Goal: Task Accomplishment & Management: Manage account settings

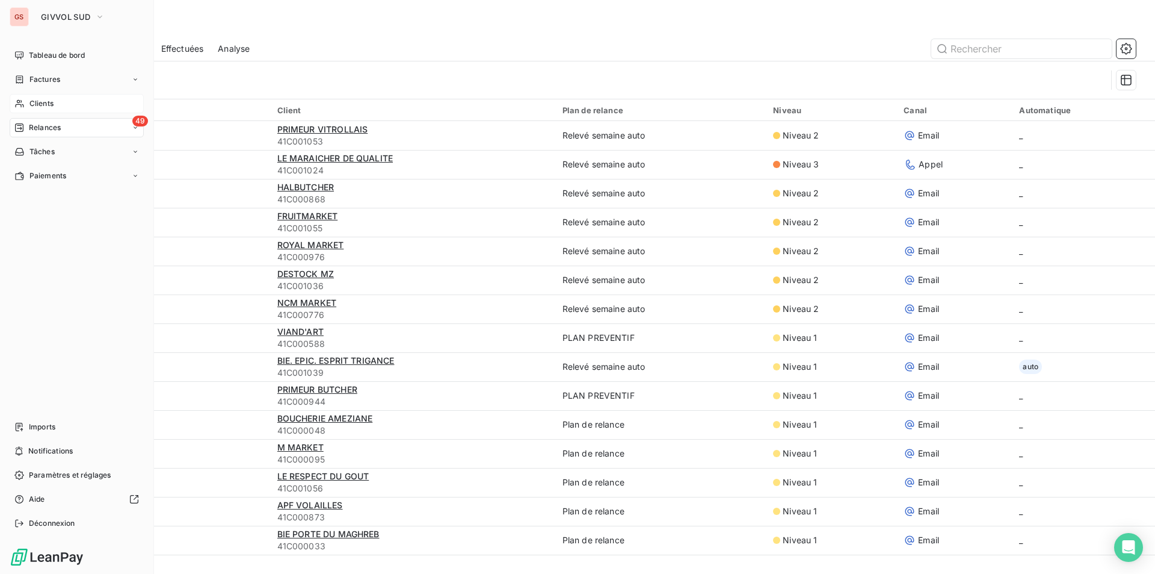
click at [36, 102] on span "Clients" at bounding box center [41, 103] width 24 height 11
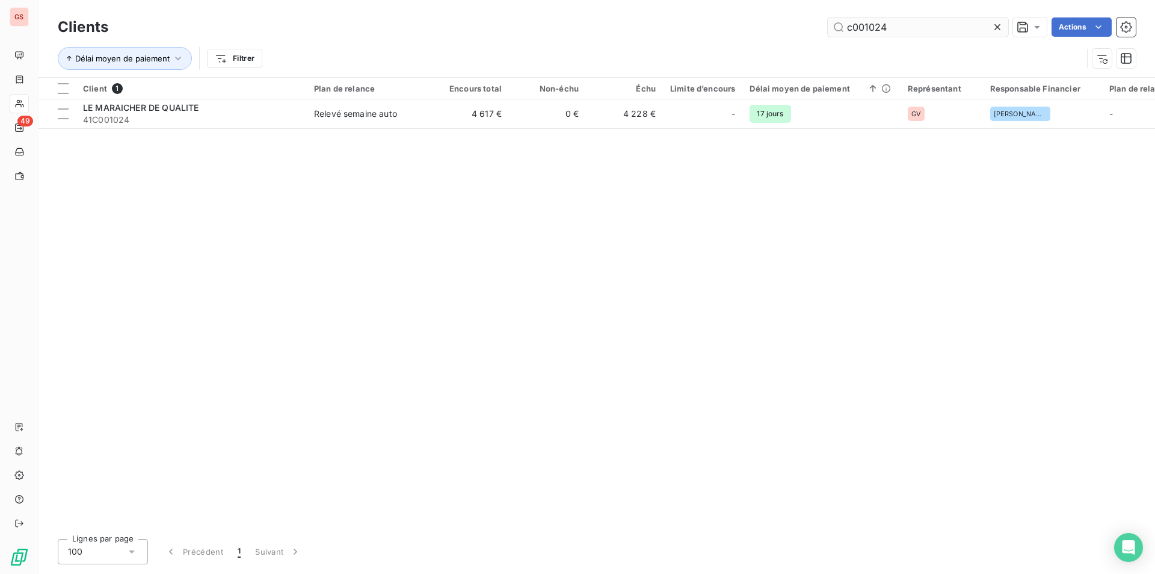
drag, startPoint x: 868, startPoint y: 32, endPoint x: 920, endPoint y: 24, distance: 52.9
click at [920, 24] on input "c001024" at bounding box center [918, 26] width 181 height 19
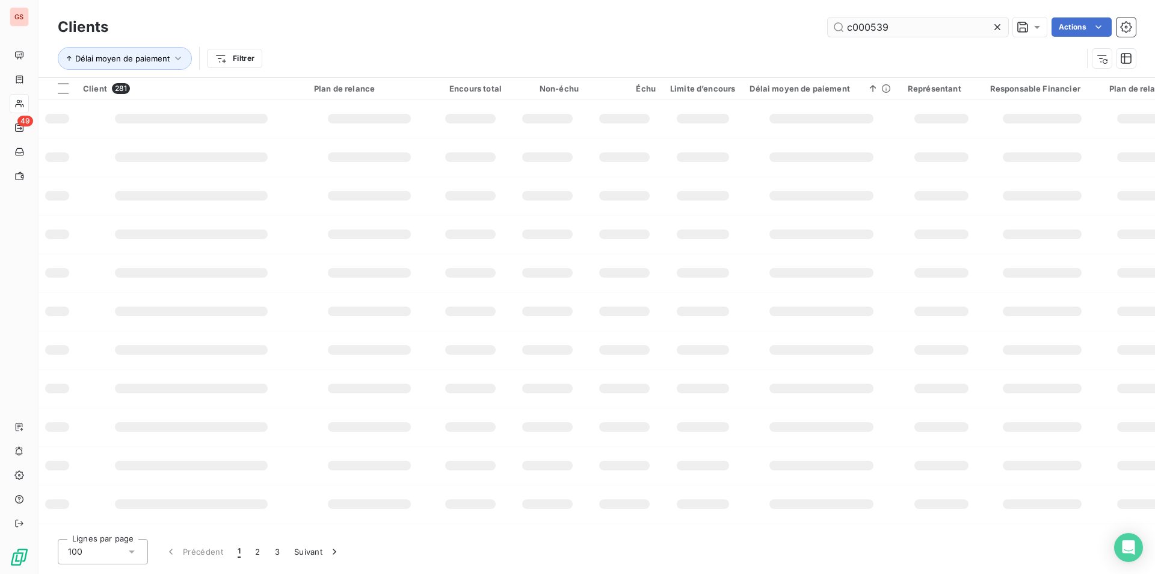
type input "c000539"
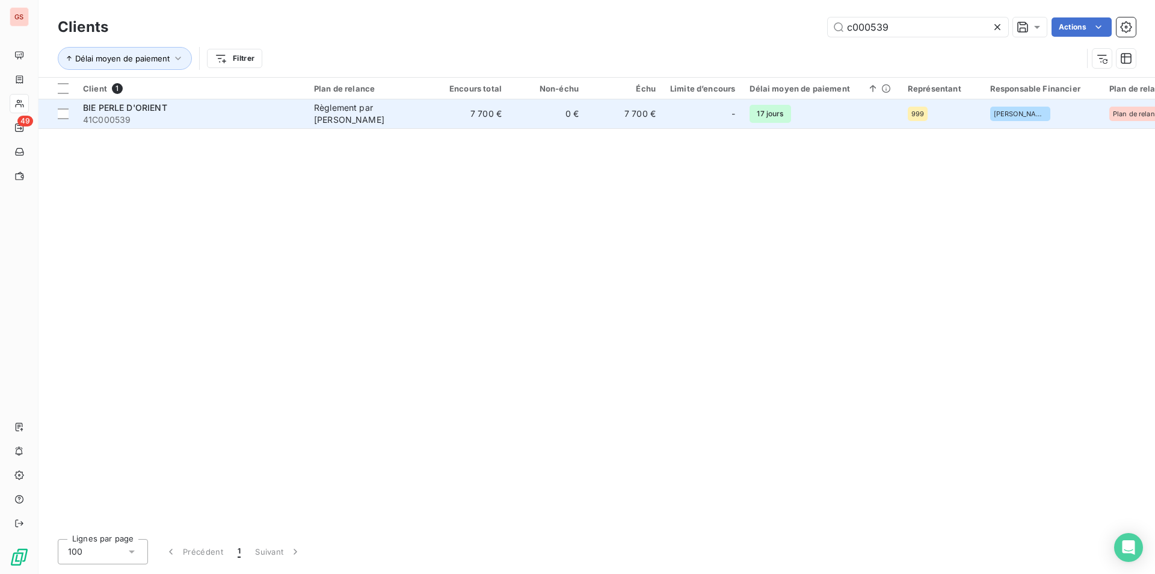
click at [188, 114] on span "41C000539" at bounding box center [191, 120] width 217 height 12
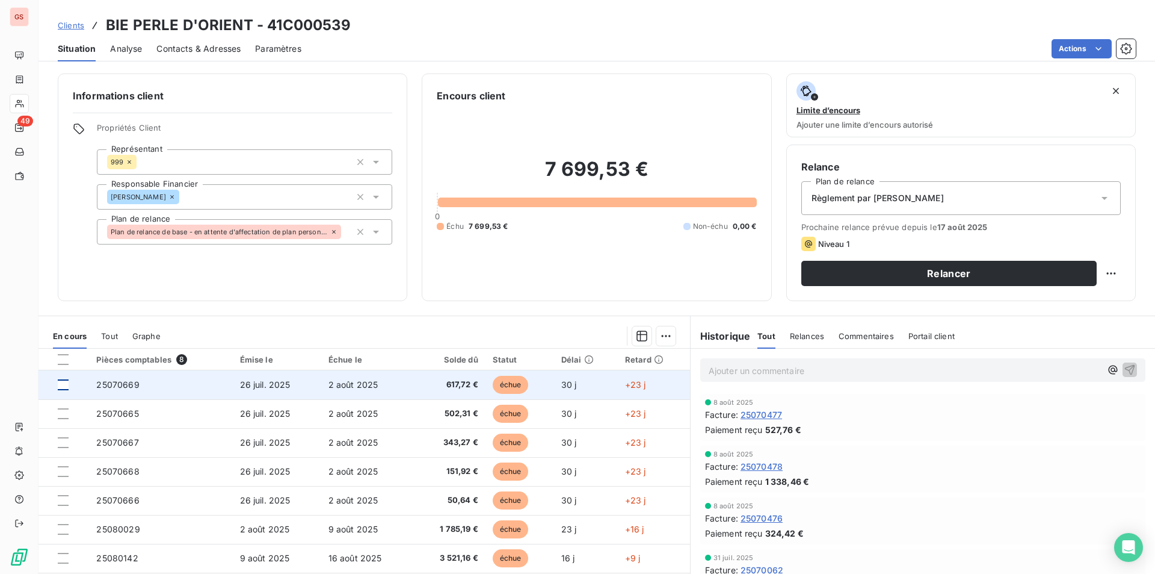
click at [64, 385] on div at bounding box center [63, 384] width 11 height 11
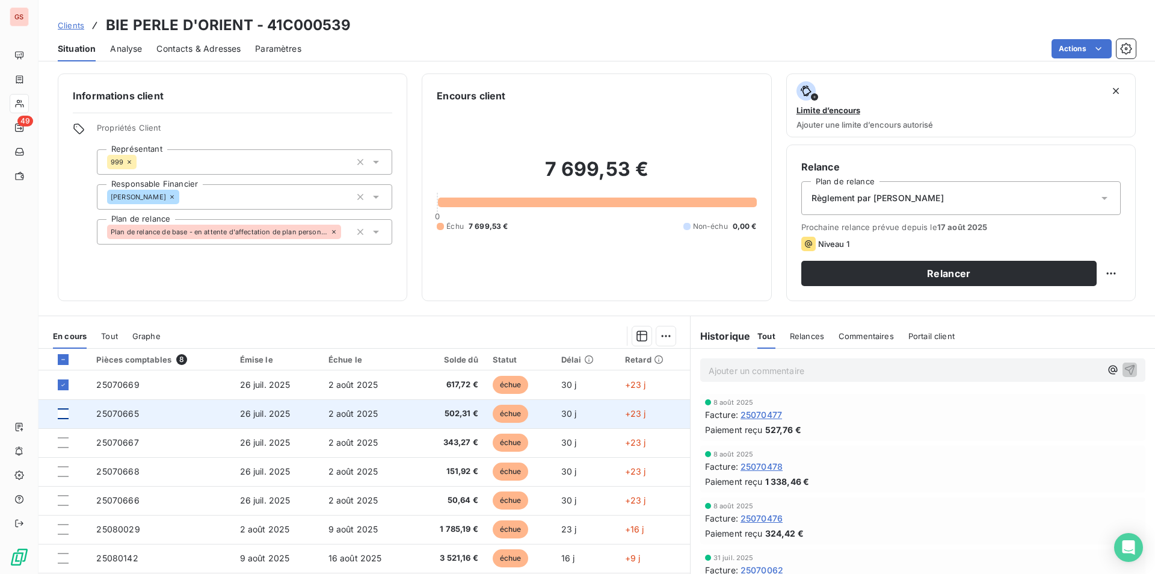
click at [64, 413] on div at bounding box center [63, 413] width 11 height 11
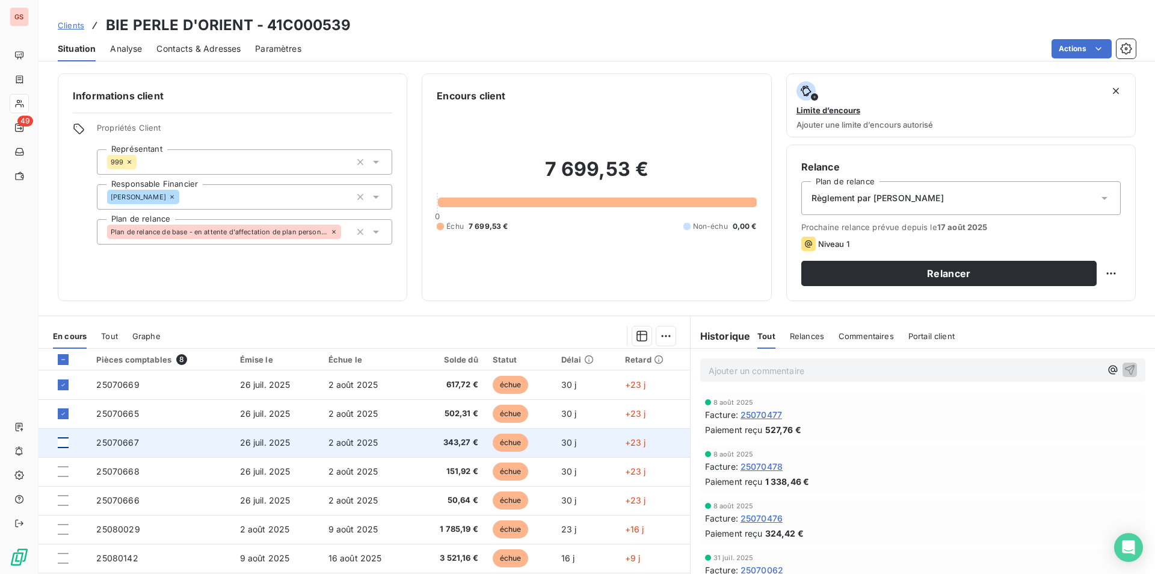
click at [62, 442] on div at bounding box center [63, 442] width 11 height 11
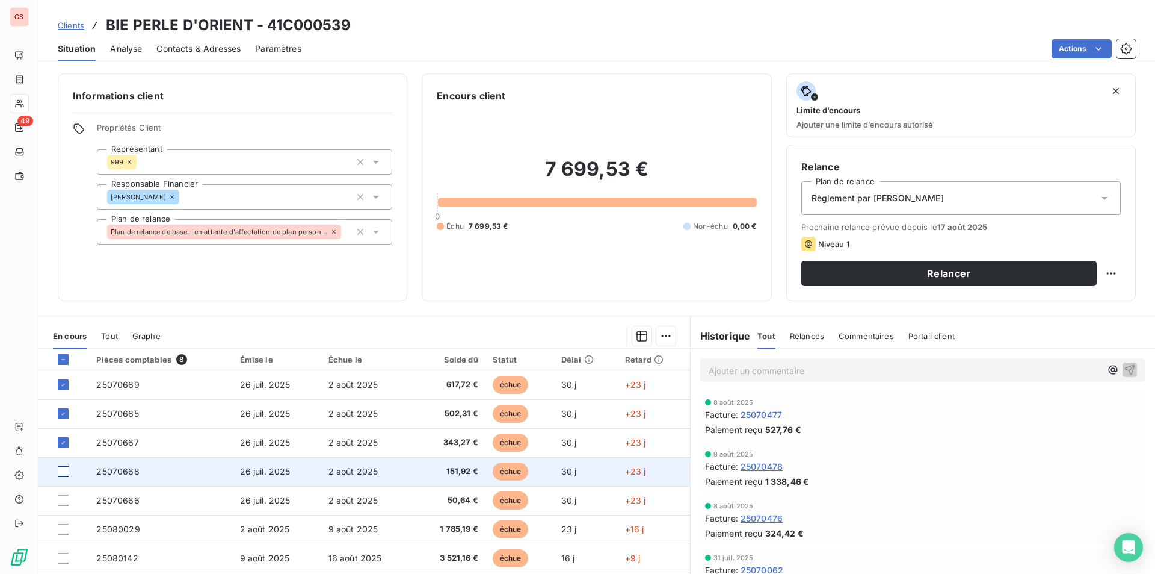
click at [60, 472] on div at bounding box center [63, 471] width 11 height 11
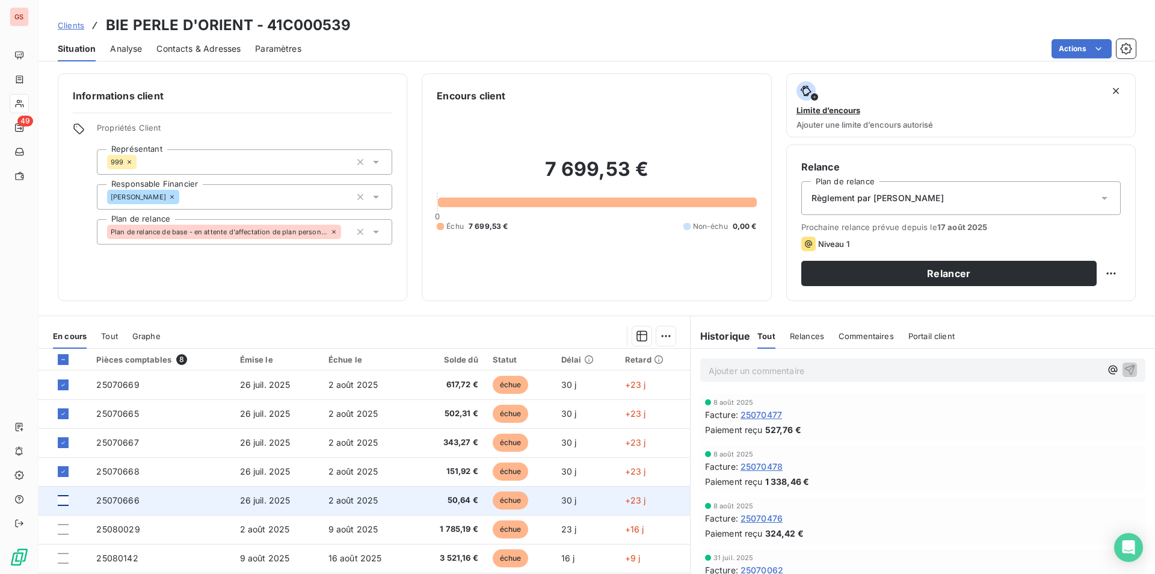
click at [63, 498] on div at bounding box center [63, 500] width 11 height 11
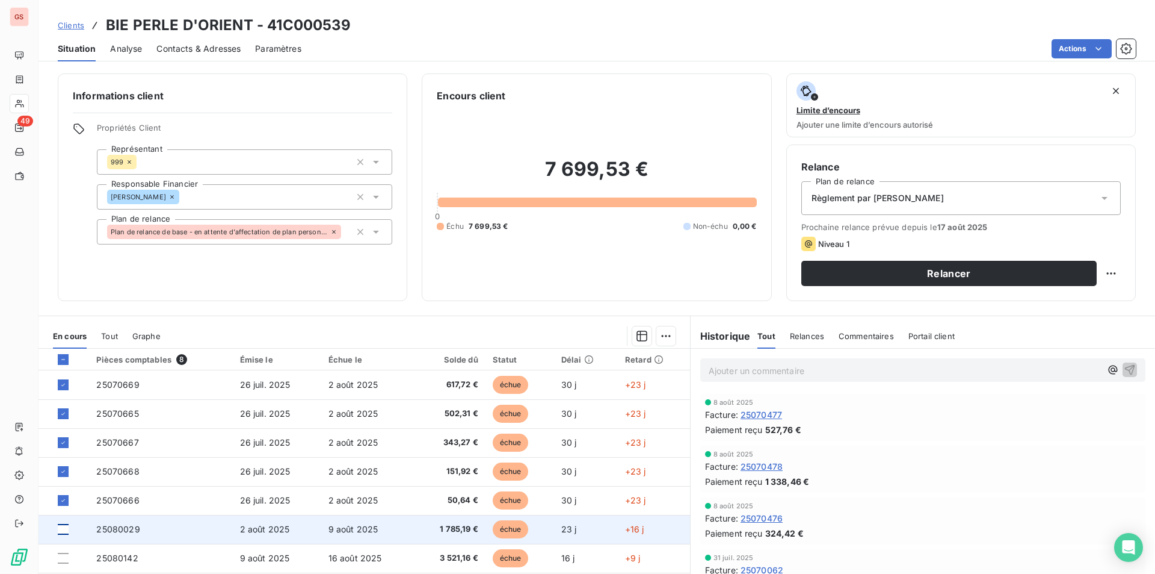
click at [63, 528] on div at bounding box center [63, 529] width 11 height 11
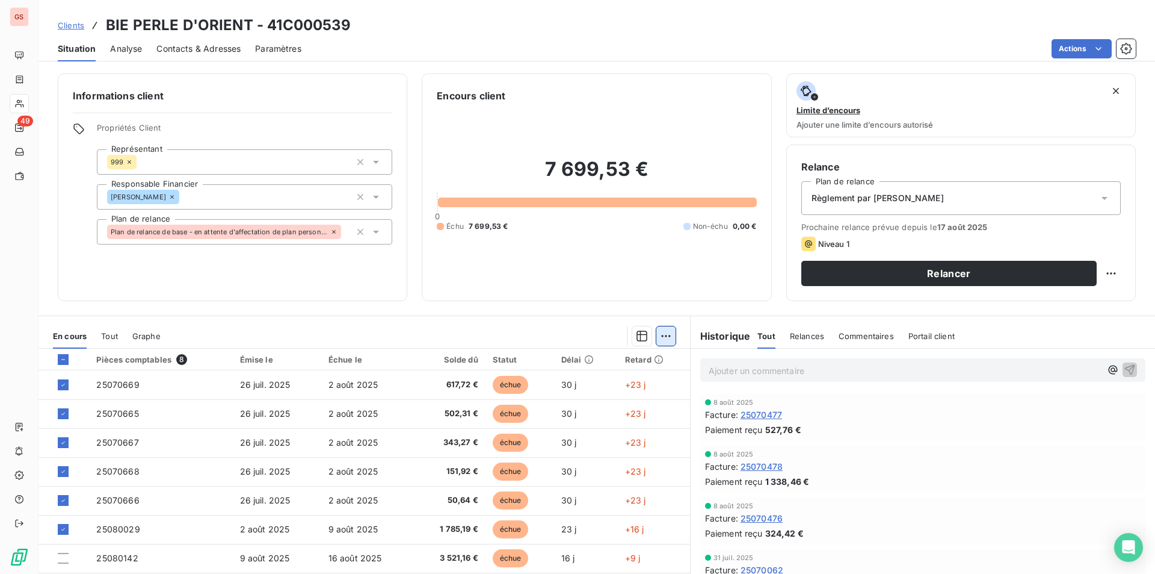
click at [654, 332] on html "GS 49 Clients BIE PERLE D'ORIENT - 41C000539 Situation Analyse Contacts & Adres…" at bounding box center [577, 287] width 1155 height 574
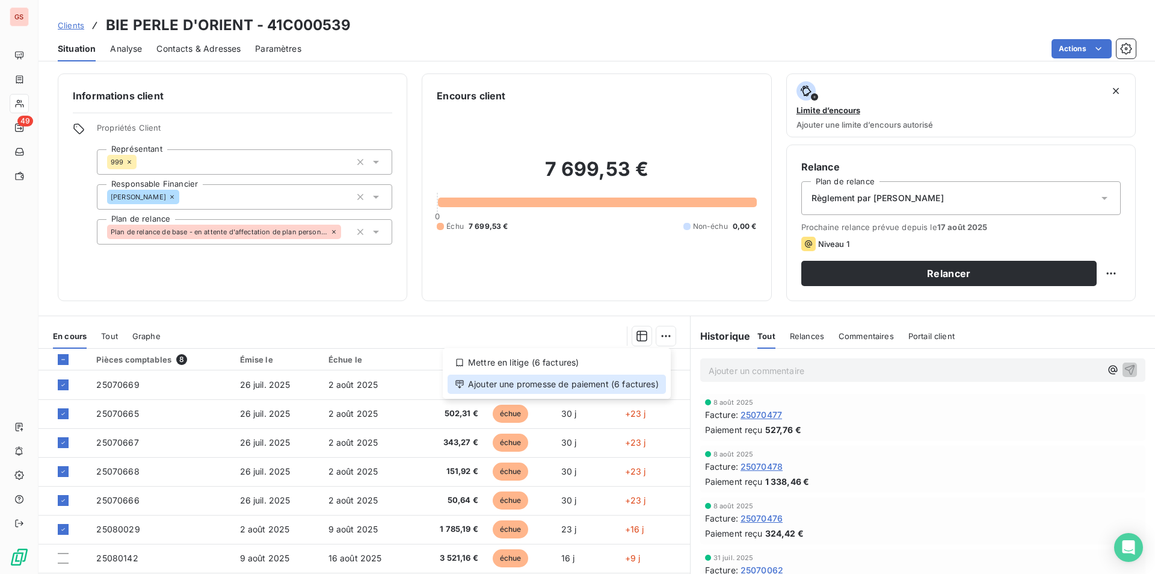
click at [582, 389] on div "Ajouter une promesse de paiement (6 factures)" at bounding box center [557, 383] width 218 height 19
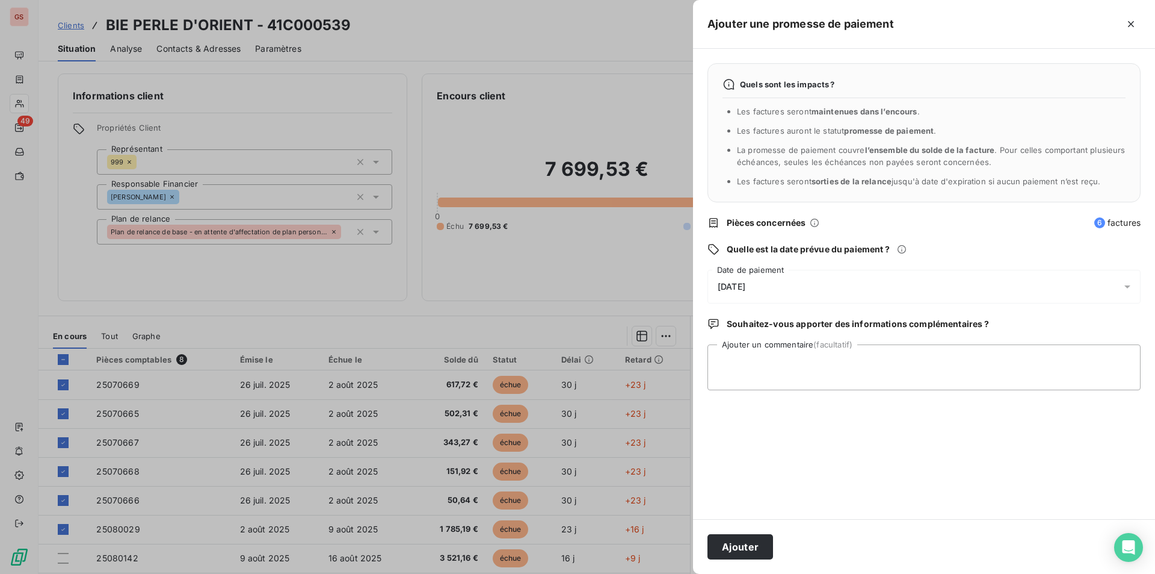
click at [746, 288] on span "[DATE]" at bounding box center [732, 287] width 28 height 10
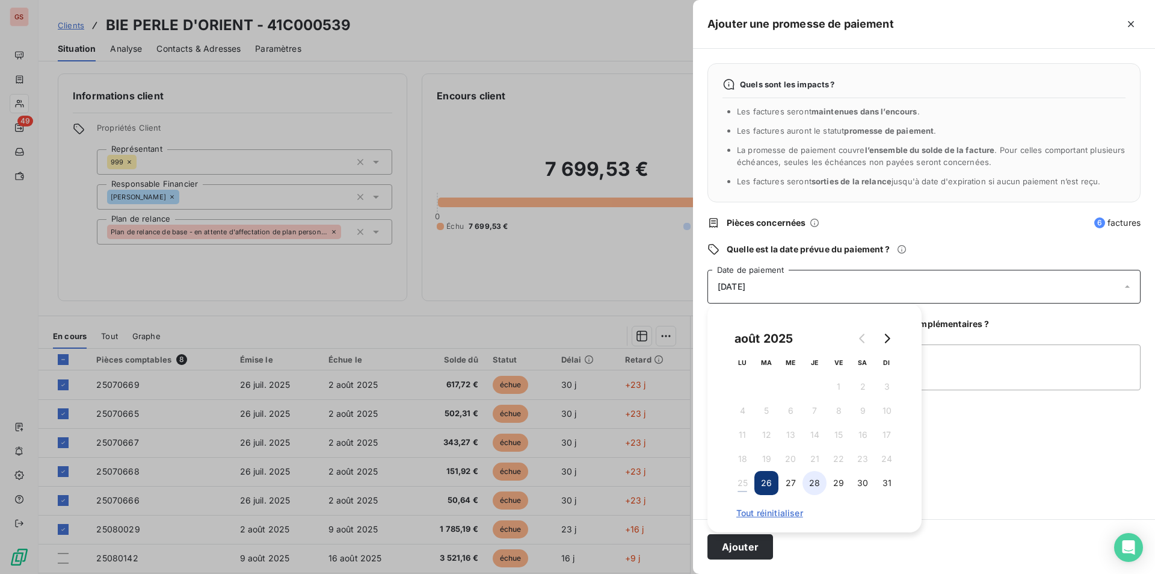
click at [808, 483] on button "28" at bounding box center [815, 483] width 24 height 24
click at [960, 361] on textarea "Ajouter un commentaire (facultatif)" at bounding box center [924, 367] width 433 height 46
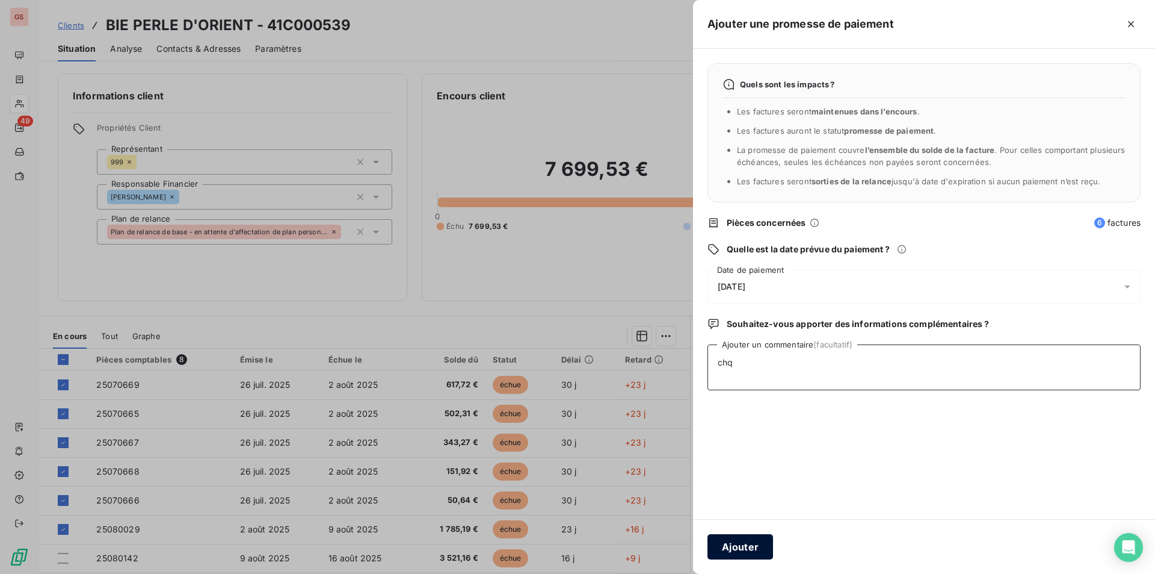
type textarea "chq"
click at [747, 534] on button "Ajouter" at bounding box center [741, 546] width 66 height 25
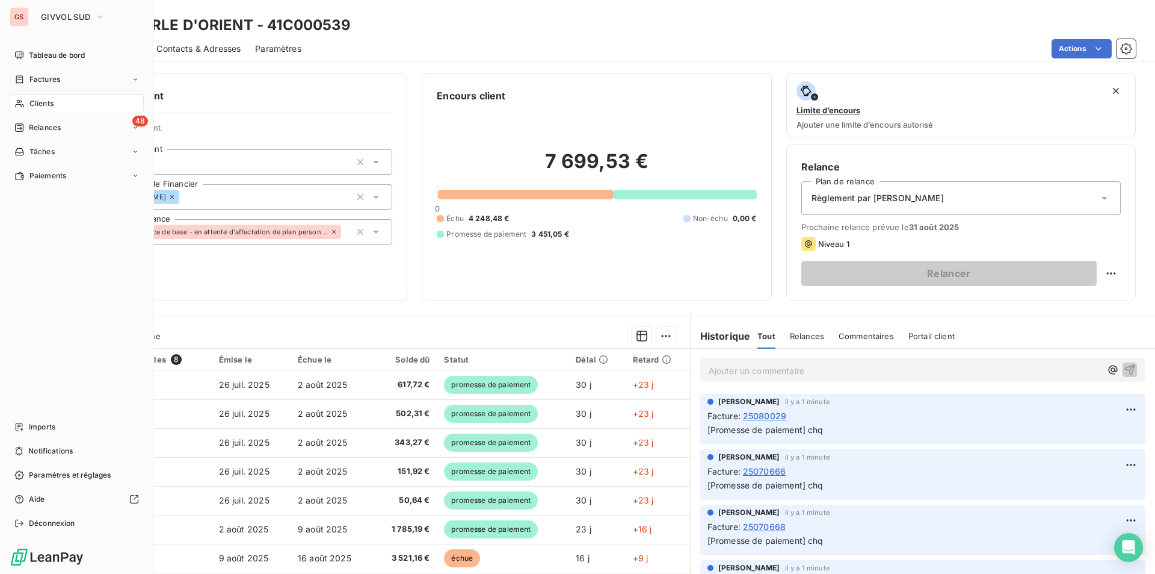
click at [45, 100] on span "Clients" at bounding box center [41, 103] width 24 height 11
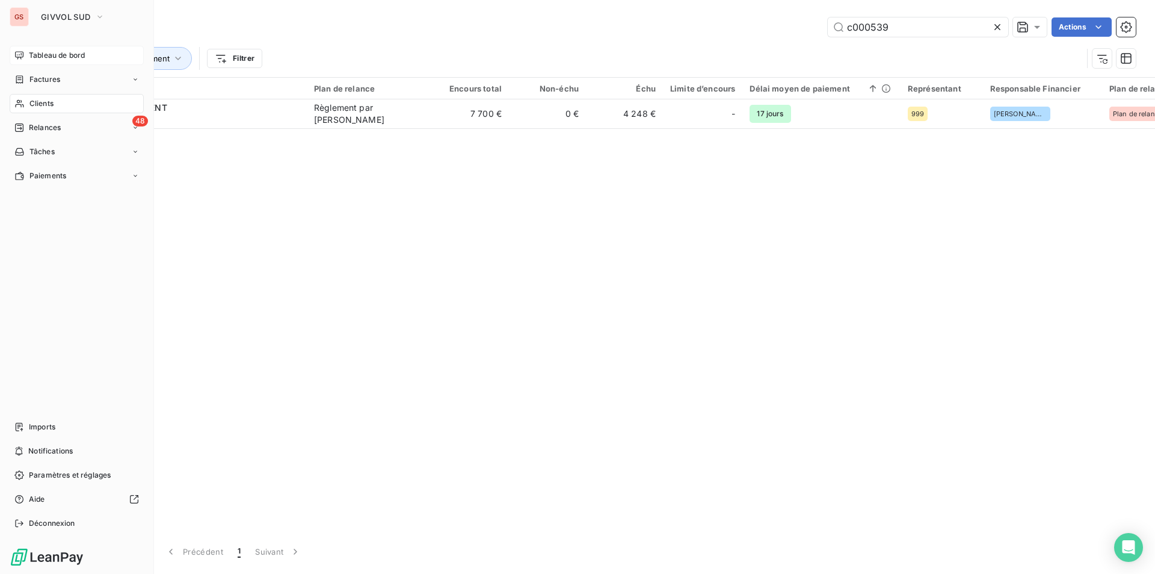
click at [44, 59] on span "Tableau de bord" at bounding box center [57, 55] width 56 height 11
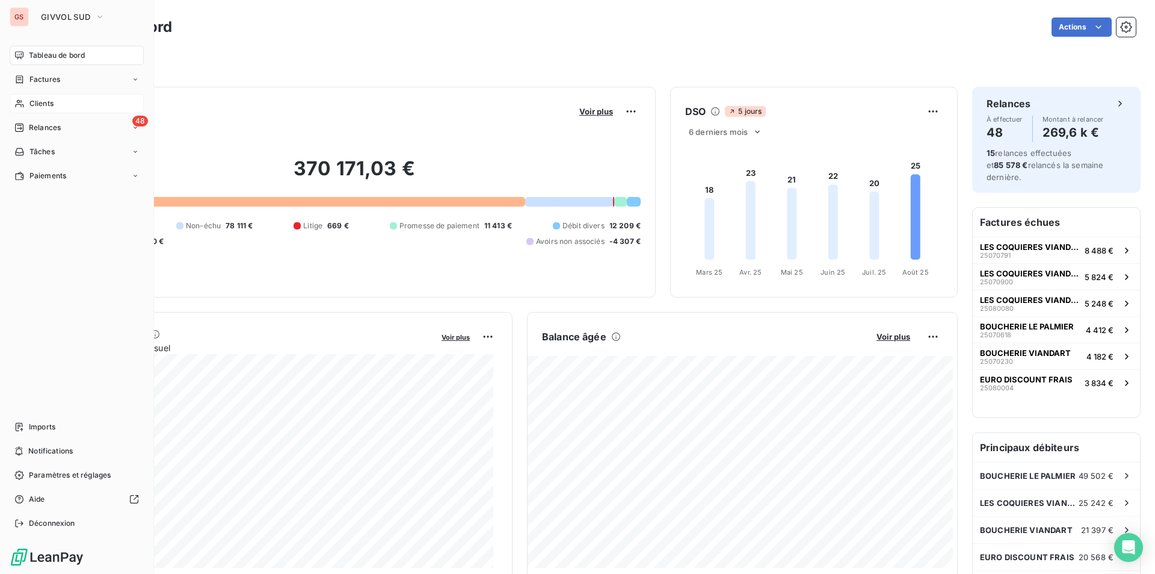
click at [32, 101] on span "Clients" at bounding box center [41, 103] width 24 height 11
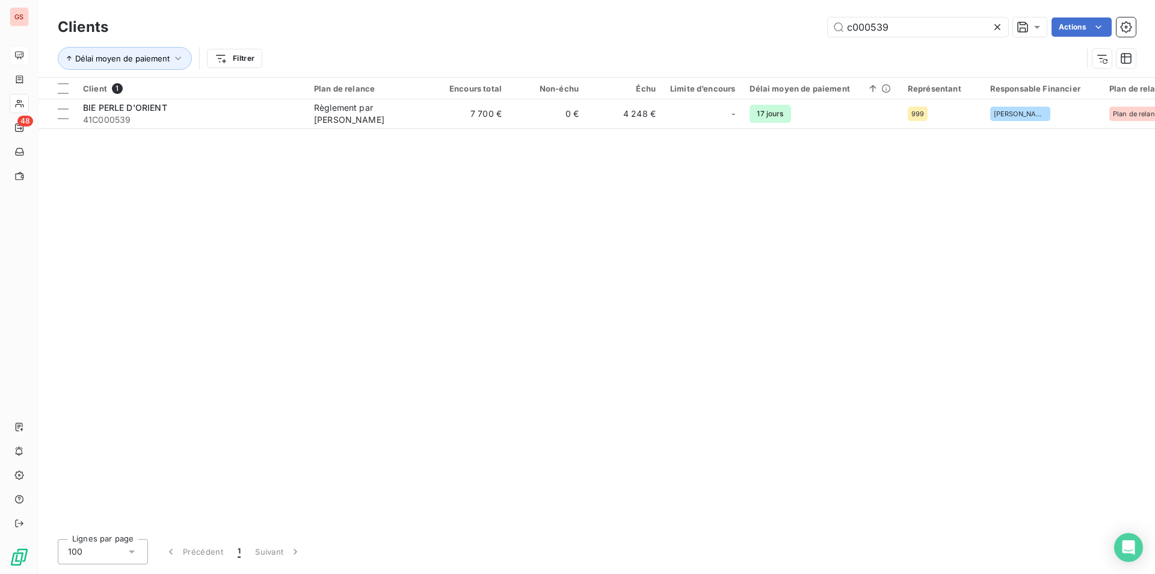
drag, startPoint x: 863, startPoint y: 22, endPoint x: 1045, endPoint y: 56, distance: 184.8
click at [1045, 56] on div "Clients c000539 Actions Délai moyen de paiement Filtrer" at bounding box center [597, 45] width 1078 height 63
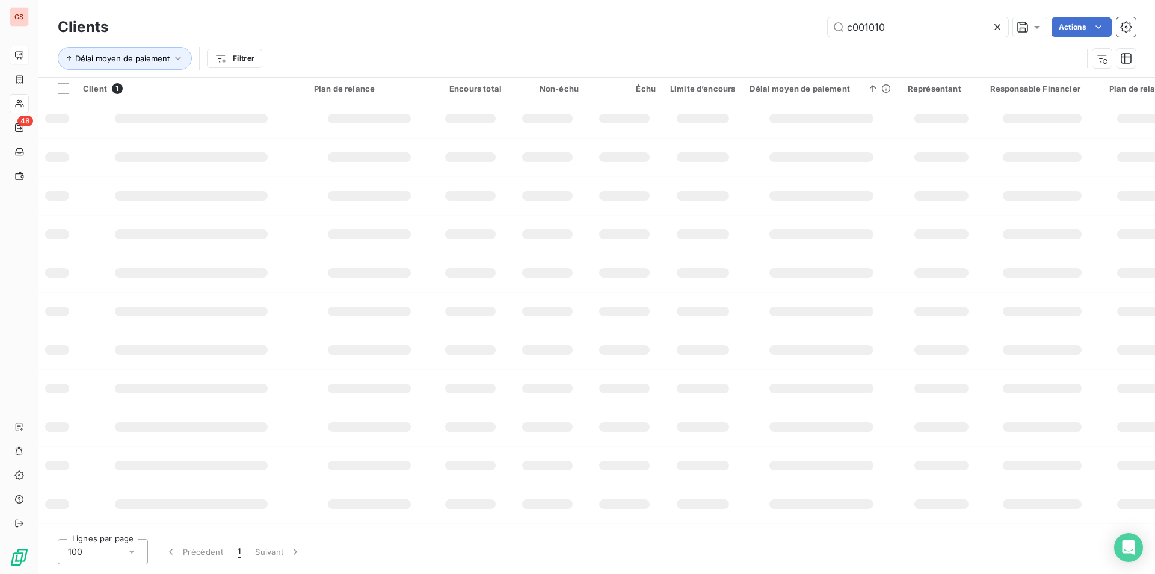
type input "c001010"
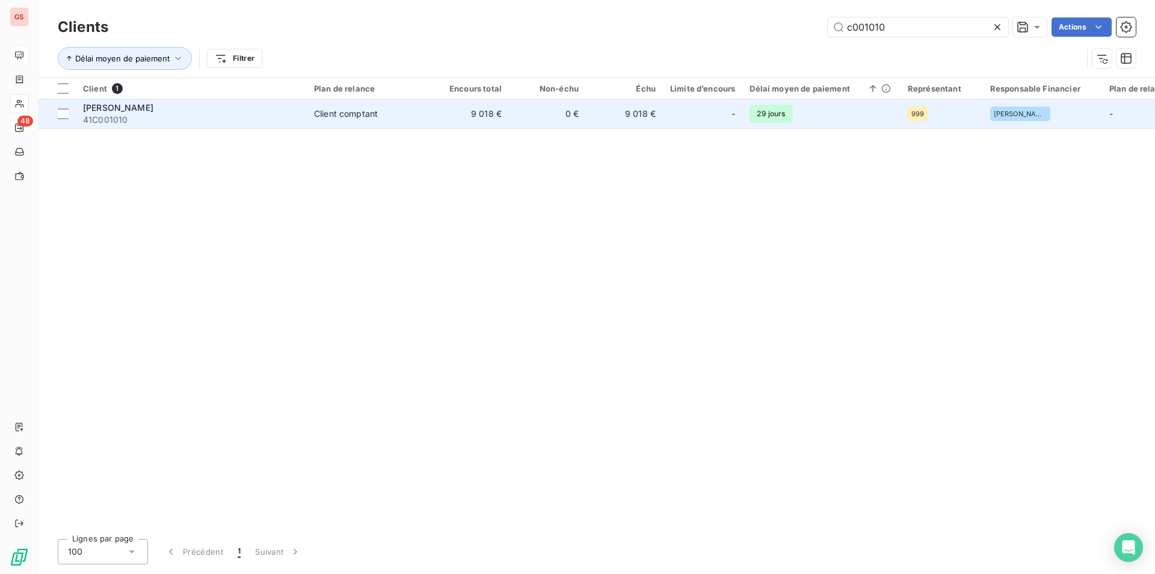
click at [194, 118] on span "41C001010" at bounding box center [191, 120] width 217 height 12
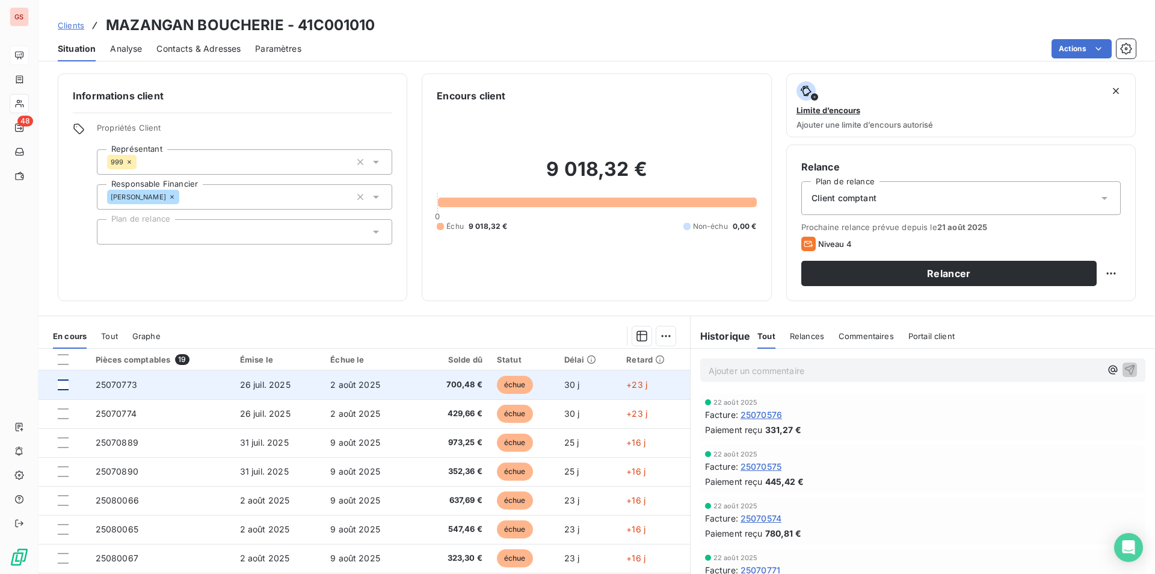
click at [66, 384] on div at bounding box center [63, 384] width 11 height 11
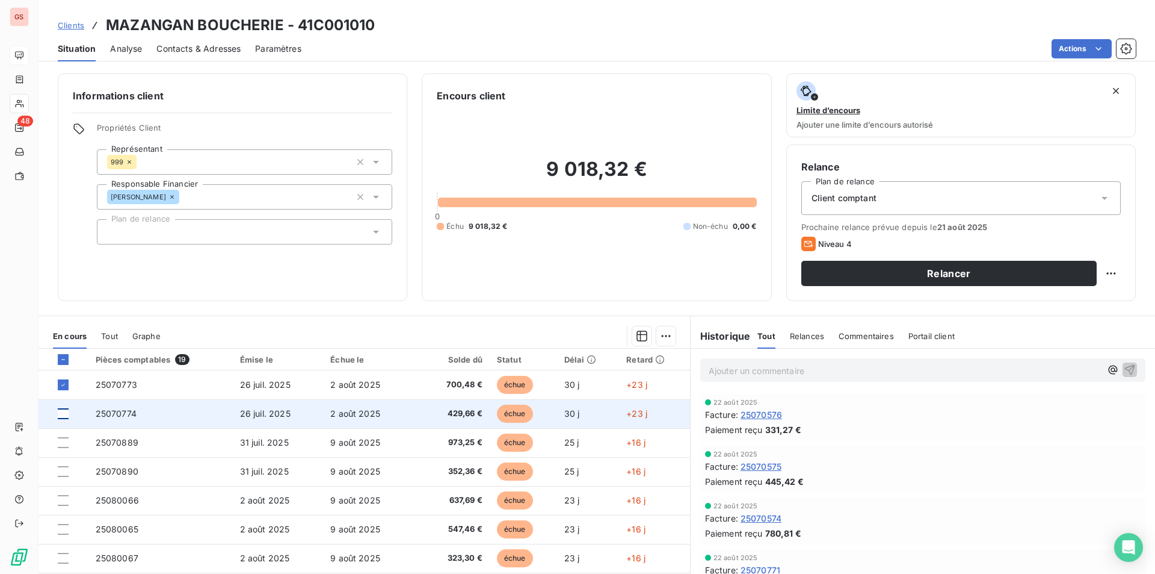
click at [66, 411] on div at bounding box center [63, 413] width 11 height 11
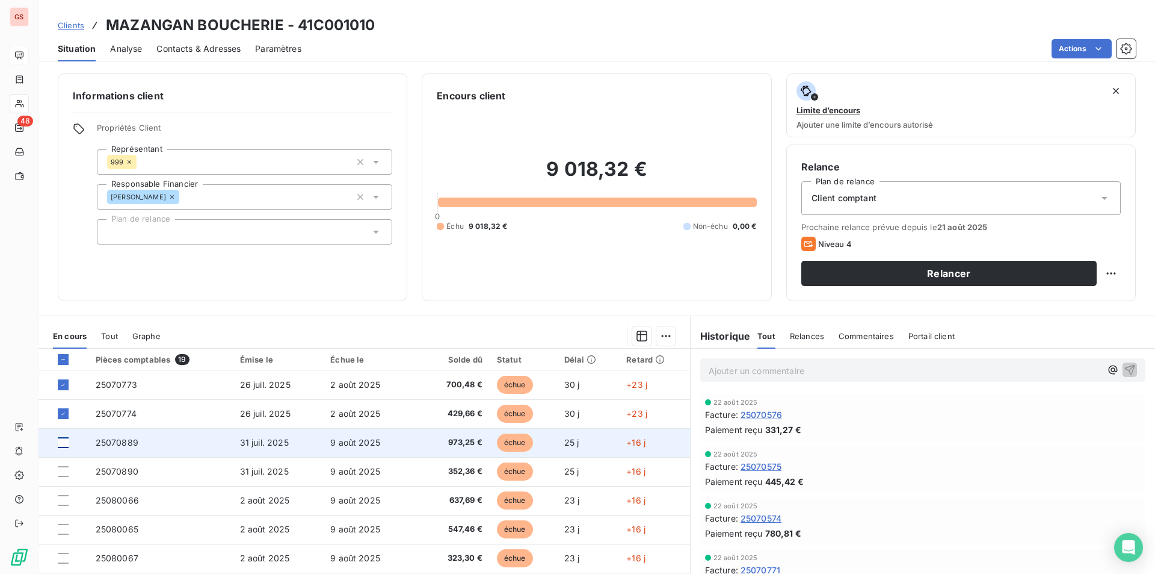
click at [66, 441] on div at bounding box center [63, 442] width 11 height 11
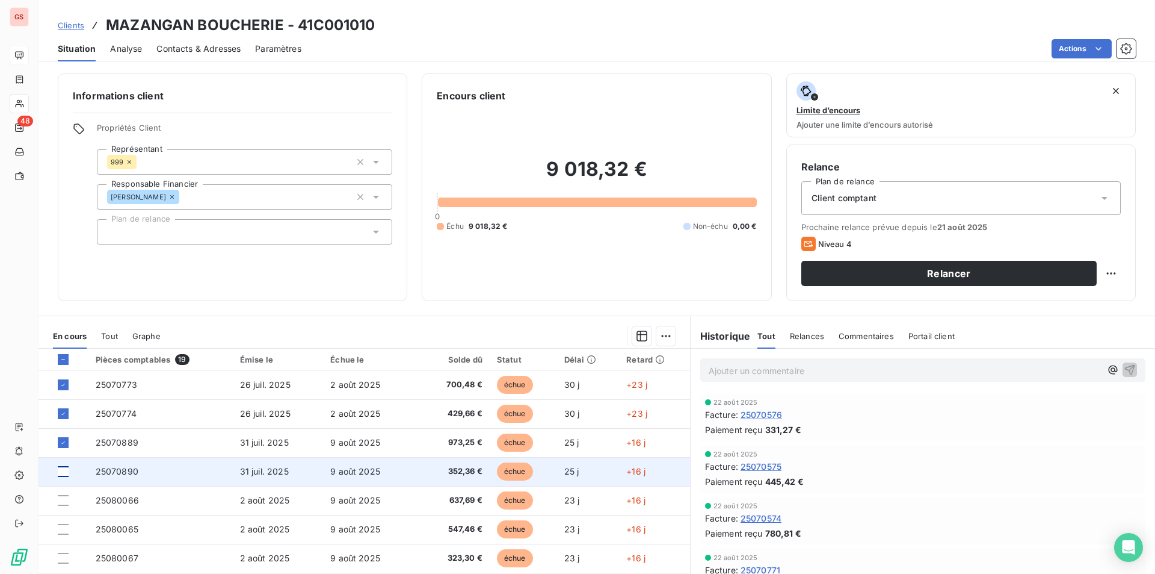
click at [66, 471] on div at bounding box center [63, 471] width 11 height 11
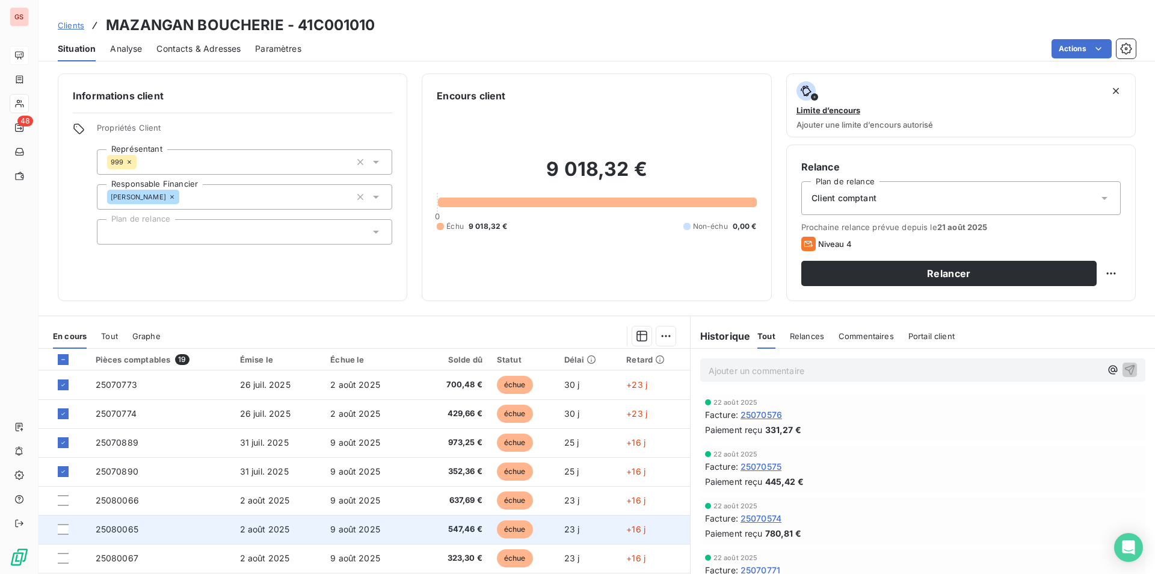
click at [65, 522] on td at bounding box center [64, 529] width 50 height 29
click at [64, 529] on div at bounding box center [63, 529] width 11 height 11
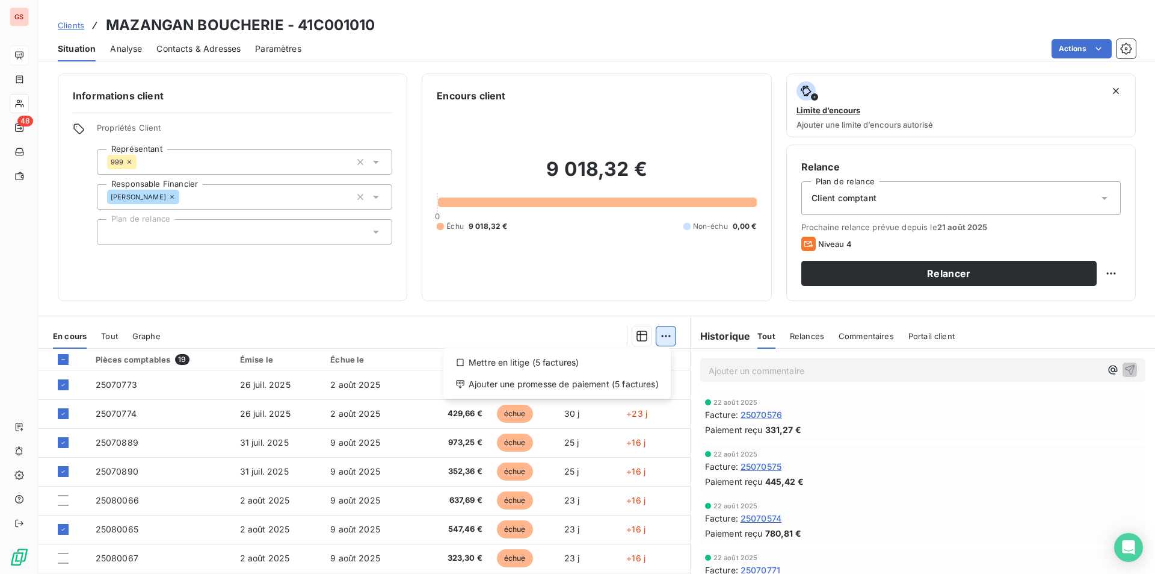
click at [654, 333] on html "GS 48 Clients MAZANGAN BOUCHERIE - 41C001010 Situation Analyse Contacts & Adres…" at bounding box center [577, 287] width 1155 height 574
click at [587, 386] on div "Ajouter une promesse de paiement (5 factures)" at bounding box center [557, 383] width 218 height 19
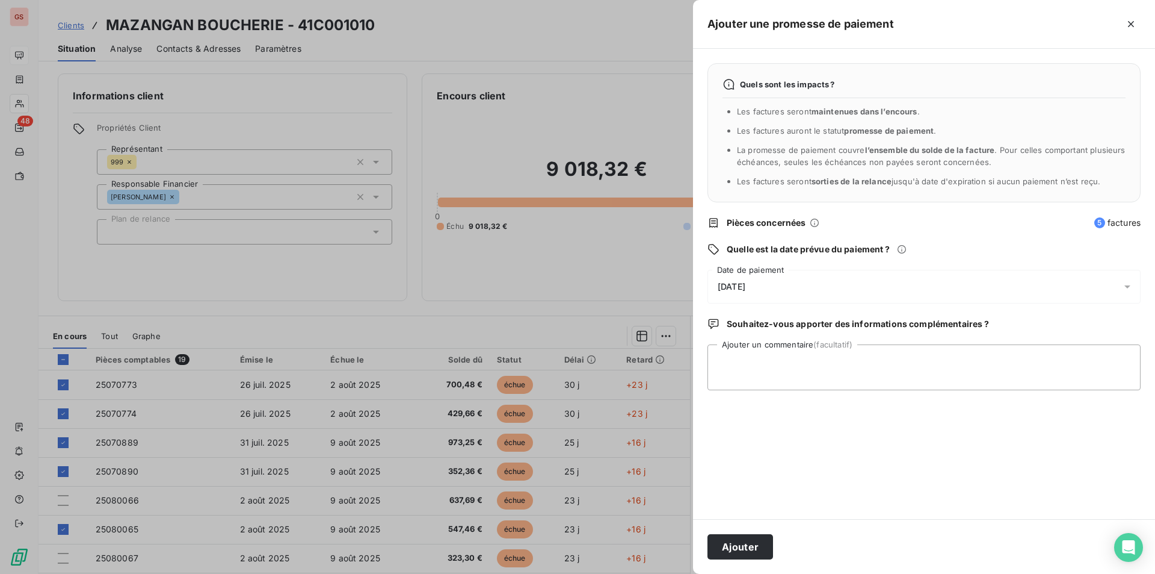
click at [763, 303] on div "[DATE]" at bounding box center [924, 287] width 433 height 34
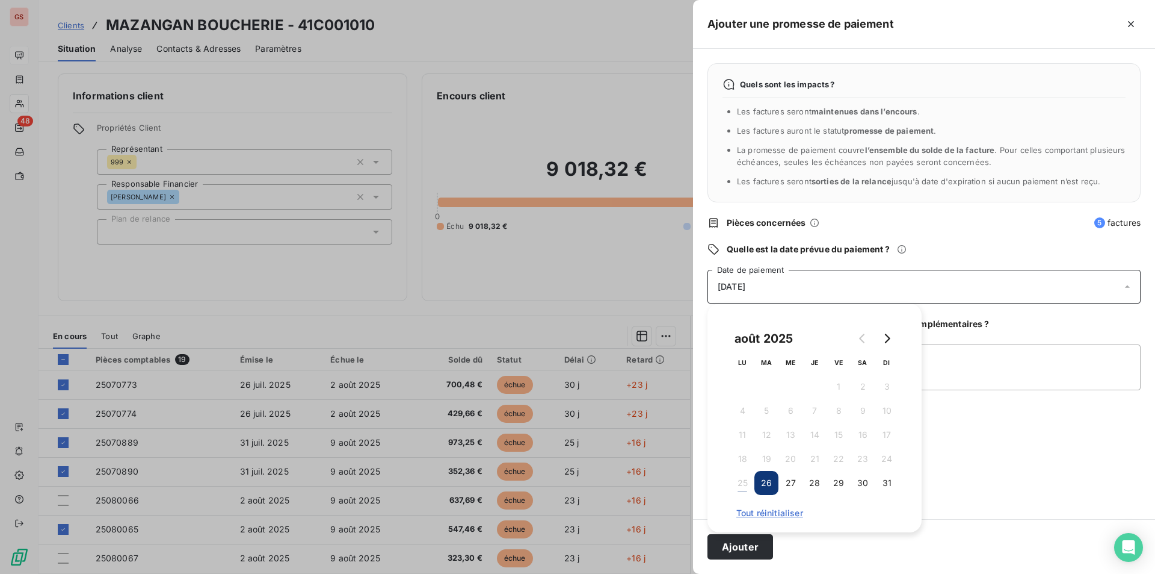
click at [773, 291] on div "[DATE]" at bounding box center [924, 287] width 433 height 34
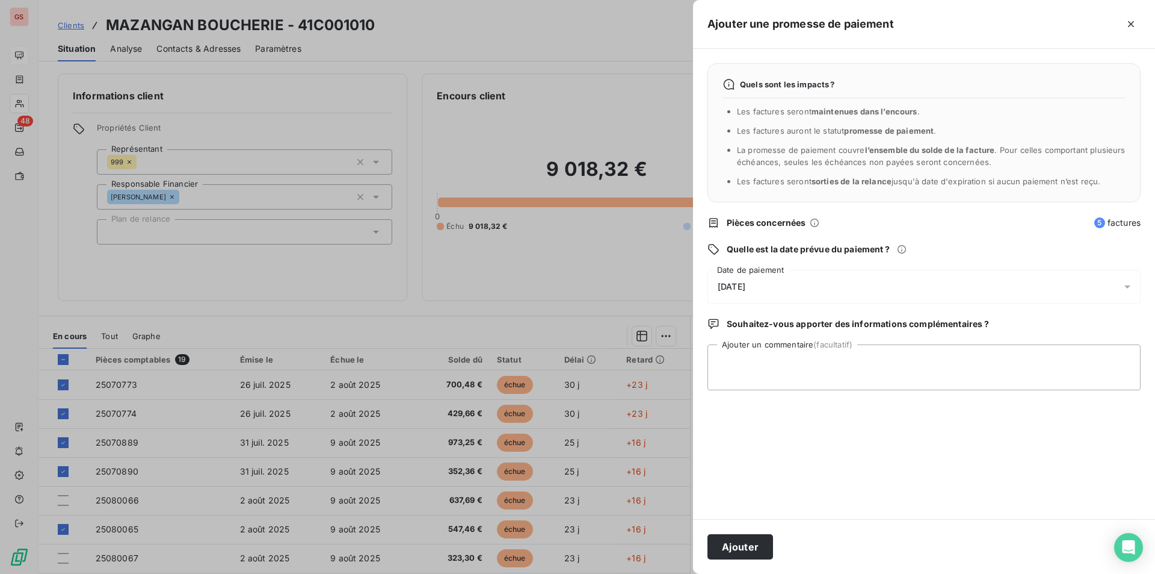
click at [773, 291] on div "[DATE]" at bounding box center [924, 287] width 433 height 34
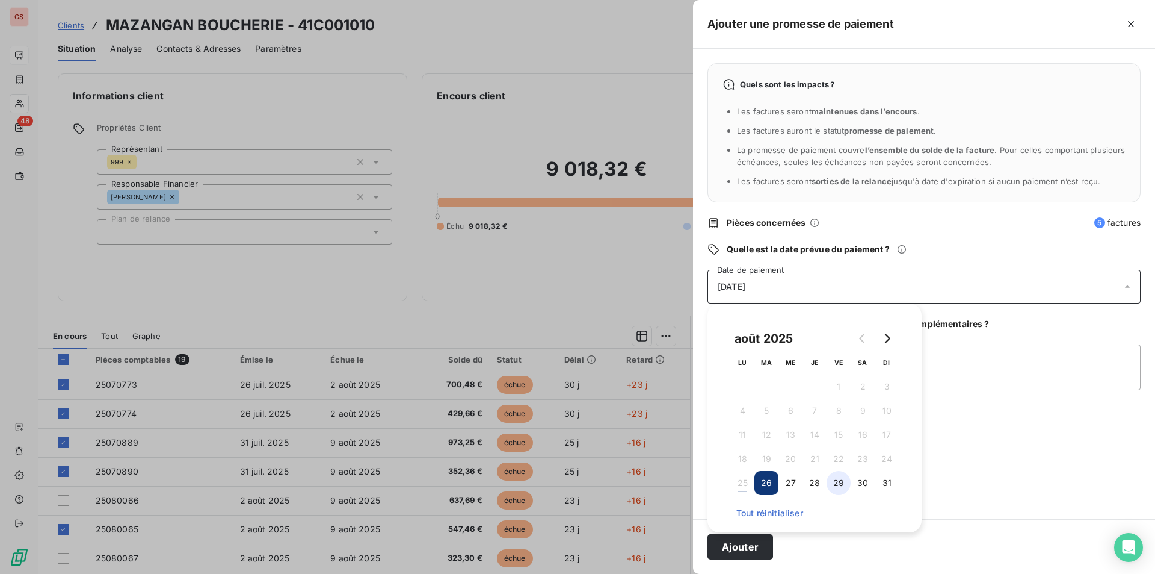
click at [838, 485] on button "29" at bounding box center [839, 483] width 24 height 24
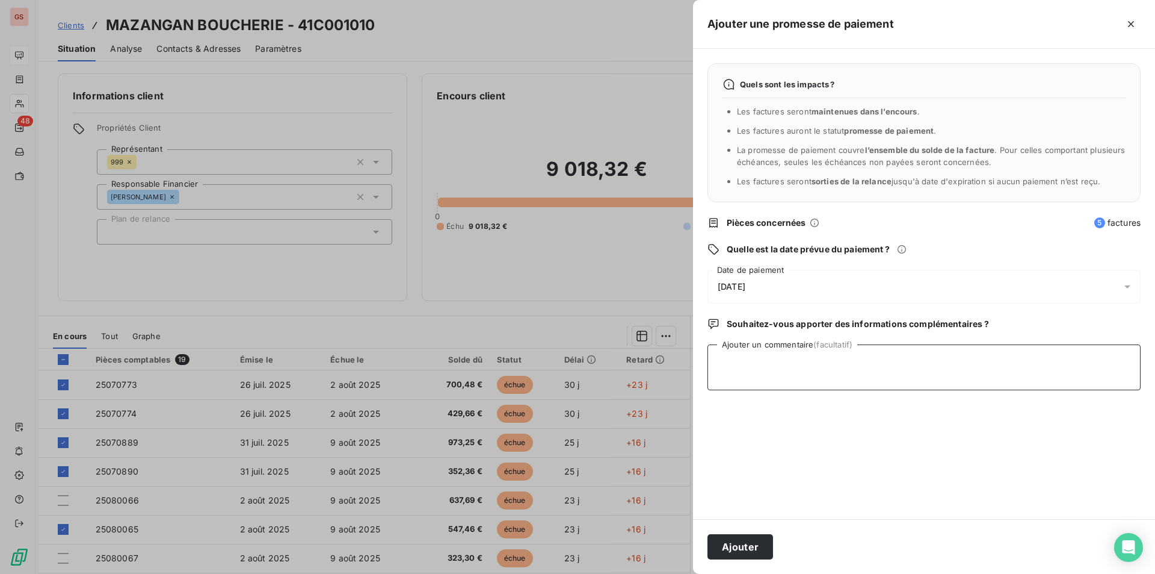
click at [980, 375] on textarea "Ajouter un commentaire (facultatif)" at bounding box center [924, 367] width 433 height 46
type textarea "CHQ"
click at [758, 545] on button "Ajouter" at bounding box center [741, 546] width 66 height 25
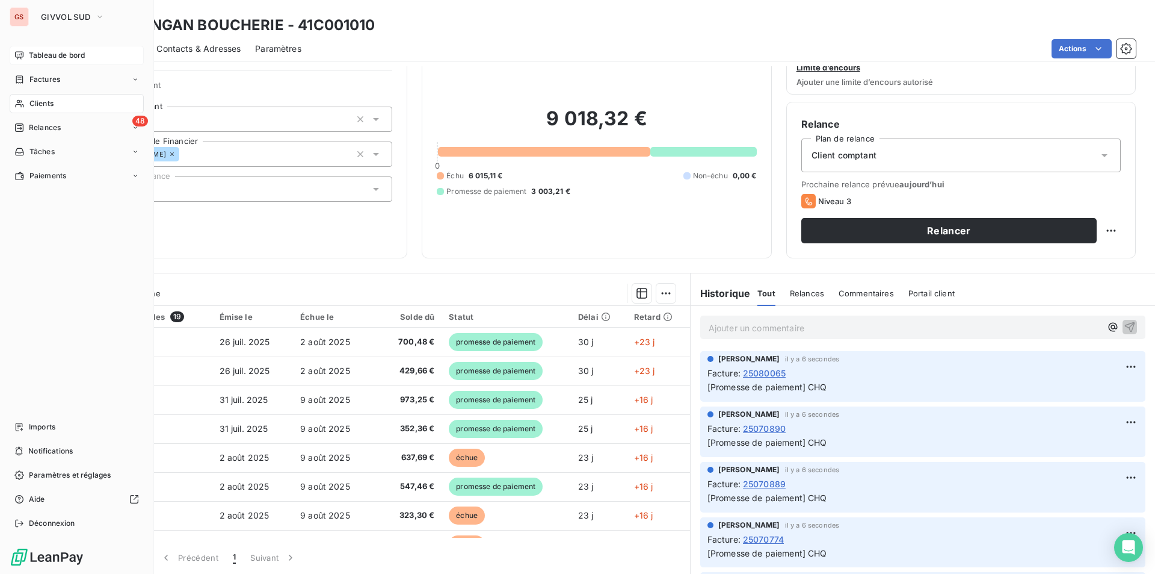
click at [33, 52] on span "Tableau de bord" at bounding box center [57, 55] width 56 height 11
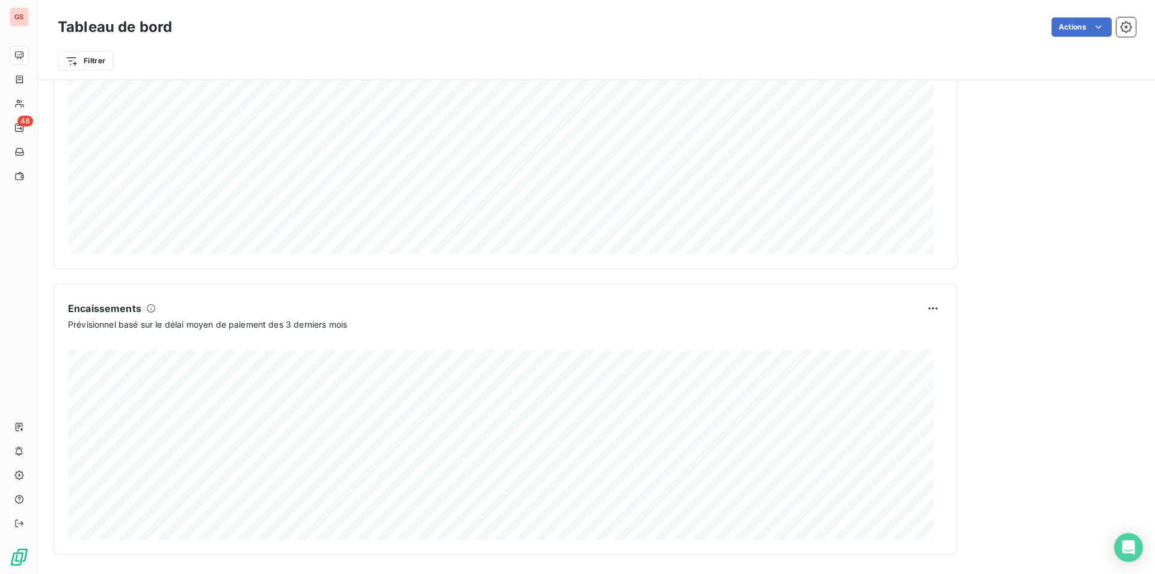
scroll to position [539, 0]
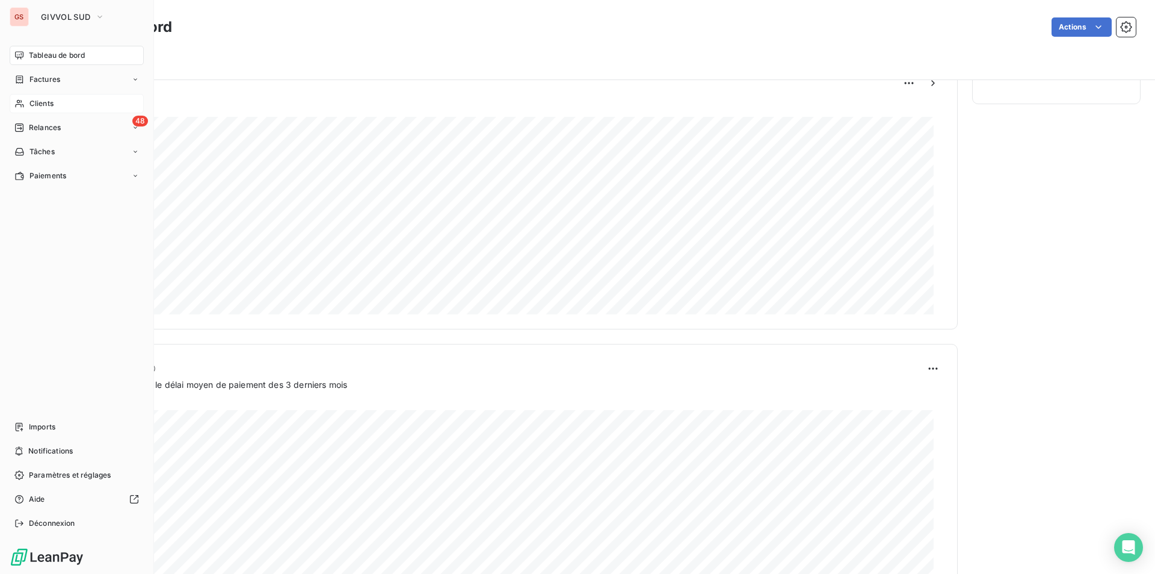
click at [40, 105] on span "Clients" at bounding box center [41, 103] width 24 height 11
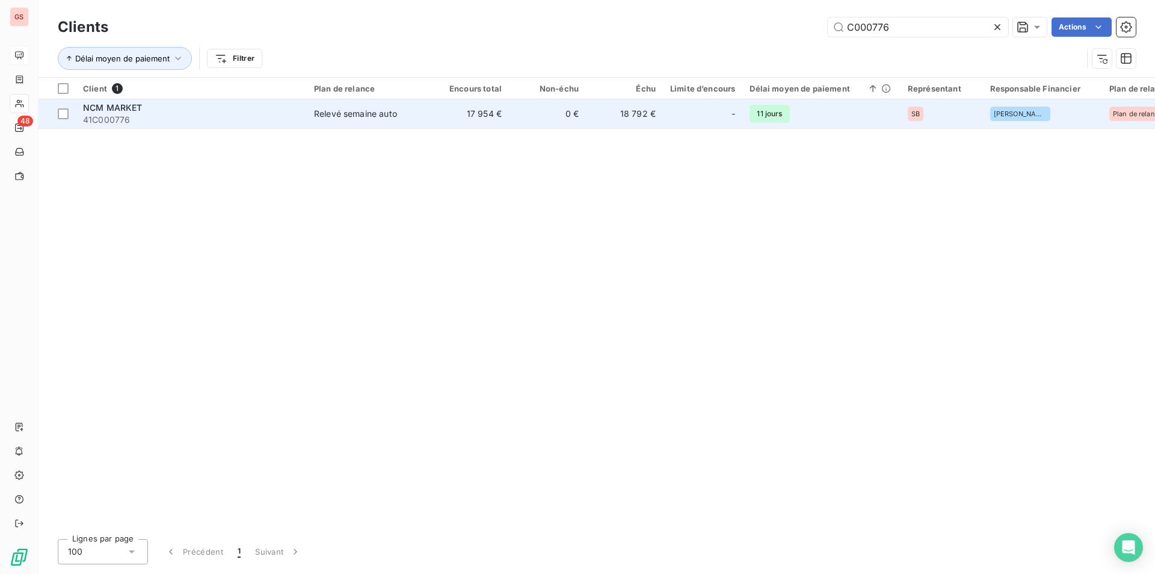
type input "C000776"
click at [282, 117] on span "41C000776" at bounding box center [191, 120] width 217 height 12
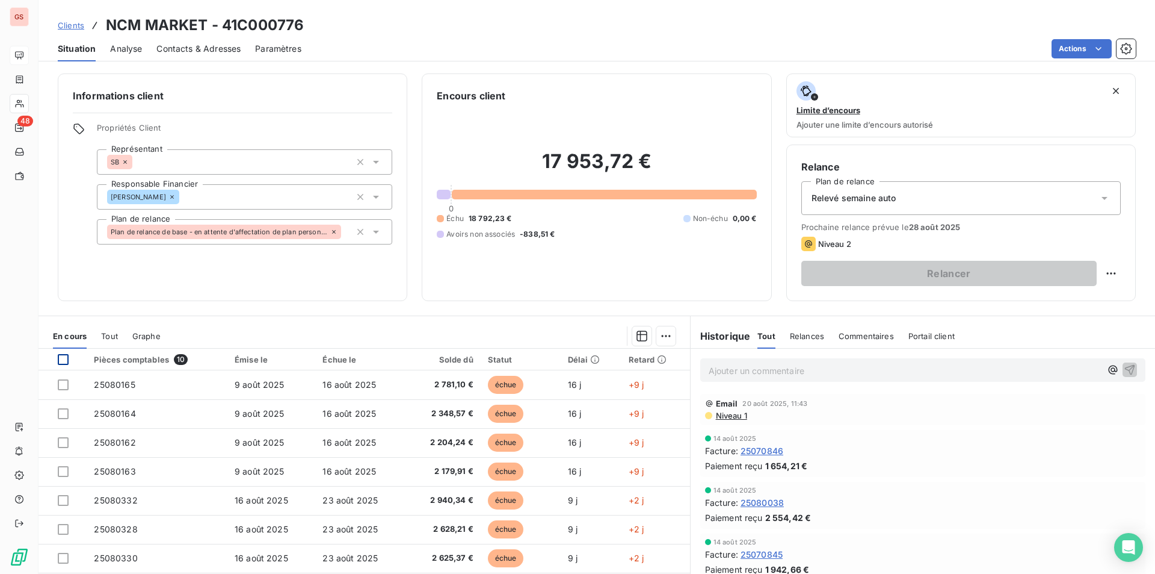
click at [63, 357] on div at bounding box center [63, 359] width 11 height 11
click at [656, 338] on html "GS 48 Clients NCM MARKET - 41C000776 Situation Analyse Contacts & Adresses Para…" at bounding box center [577, 287] width 1155 height 574
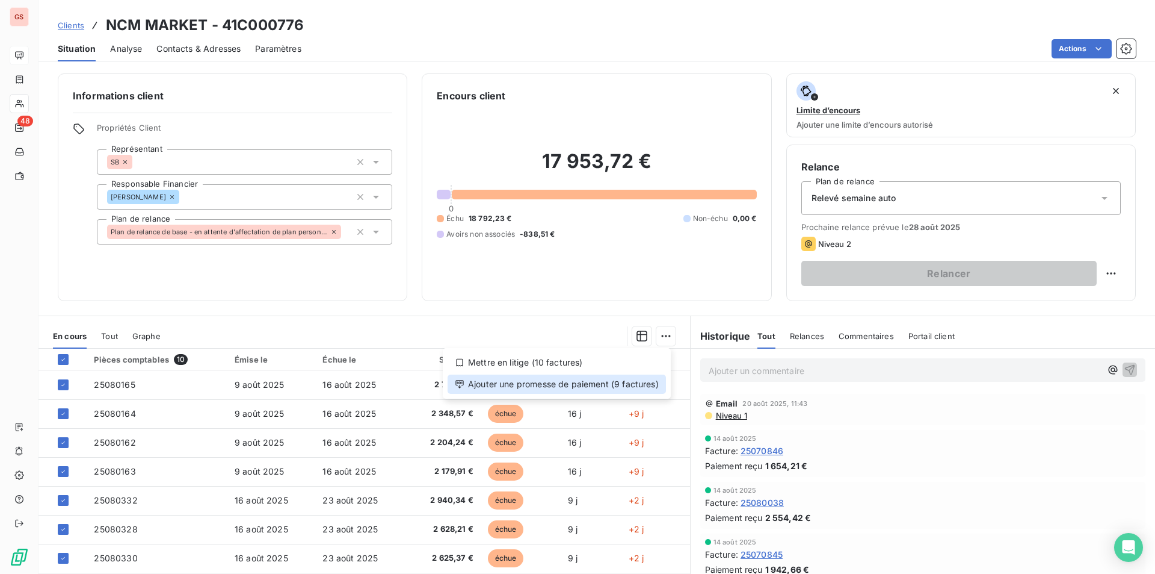
click at [611, 386] on div "Ajouter une promesse de paiement (9 factures)" at bounding box center [557, 383] width 218 height 19
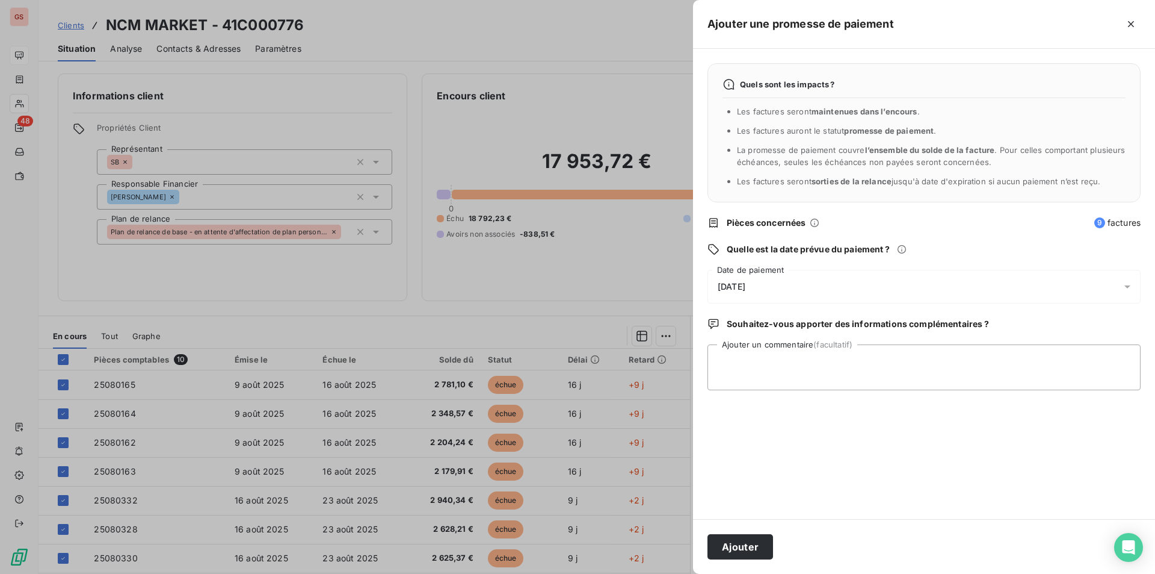
click at [746, 284] on span "[DATE]" at bounding box center [732, 287] width 28 height 10
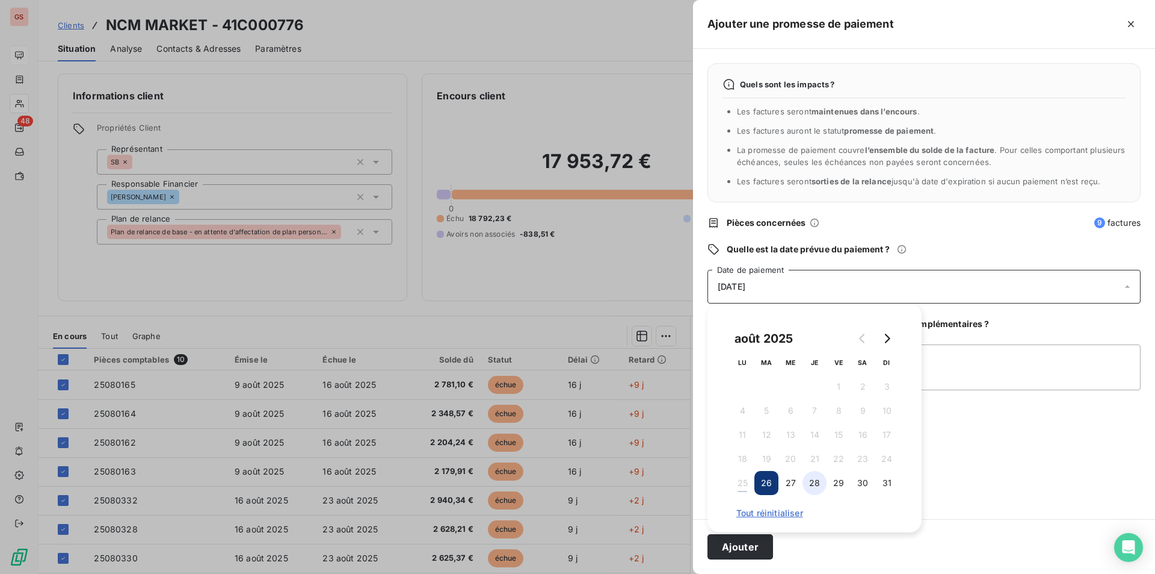
click at [823, 485] on button "28" at bounding box center [815, 483] width 24 height 24
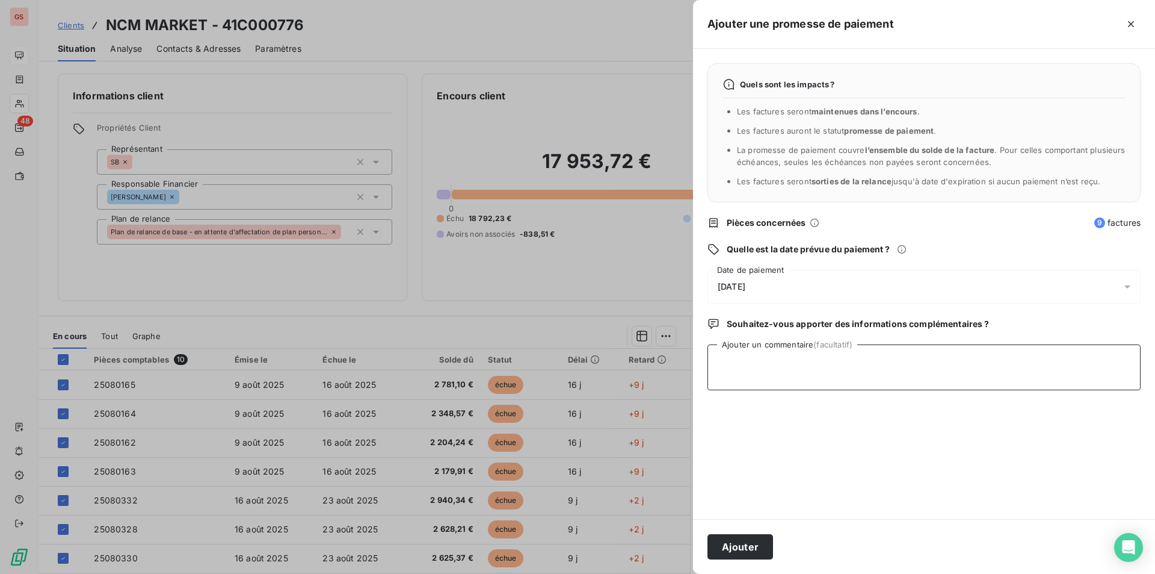
click at [962, 353] on textarea "Ajouter un commentaire (facultatif)" at bounding box center [924, 367] width 433 height 46
type textarea "CHQ"
click at [740, 537] on button "Ajouter" at bounding box center [741, 546] width 66 height 25
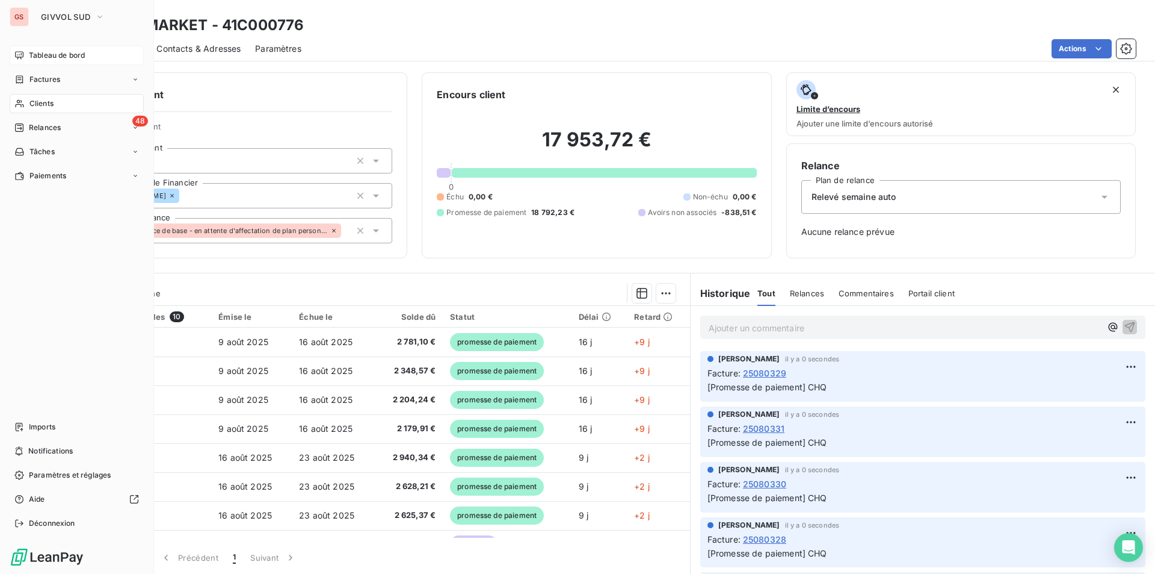
click at [30, 58] on span "Tableau de bord" at bounding box center [57, 55] width 56 height 11
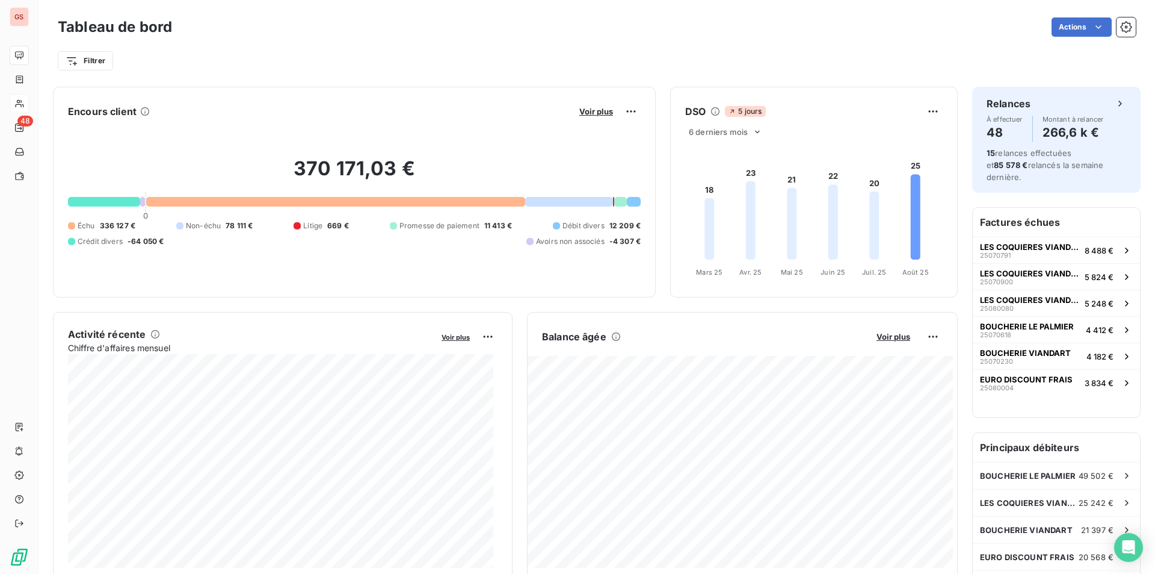
click at [602, 116] on button "Voir plus" at bounding box center [596, 111] width 41 height 11
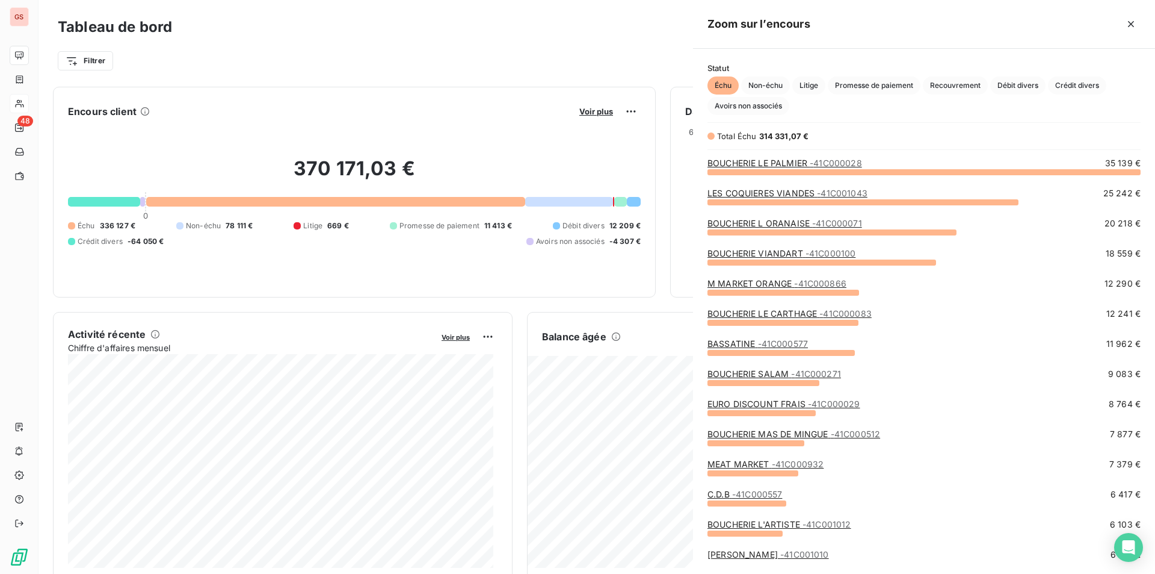
scroll to position [393, 453]
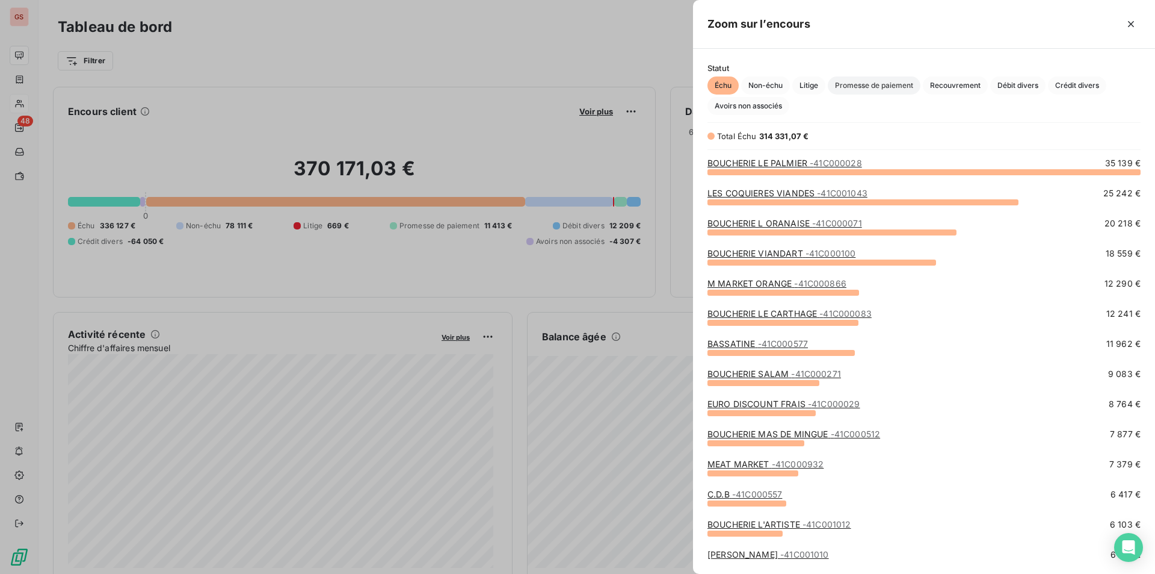
click at [853, 81] on span "Promesse de paiement" at bounding box center [874, 85] width 93 height 18
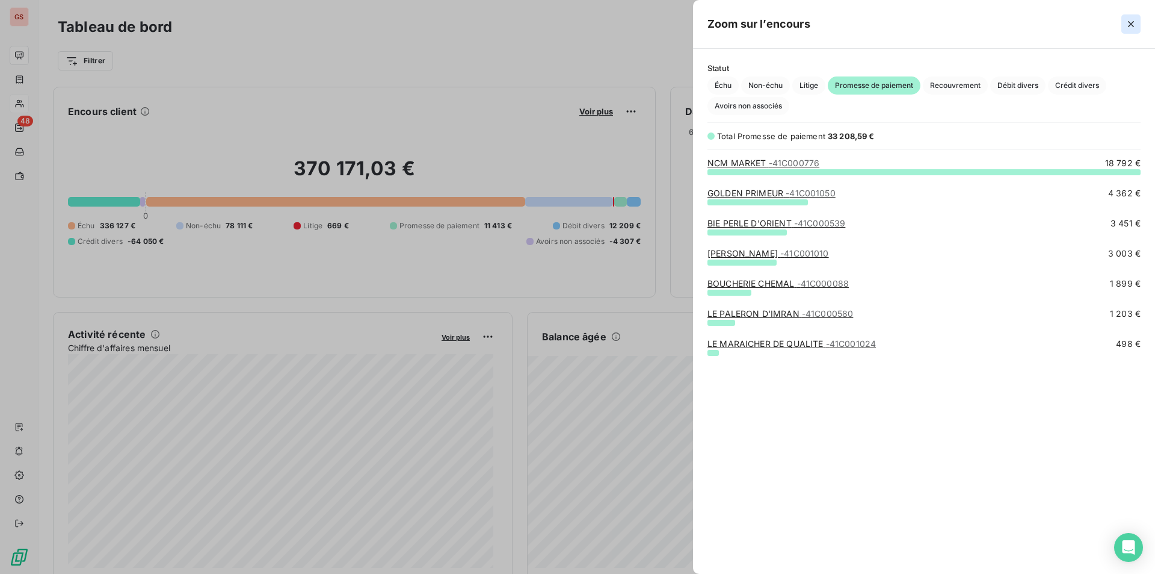
click at [1125, 22] on button "button" at bounding box center [1131, 23] width 19 height 19
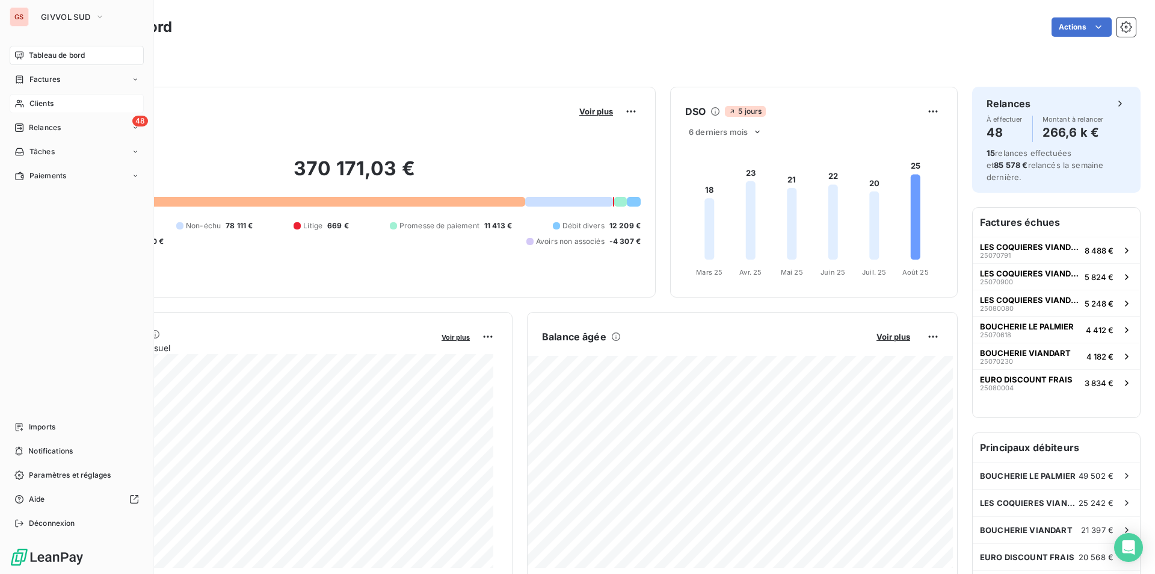
click at [51, 102] on span "Clients" at bounding box center [41, 103] width 24 height 11
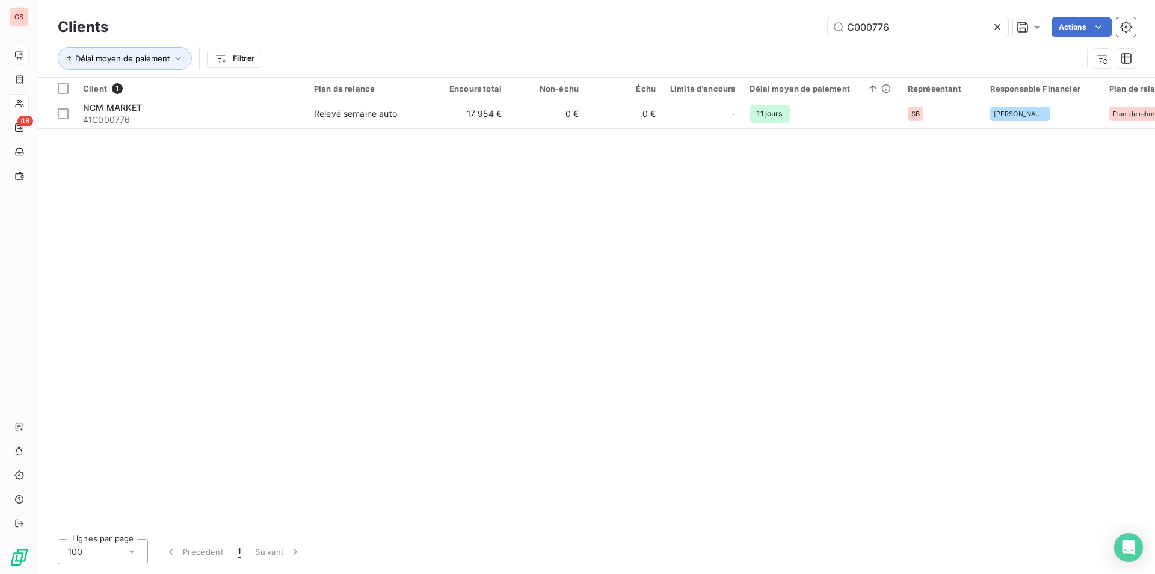
drag, startPoint x: 874, startPoint y: 25, endPoint x: 1115, endPoint y: 71, distance: 245.1
click at [1115, 71] on div "Clients C000776 Actions Délai moyen de paiement Filtrer" at bounding box center [597, 45] width 1078 height 63
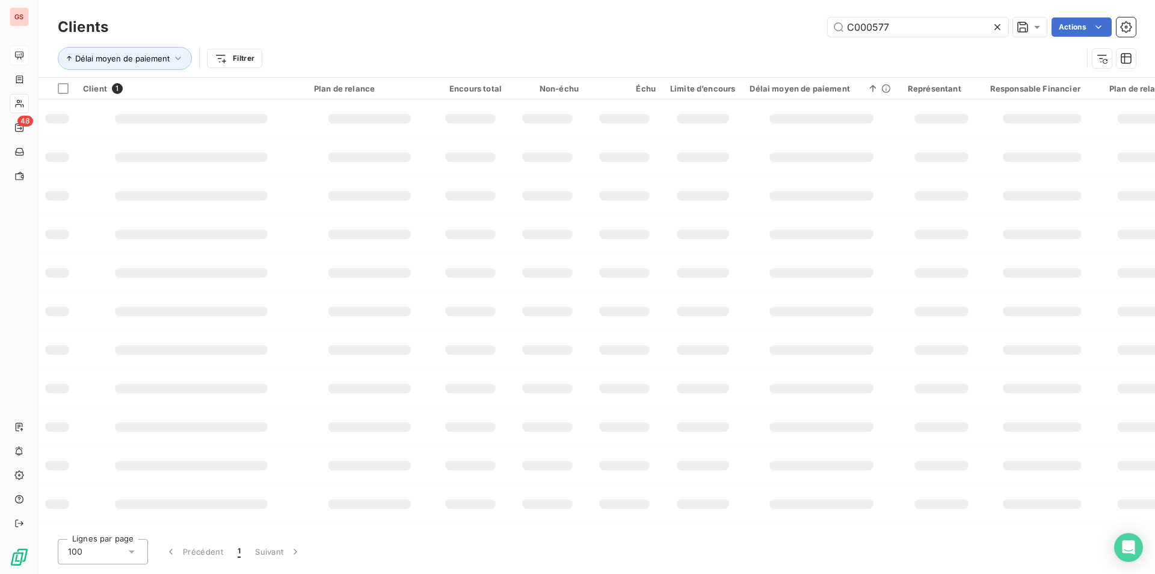
type input "C000577"
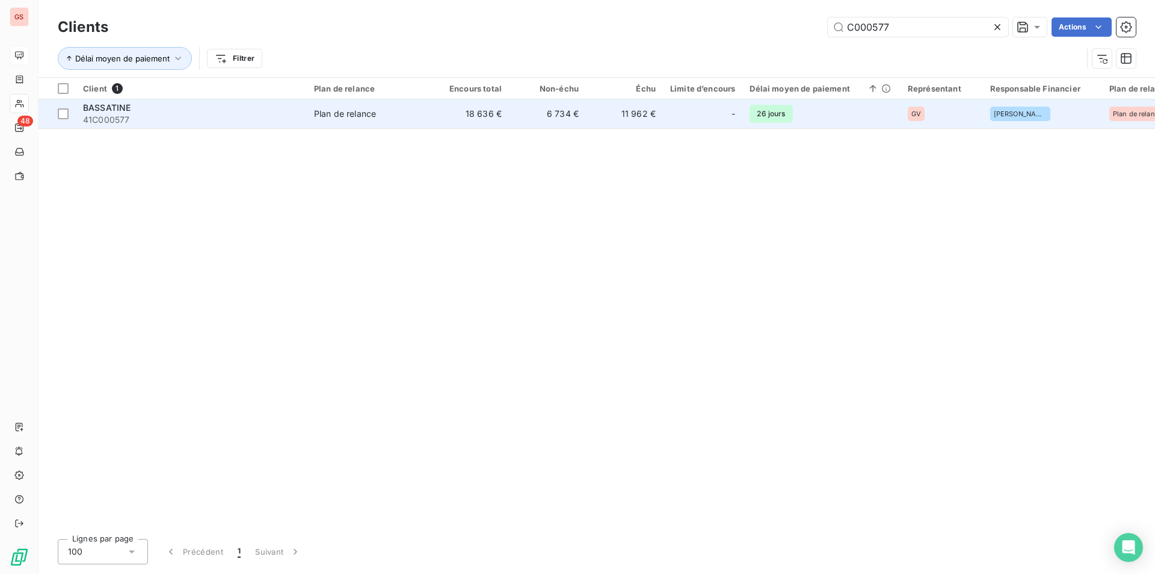
click at [194, 110] on div "BASSATINE" at bounding box center [191, 108] width 217 height 12
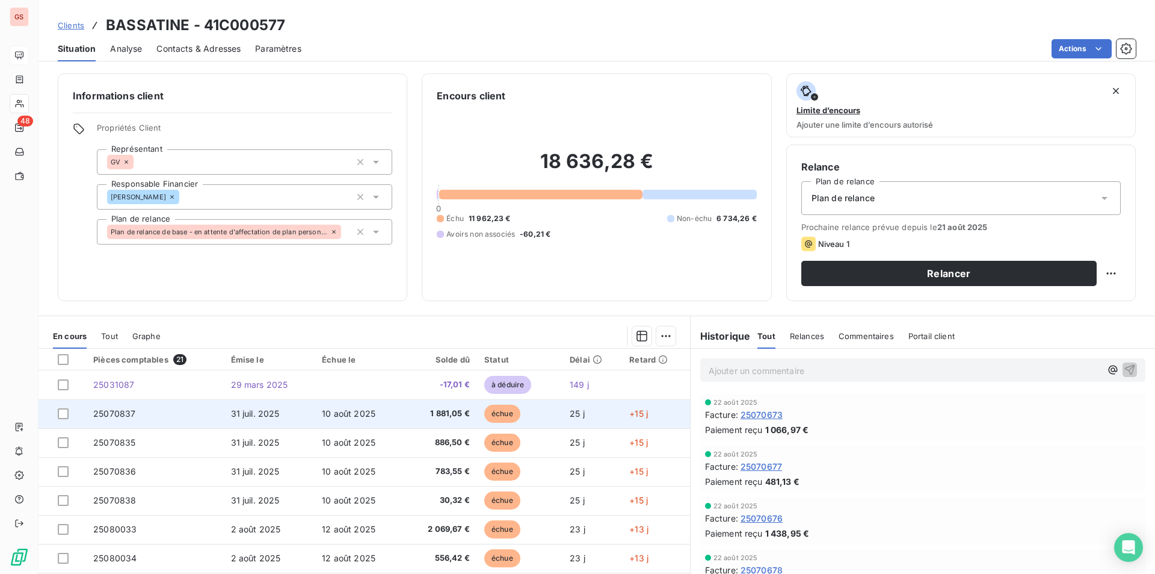
click at [69, 418] on div at bounding box center [68, 413] width 21 height 11
click at [63, 410] on div at bounding box center [63, 413] width 11 height 11
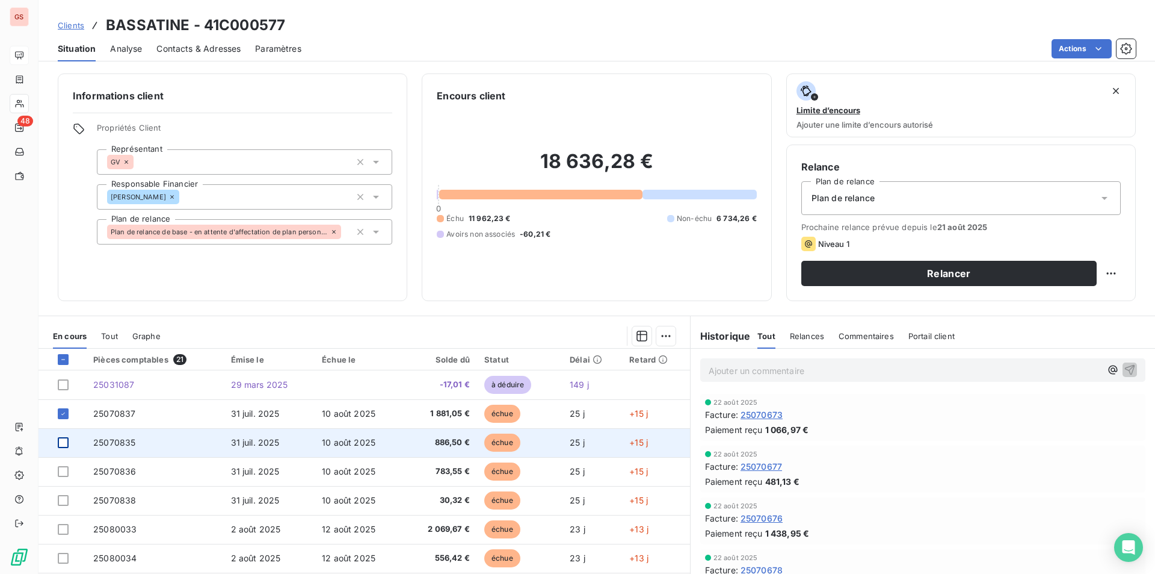
click at [62, 443] on div at bounding box center [63, 442] width 11 height 11
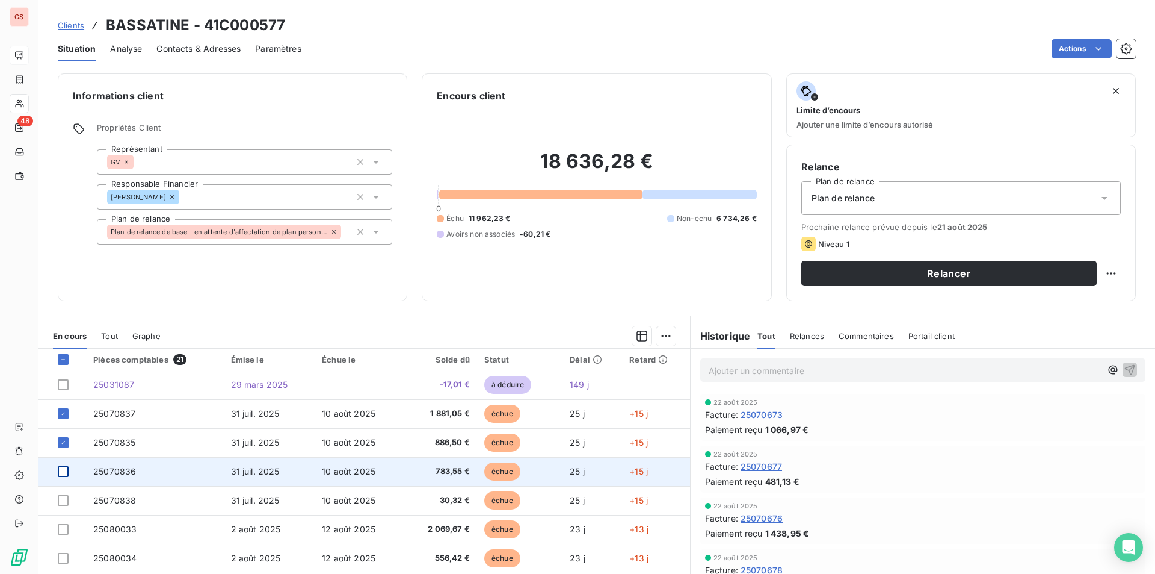
click at [63, 469] on div at bounding box center [63, 471] width 11 height 11
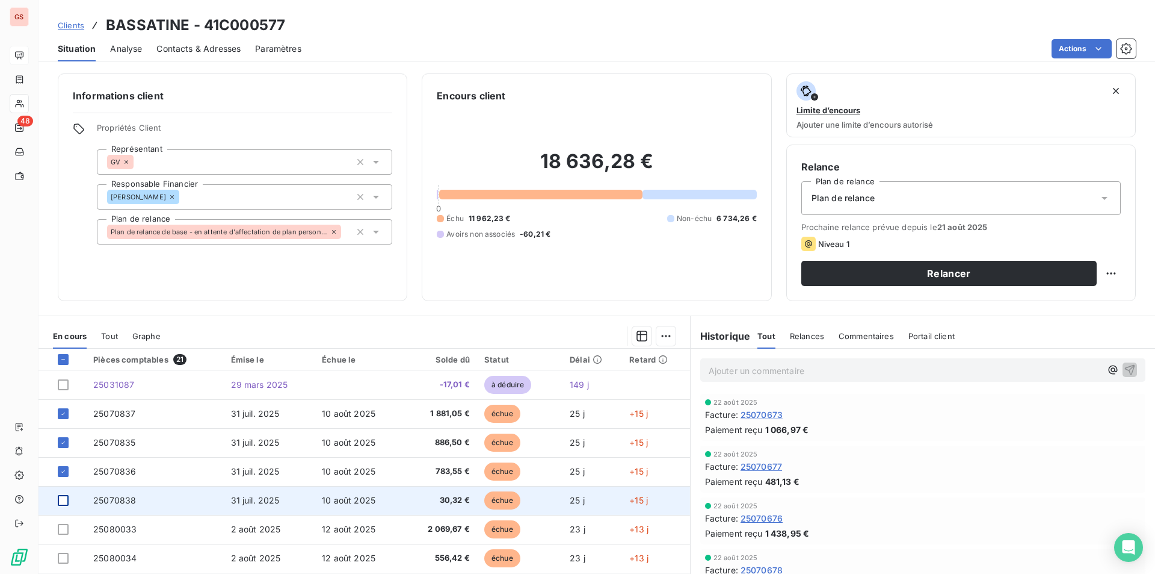
click at [64, 496] on div at bounding box center [63, 500] width 11 height 11
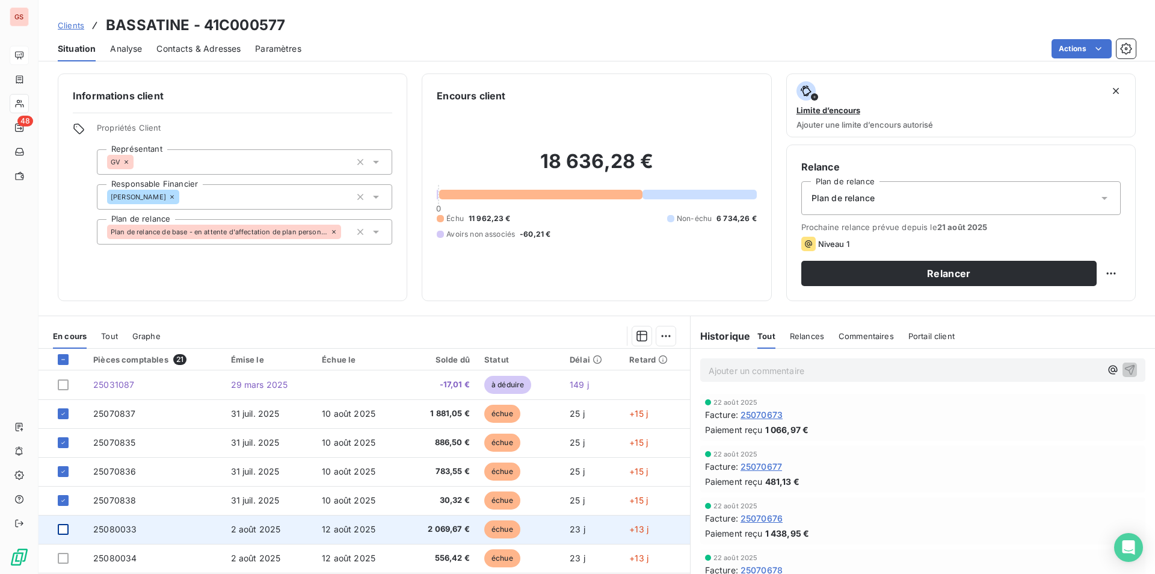
click at [66, 531] on div at bounding box center [63, 529] width 11 height 11
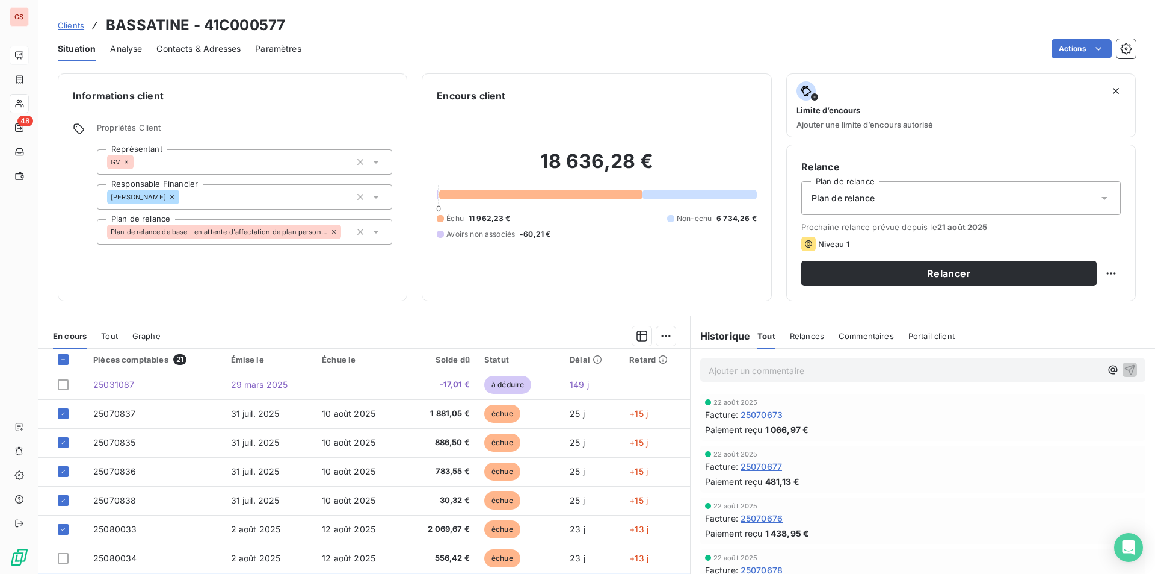
scroll to position [120, 0]
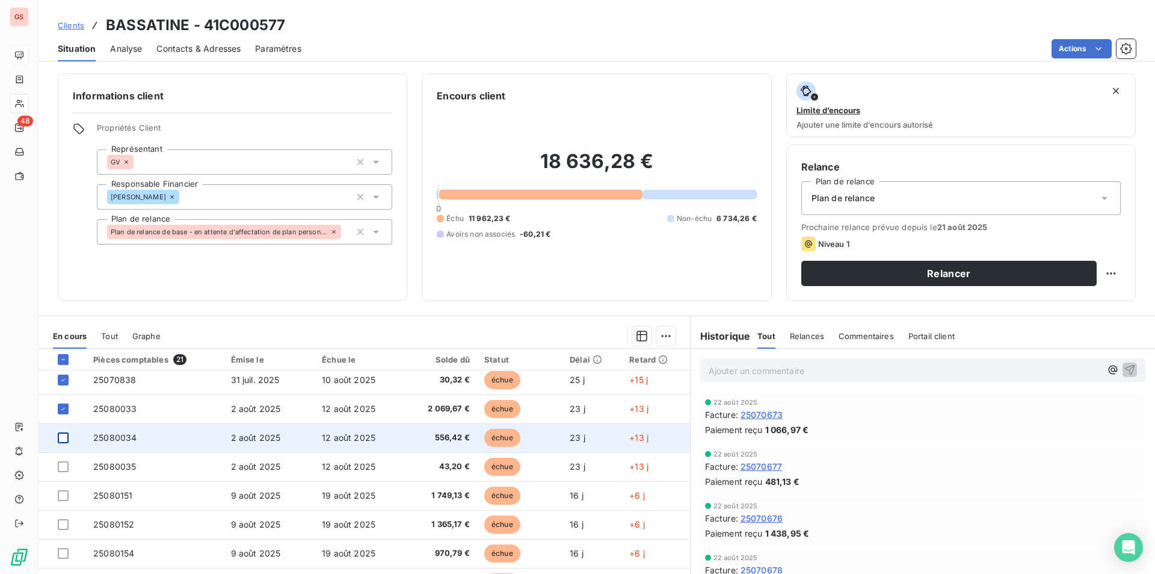
click at [63, 437] on div at bounding box center [63, 437] width 11 height 11
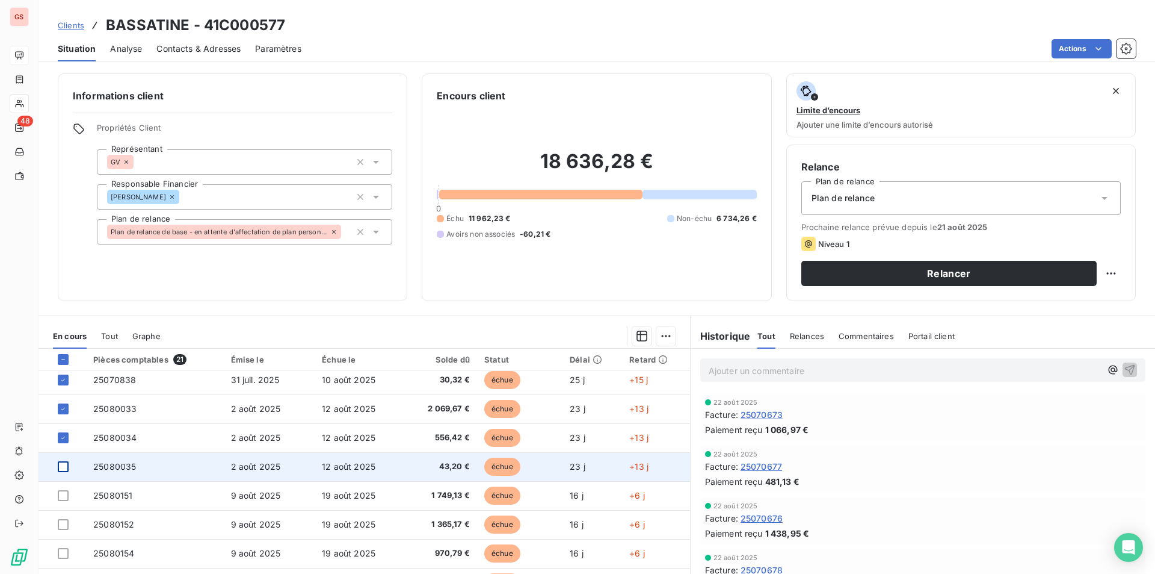
click at [61, 466] on div at bounding box center [63, 466] width 11 height 11
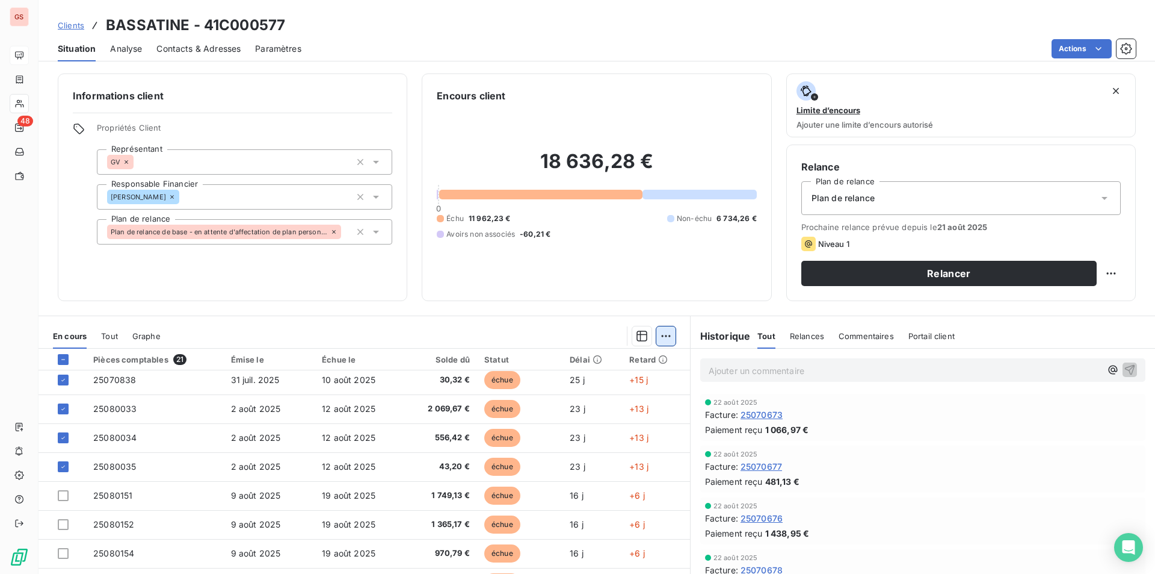
click at [657, 326] on html "GS 48 Clients BASSATINE - 41C000577 Situation Analyse Contacts & Adresses Param…" at bounding box center [577, 287] width 1155 height 574
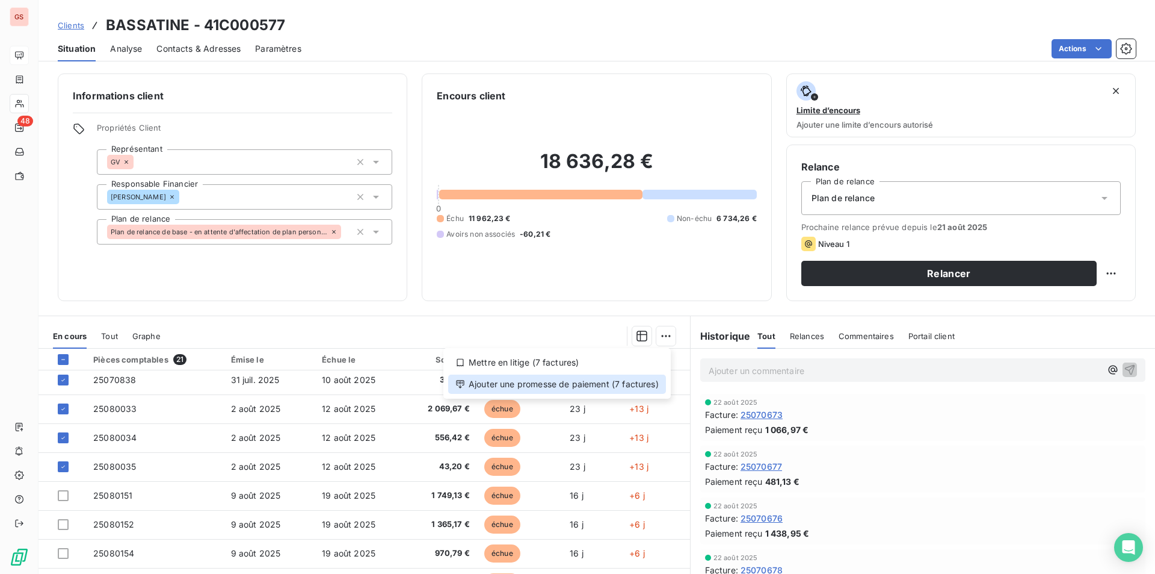
click at [587, 389] on div "Ajouter une promesse de paiement (7 factures)" at bounding box center [557, 383] width 218 height 19
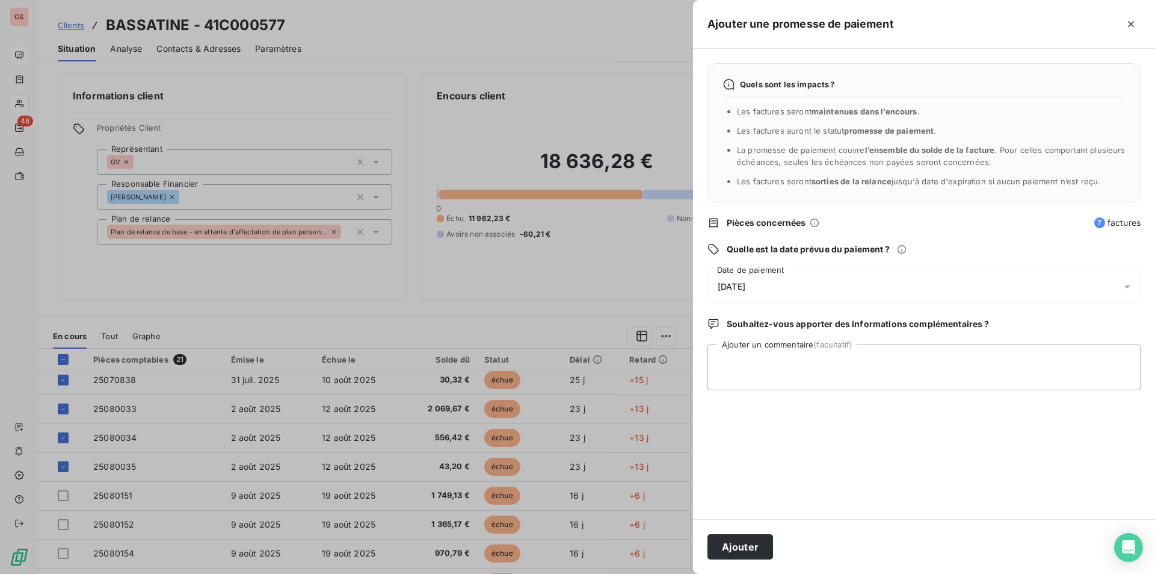
click at [770, 287] on div "[DATE]" at bounding box center [924, 287] width 433 height 34
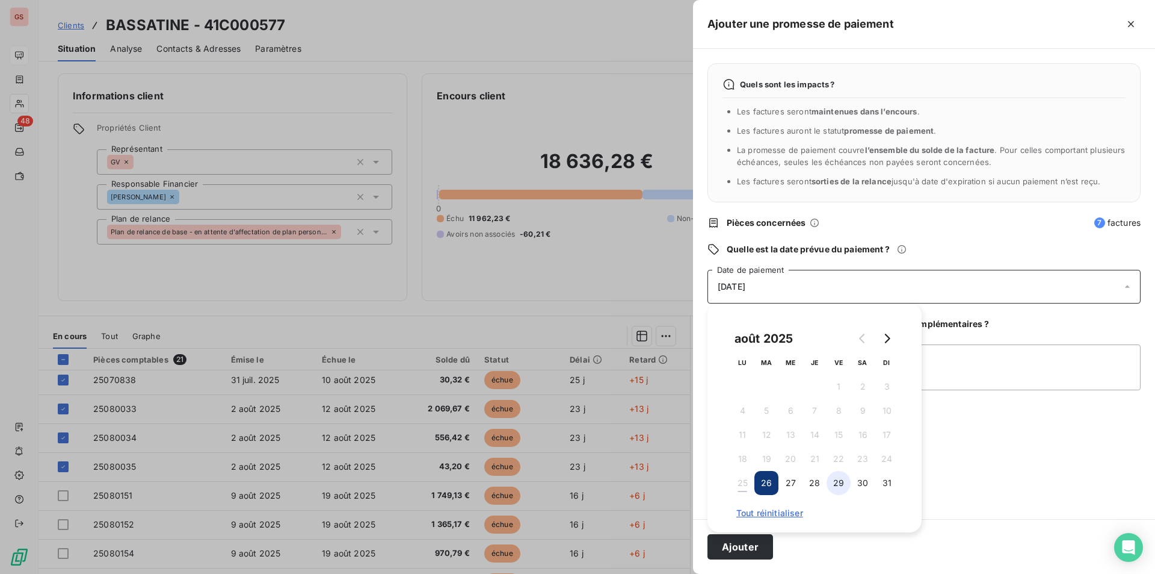
click at [832, 485] on button "29" at bounding box center [839, 483] width 24 height 24
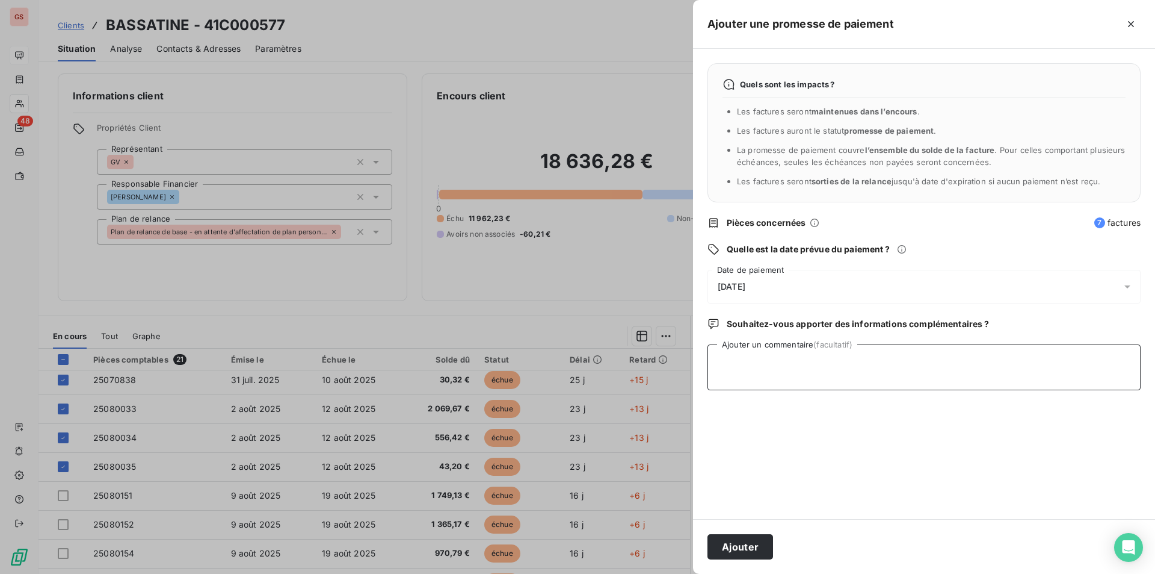
click at [959, 357] on textarea "Ajouter un commentaire (facultatif)" at bounding box center [924, 367] width 433 height 46
type textarea "CHQ"
click at [791, 557] on div "Ajouter" at bounding box center [924, 546] width 462 height 55
click at [756, 544] on button "Ajouter" at bounding box center [741, 546] width 66 height 25
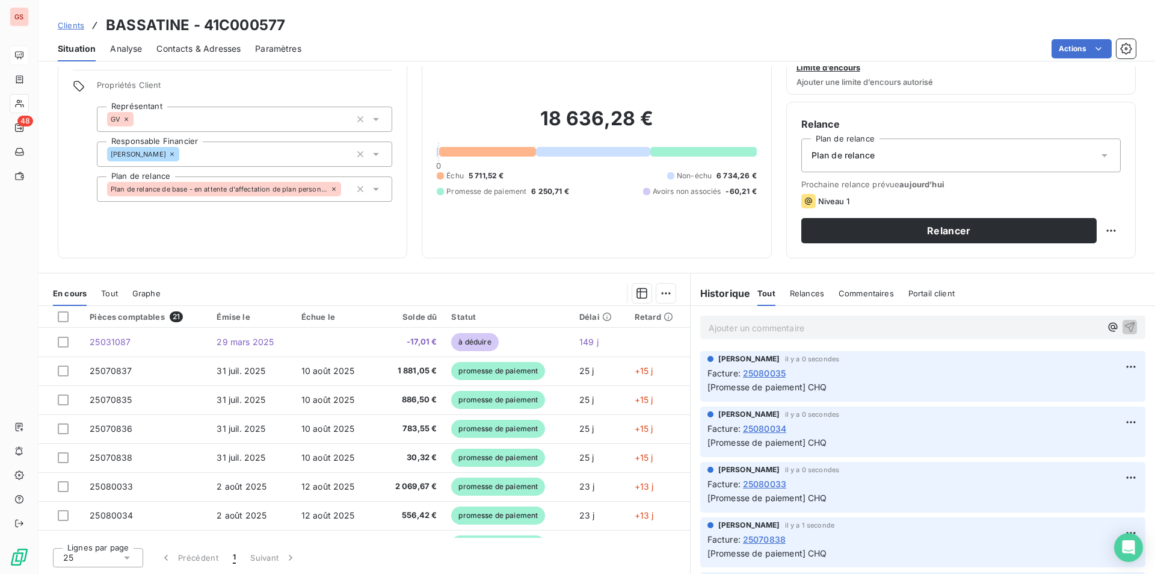
scroll to position [0, 0]
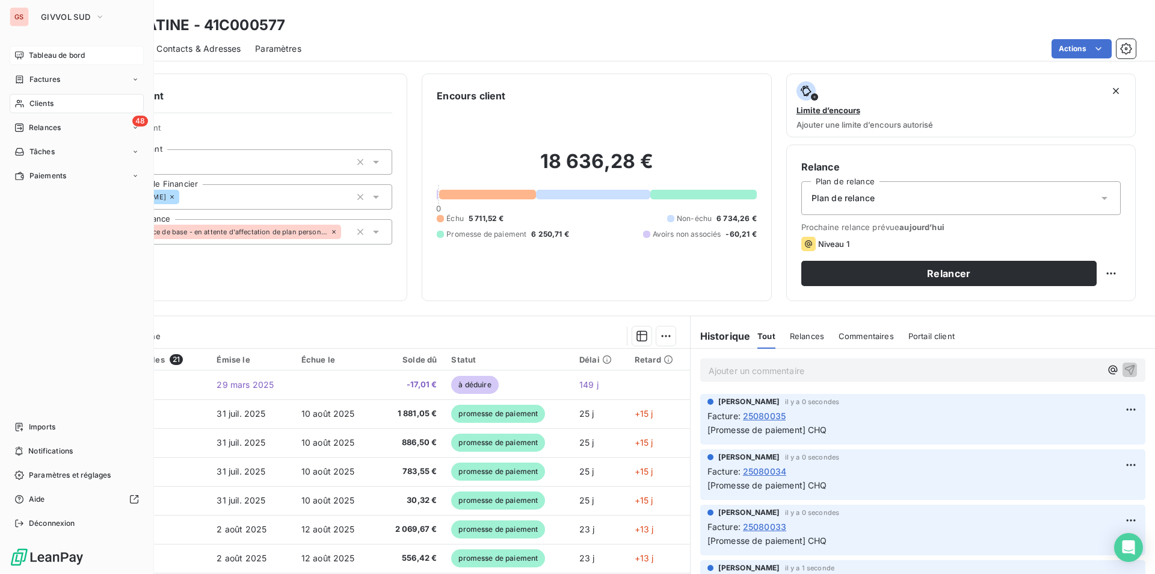
click at [31, 57] on span "Tableau de bord" at bounding box center [57, 55] width 56 height 11
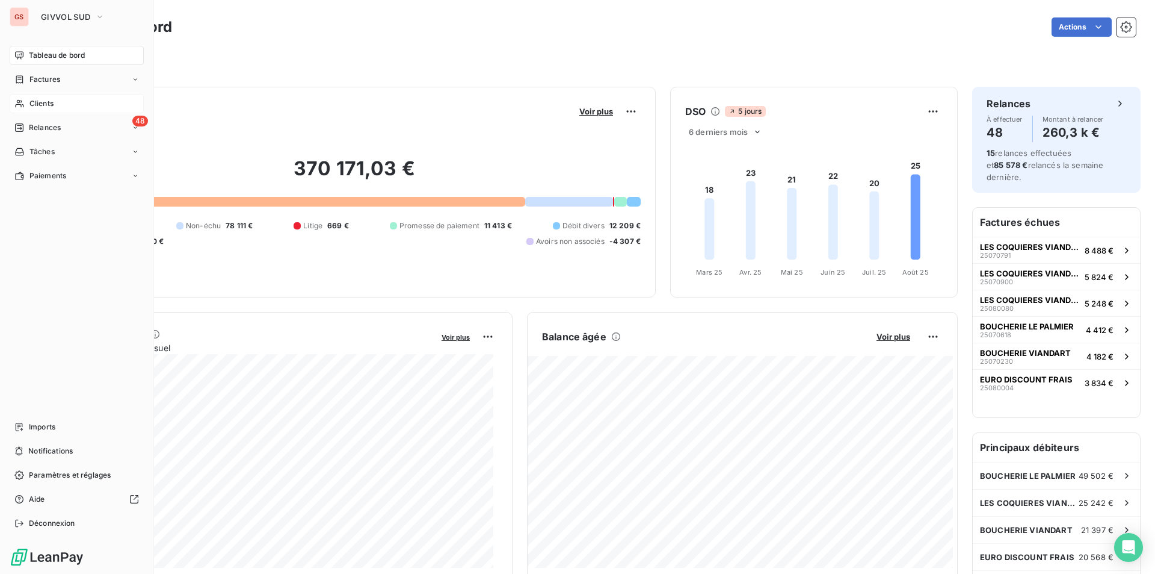
click at [48, 57] on span "Tableau de bord" at bounding box center [57, 55] width 56 height 11
click at [64, 77] on div "Factures" at bounding box center [77, 79] width 134 height 19
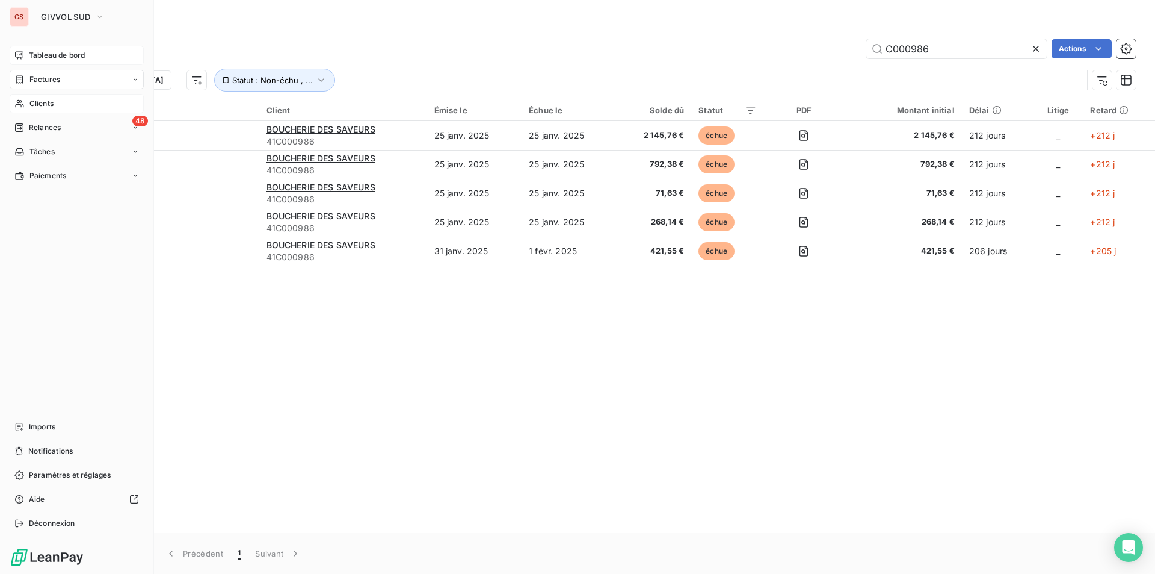
click at [22, 102] on icon at bounding box center [19, 104] width 8 height 8
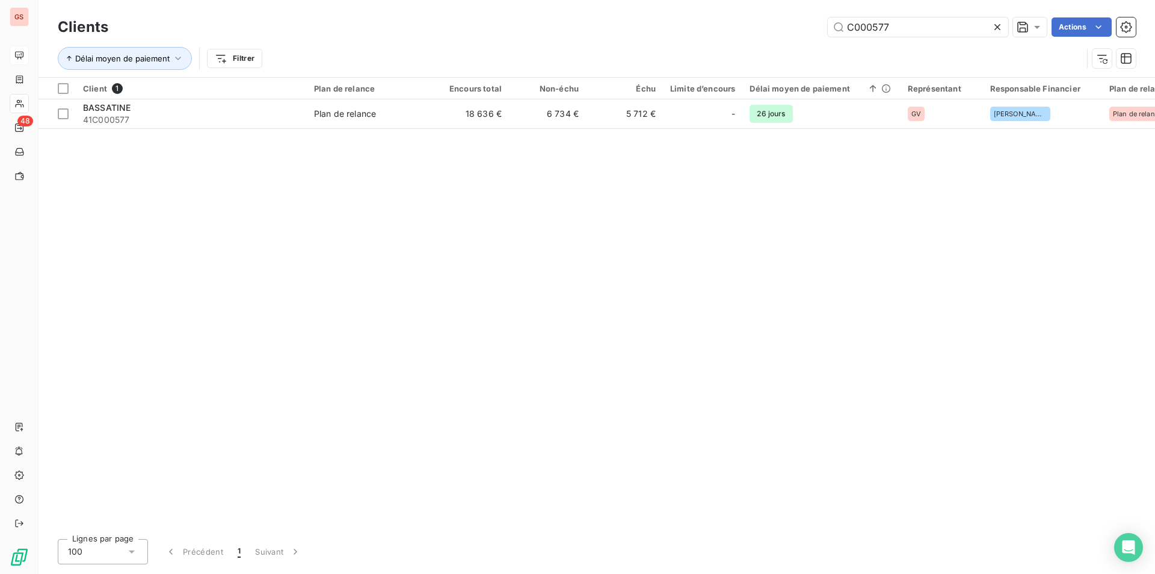
drag, startPoint x: 904, startPoint y: 25, endPoint x: 750, endPoint y: 6, distance: 154.7
click at [757, 5] on div "Clients C000577 Actions Délai moyen de paiement Filtrer" at bounding box center [597, 38] width 1117 height 77
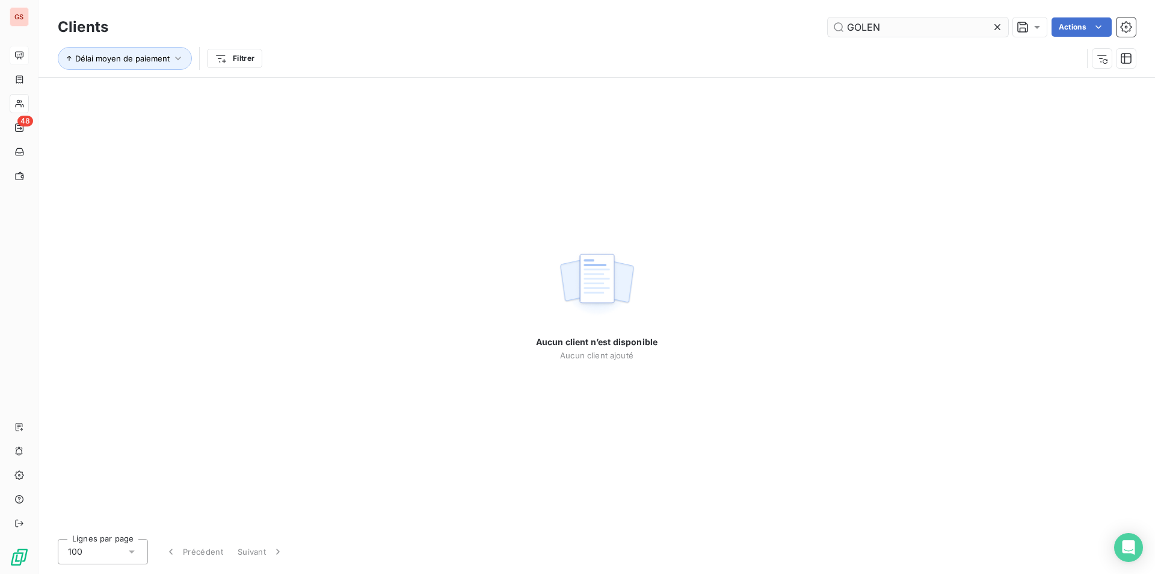
drag, startPoint x: 867, startPoint y: 29, endPoint x: 865, endPoint y: 36, distance: 6.7
click at [865, 30] on input "GOLEN" at bounding box center [918, 26] width 181 height 19
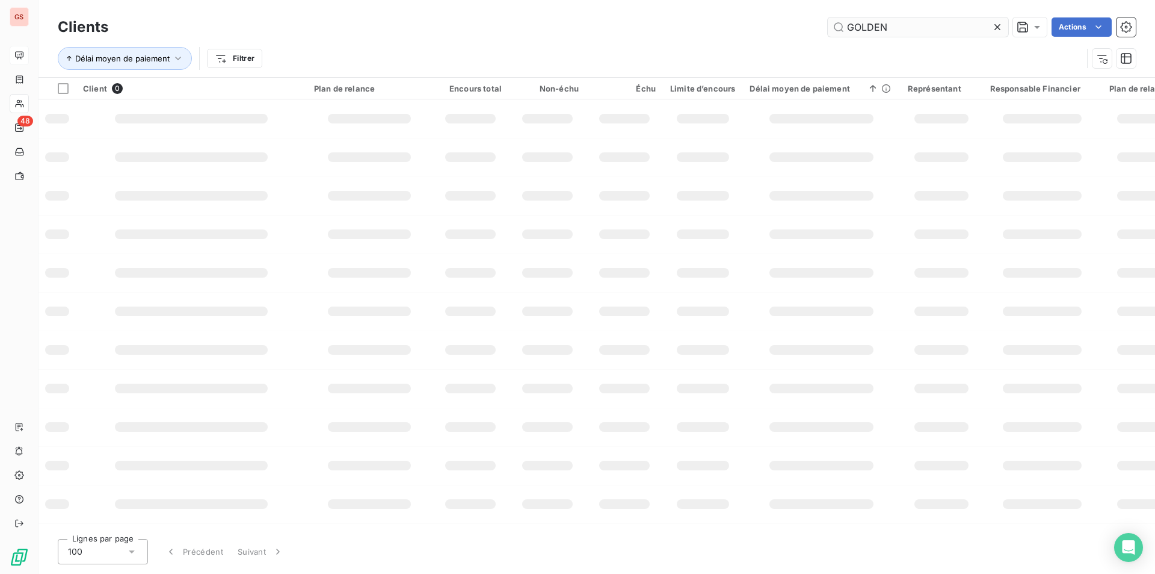
type input "GOLDEN"
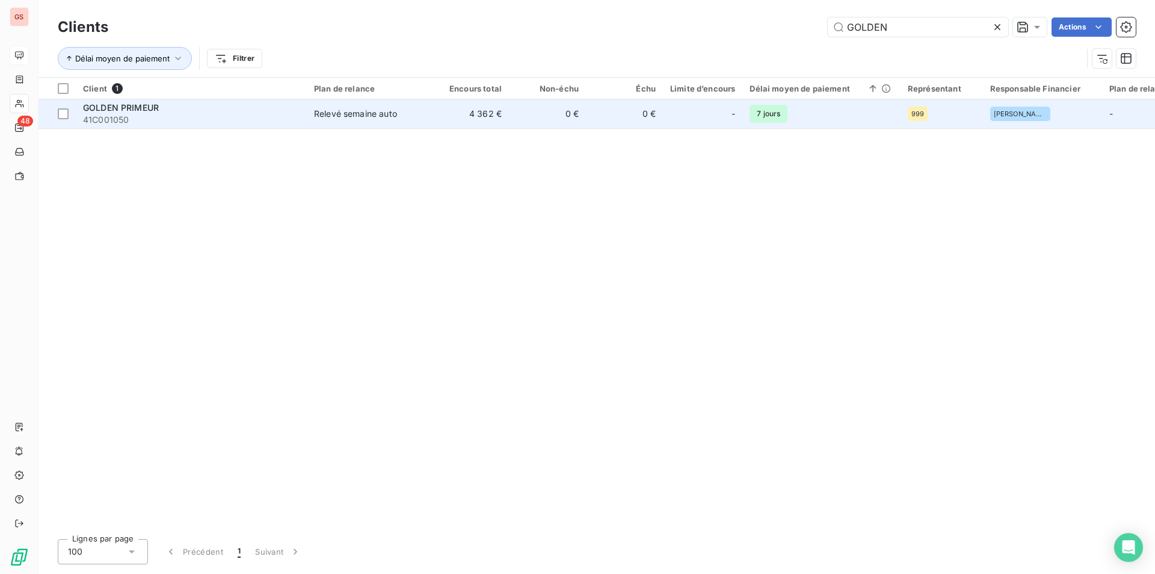
click at [131, 106] on span "GOLDEN PRIMEUR" at bounding box center [121, 107] width 76 height 10
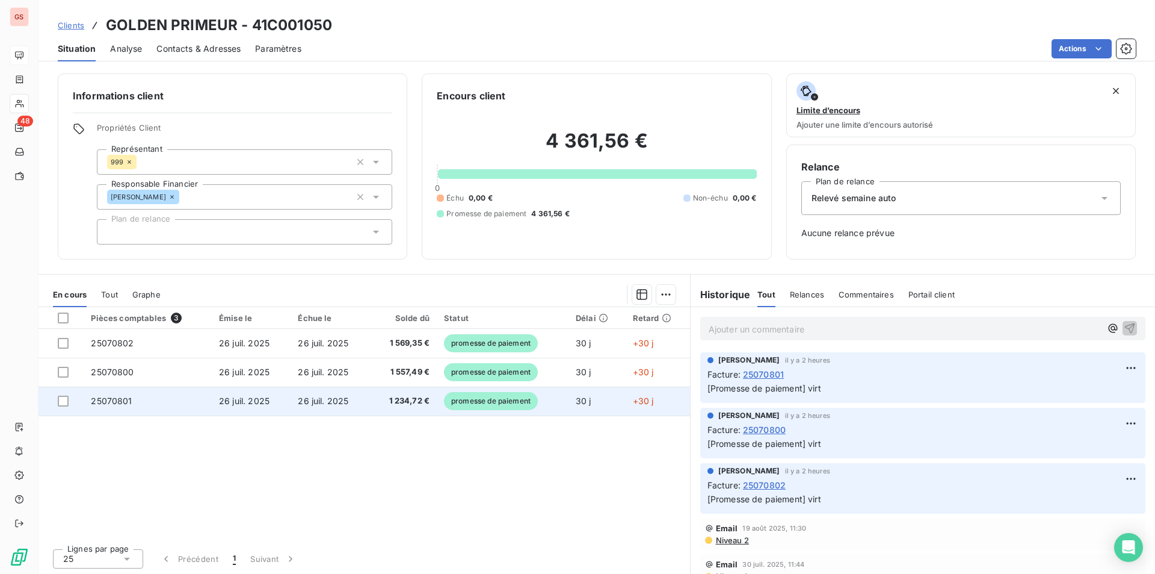
scroll to position [1, 0]
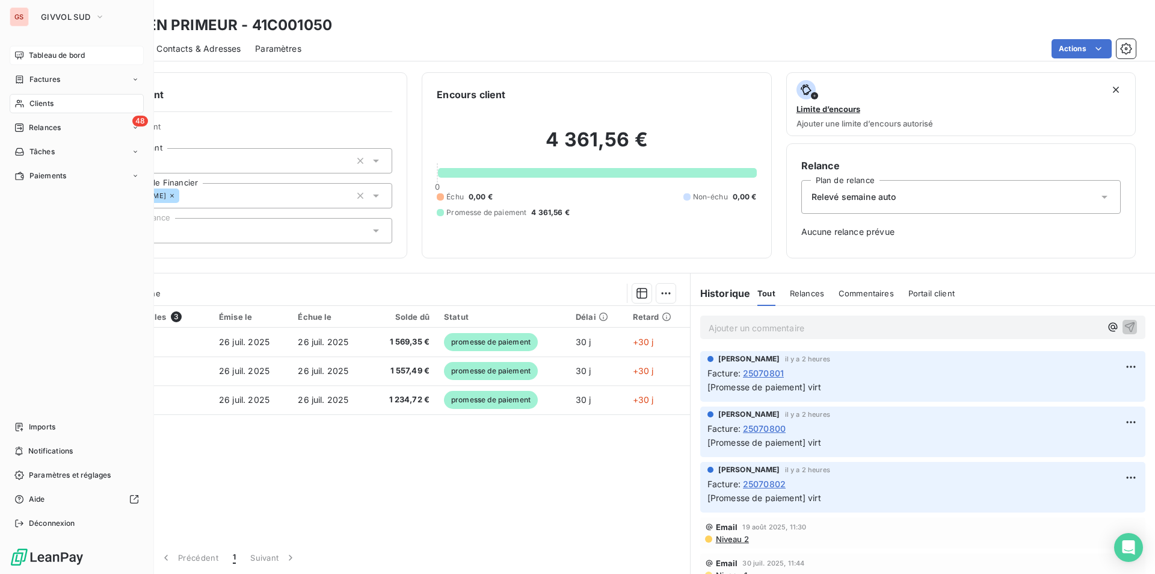
click at [61, 50] on span "Tableau de bord" at bounding box center [57, 55] width 56 height 11
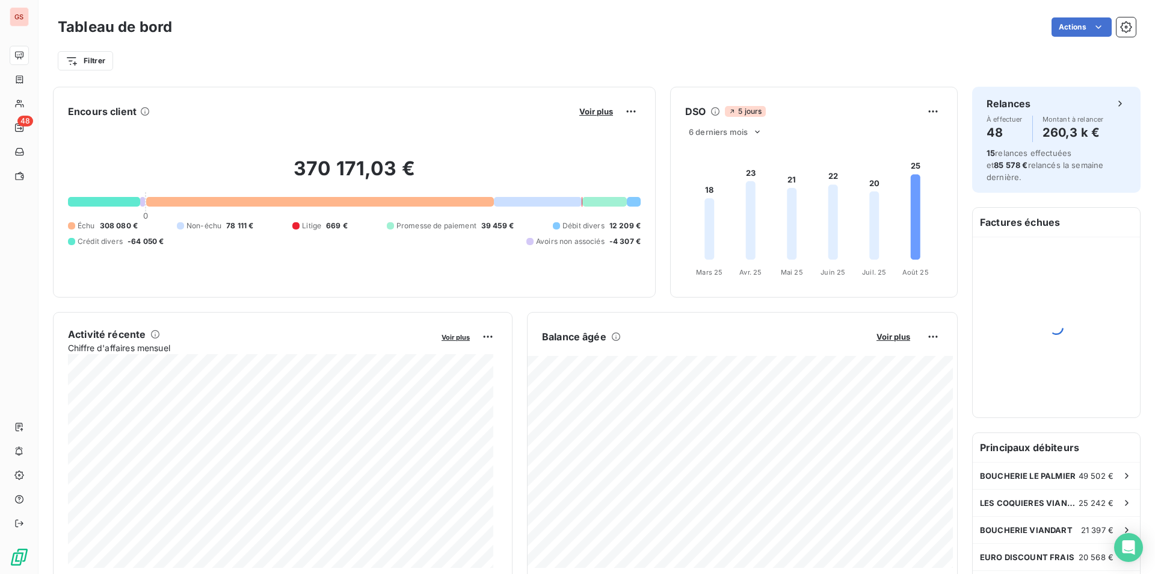
drag, startPoint x: 593, startPoint y: 250, endPoint x: 595, endPoint y: 243, distance: 7.4
click at [593, 249] on div "370 171,03 € 0 Échu 308 080 € Non-échu 78 111 € Litige 669 € Promesse de paieme…" at bounding box center [354, 201] width 573 height 161
click at [595, 243] on span "Avoirs non associés" at bounding box center [570, 241] width 69 height 11
click at [630, 111] on html "GS 48 Tableau de bord Actions Filtrer Encours client Voir plus Exporter 370 171…" at bounding box center [577, 287] width 1155 height 574
click at [588, 111] on html "GS 48 Tableau de bord Actions Filtrer Encours client Voir plus 370 171,03 € 0 É…" at bounding box center [577, 287] width 1155 height 574
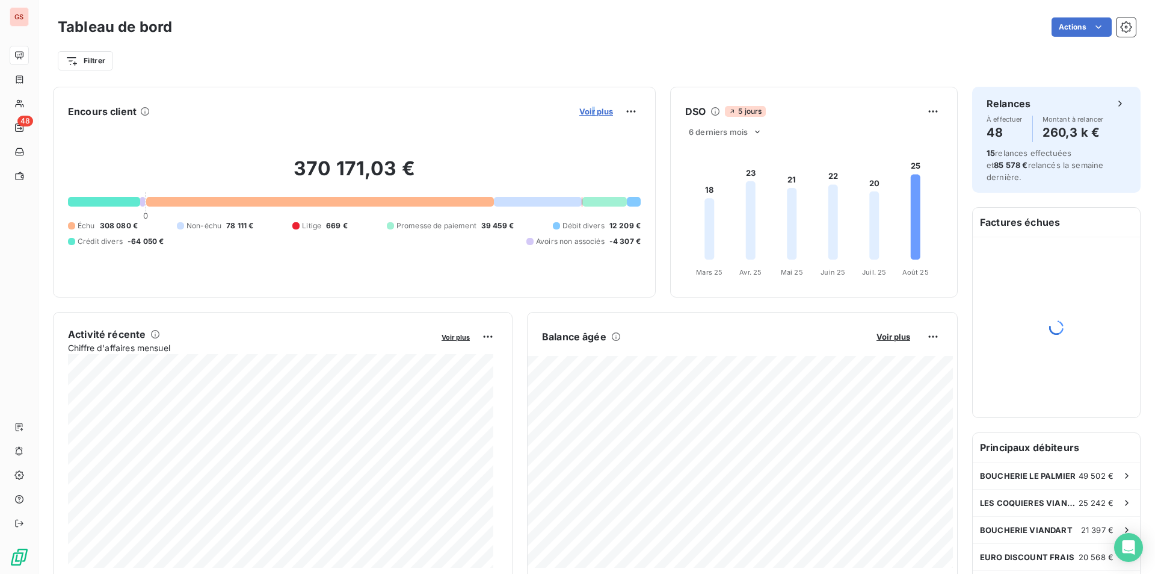
click at [588, 111] on span "Voir plus" at bounding box center [597, 112] width 34 height 10
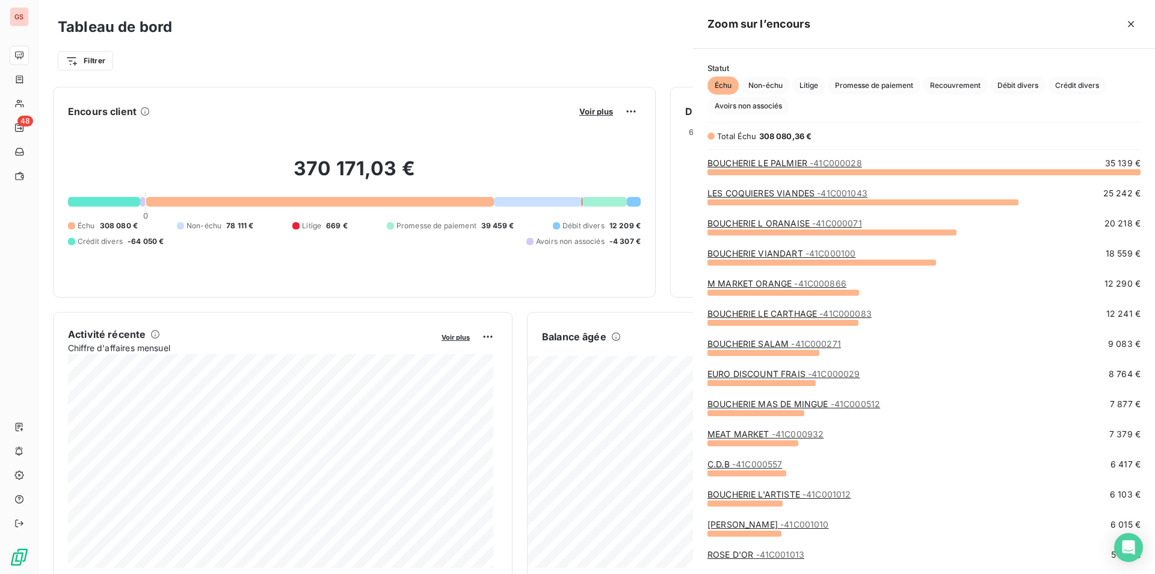
scroll to position [393, 453]
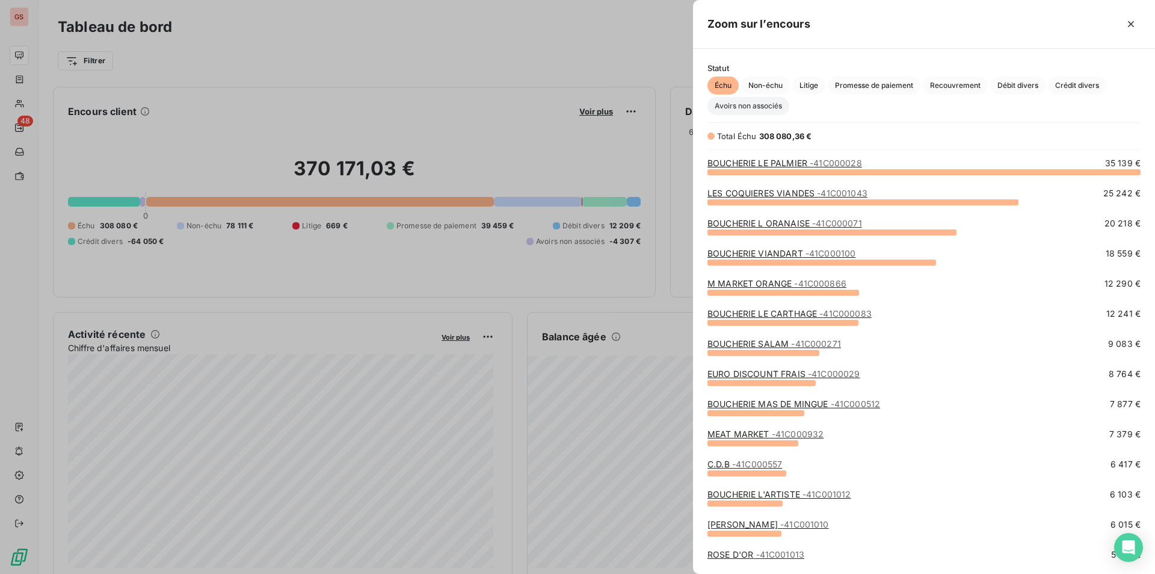
click at [746, 108] on span "Avoirs non associés" at bounding box center [749, 106] width 82 height 18
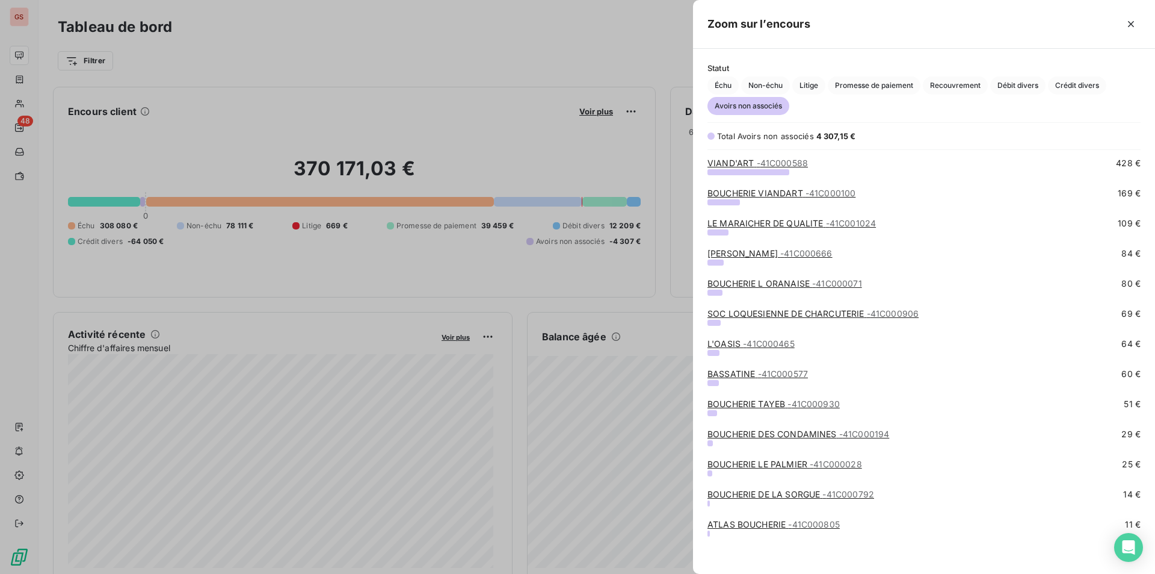
scroll to position [64, 0]
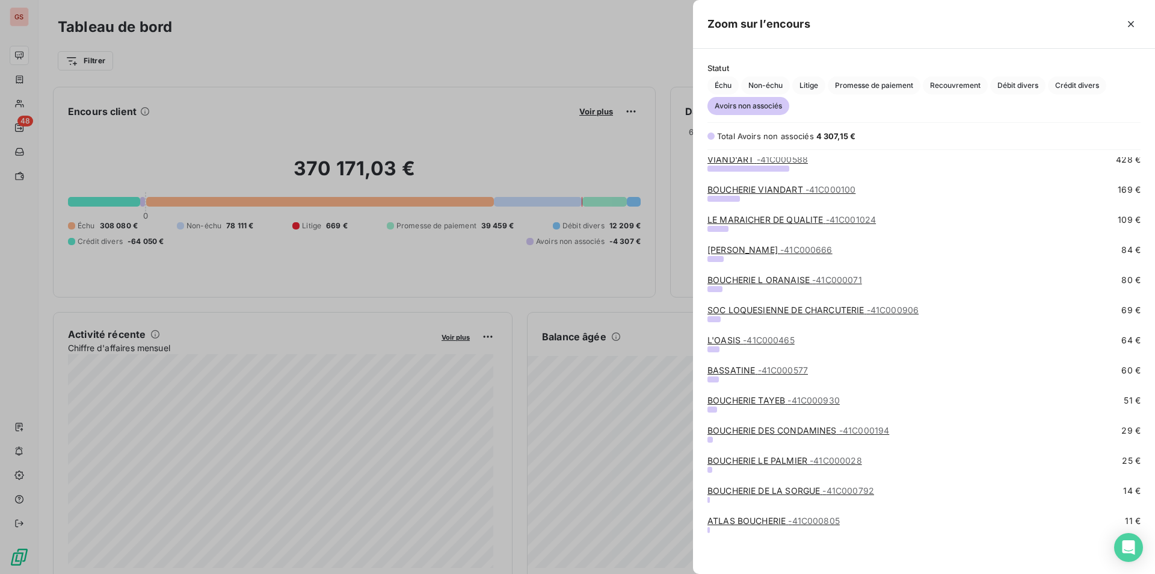
click at [501, 111] on div at bounding box center [577, 287] width 1155 height 574
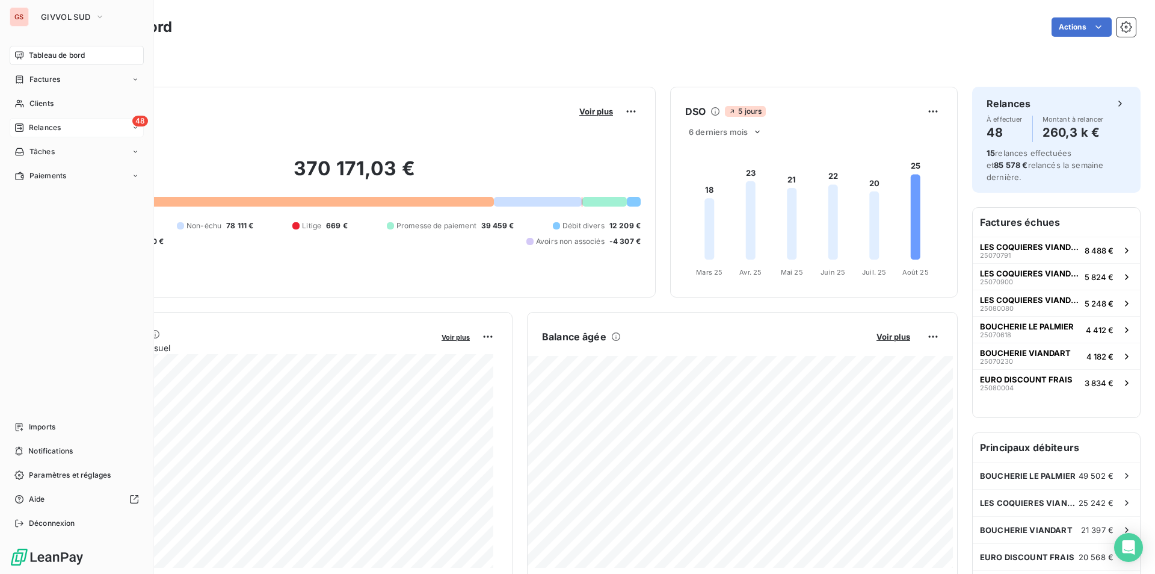
click at [80, 129] on div "48 Relances" at bounding box center [77, 127] width 134 height 19
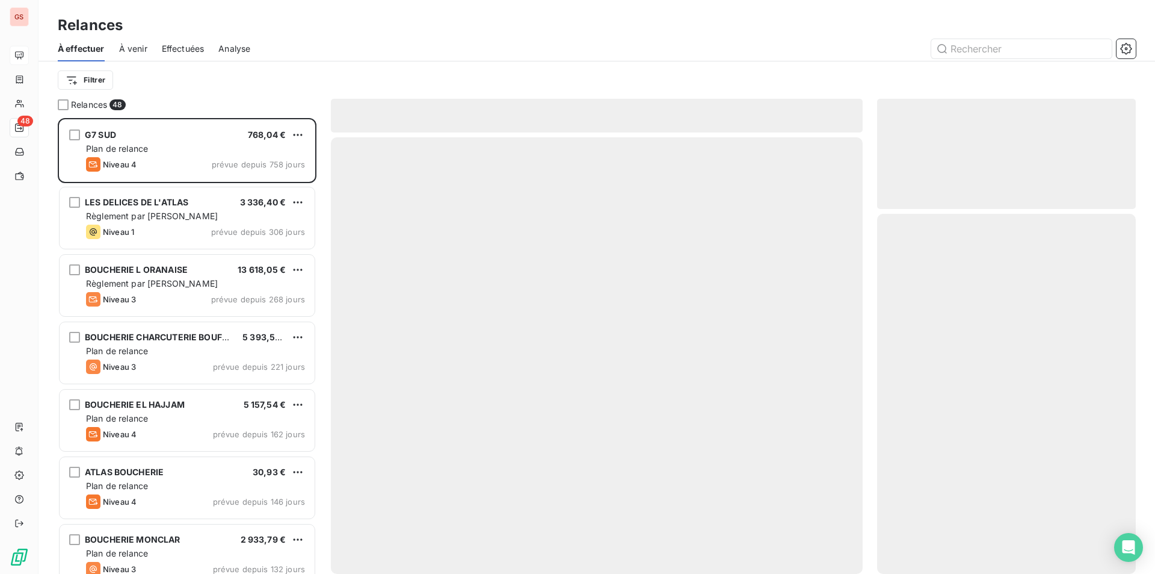
scroll to position [447, 250]
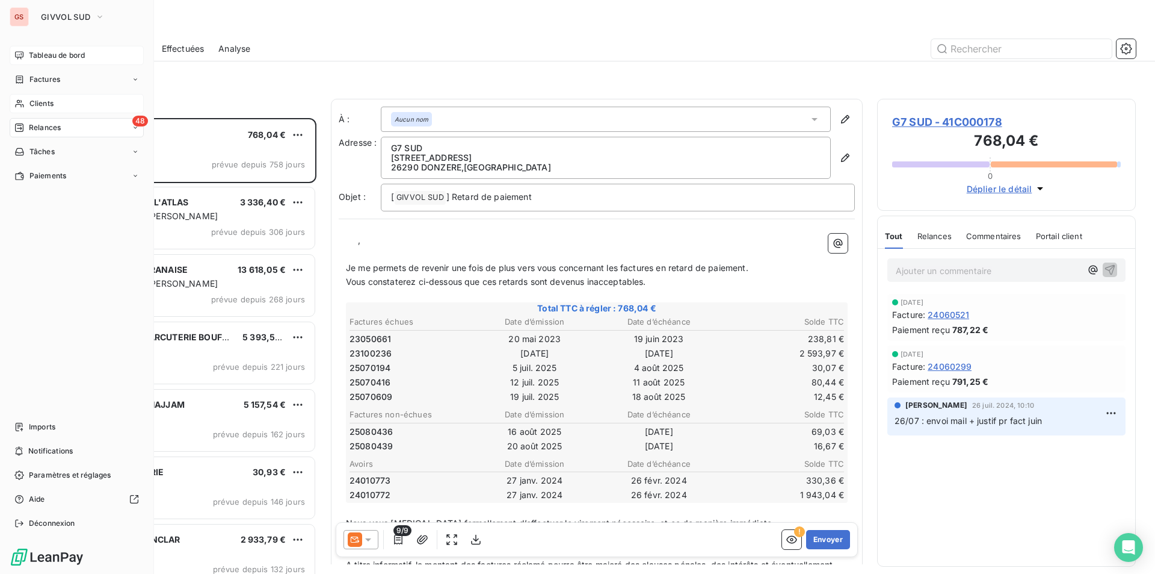
click at [58, 105] on div "Clients" at bounding box center [77, 103] width 134 height 19
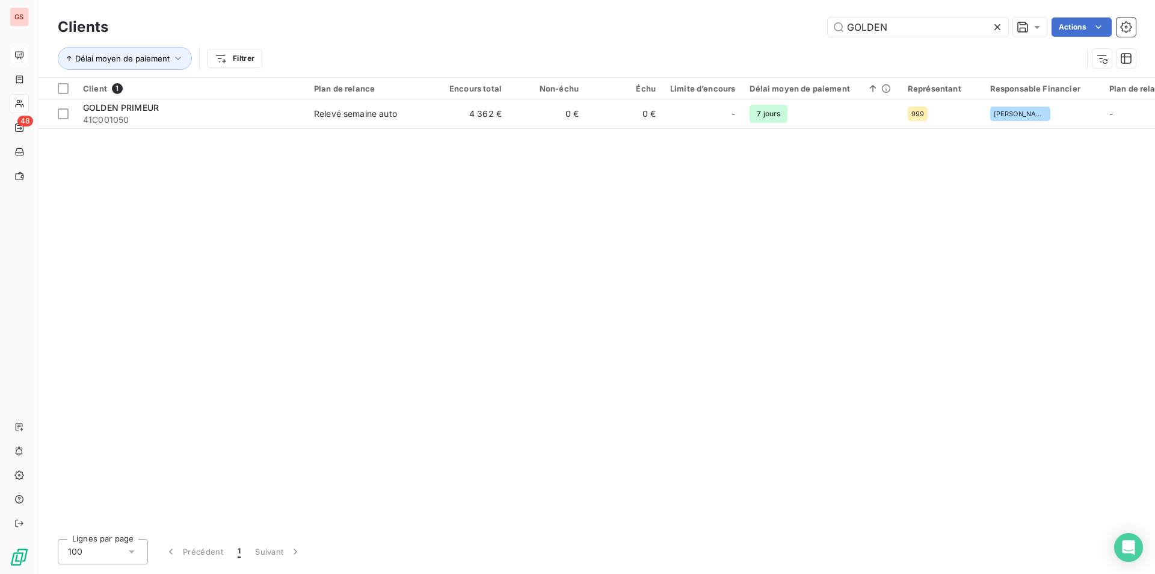
drag, startPoint x: 900, startPoint y: 32, endPoint x: 773, endPoint y: 31, distance: 126.4
click at [773, 31] on div "GOLDEN Actions" at bounding box center [629, 26] width 1013 height 19
type input "C000914"
click at [270, 129] on div "Client 1 Plan de relance Encours total Non-échu Échu Limite d’encours Délai moy…" at bounding box center [597, 303] width 1117 height 451
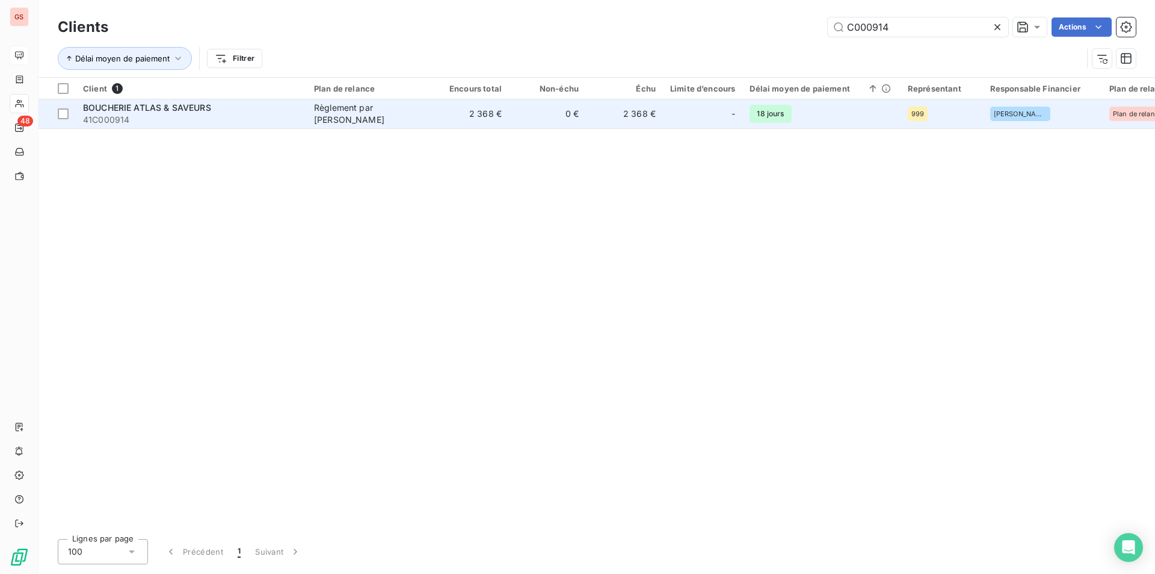
click at [265, 114] on span "41C000914" at bounding box center [191, 120] width 217 height 12
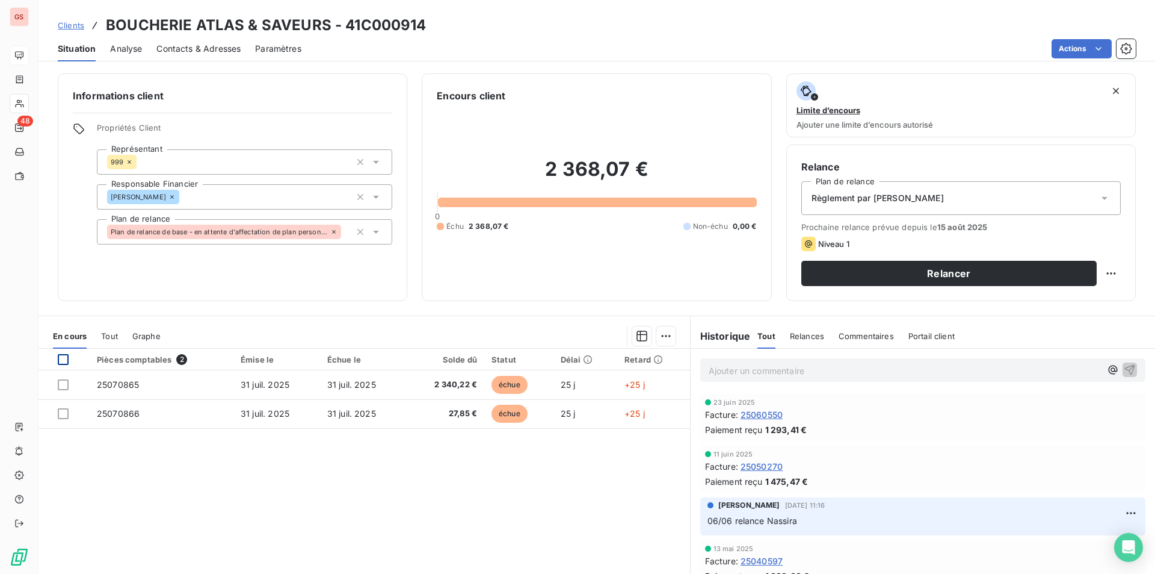
click at [67, 363] on div at bounding box center [63, 359] width 11 height 11
click at [669, 336] on html "GS 48 Clients BOUCHERIE ATLAS & SAVEURS - 41C000914 Situation Analyse Contacts …" at bounding box center [577, 287] width 1155 height 574
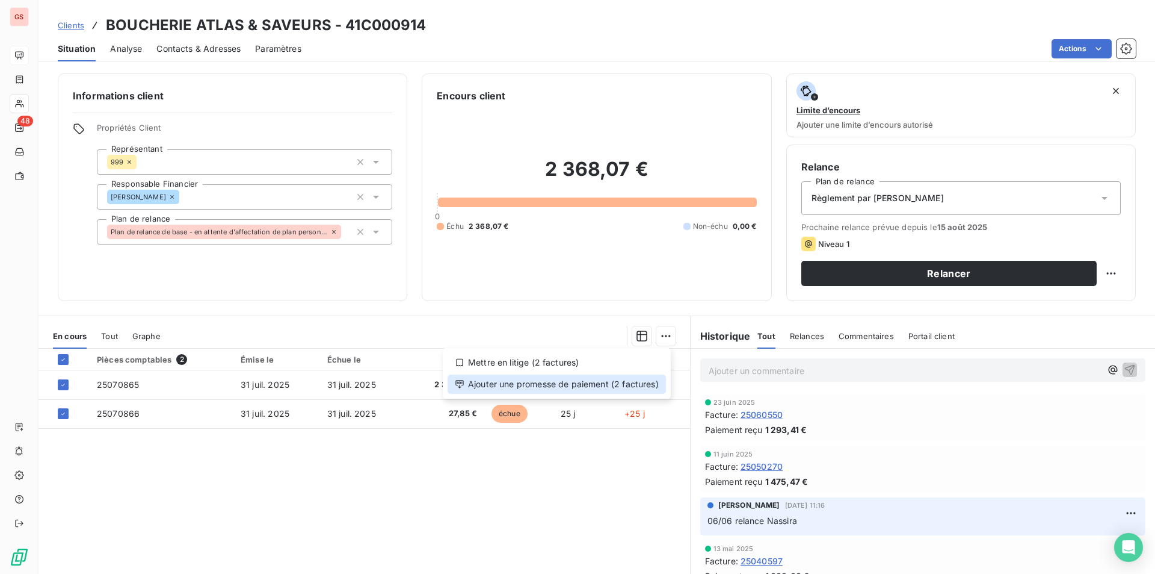
click at [583, 385] on div "Ajouter une promesse de paiement (2 factures)" at bounding box center [557, 383] width 218 height 19
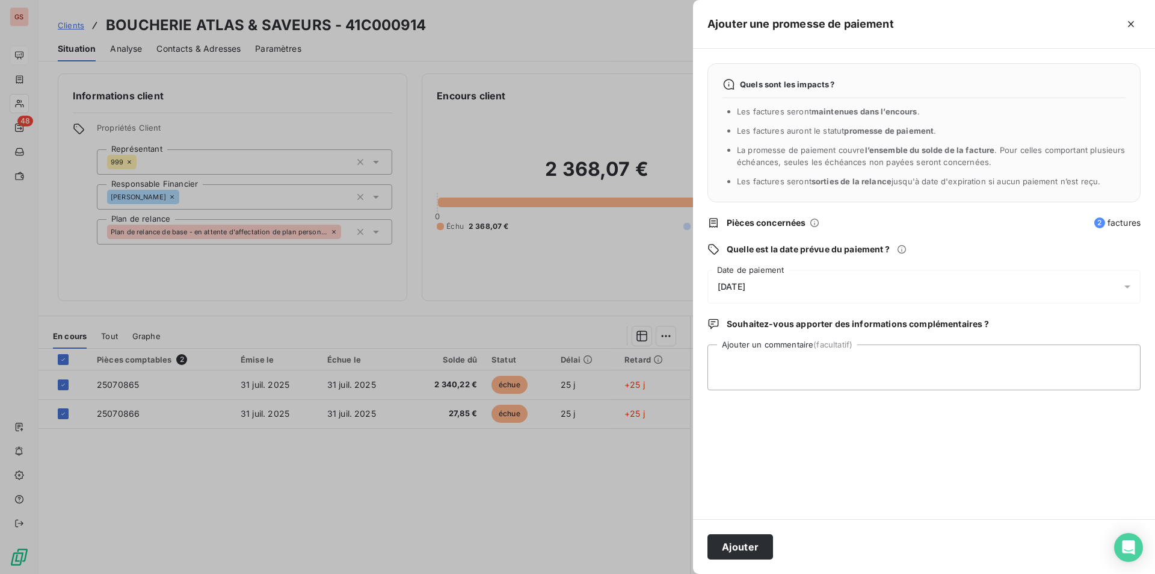
click at [746, 283] on span "[DATE]" at bounding box center [732, 287] width 28 height 10
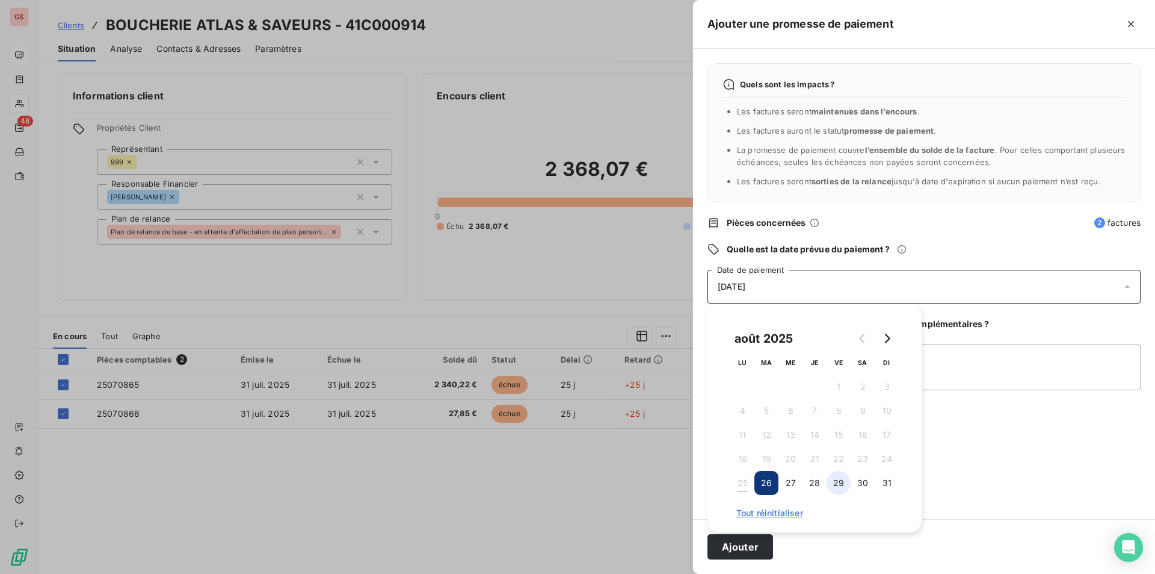
click at [831, 482] on button "29" at bounding box center [839, 483] width 24 height 24
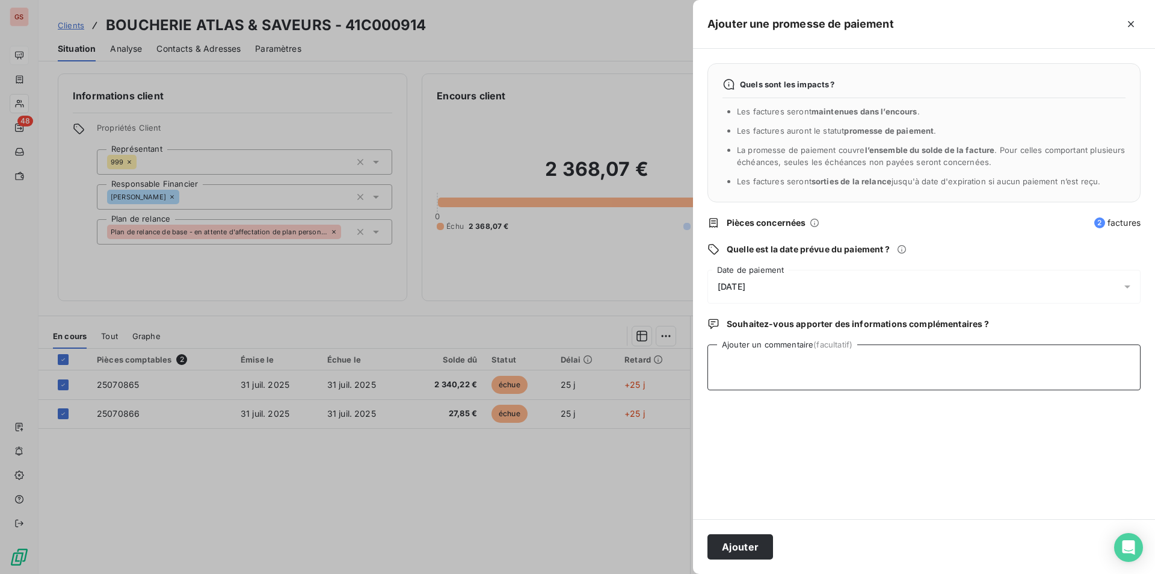
click at [1018, 345] on textarea "Ajouter un commentaire (facultatif)" at bounding box center [924, 367] width 433 height 46
type textarea "CHQ"
click at [759, 552] on button "Ajouter" at bounding box center [741, 546] width 66 height 25
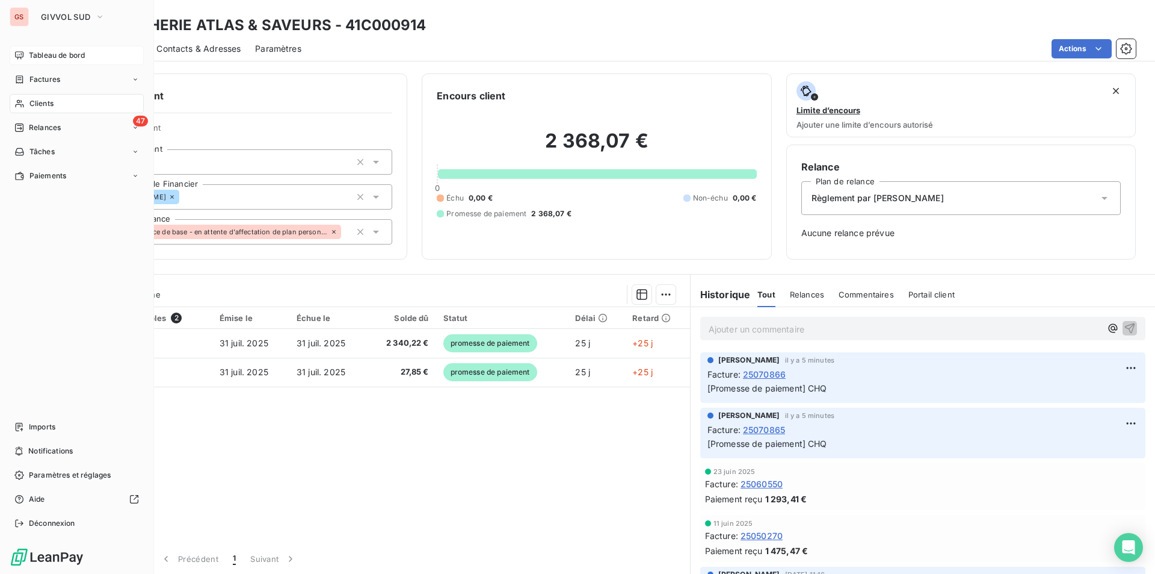
click at [50, 55] on span "Tableau de bord" at bounding box center [57, 55] width 56 height 11
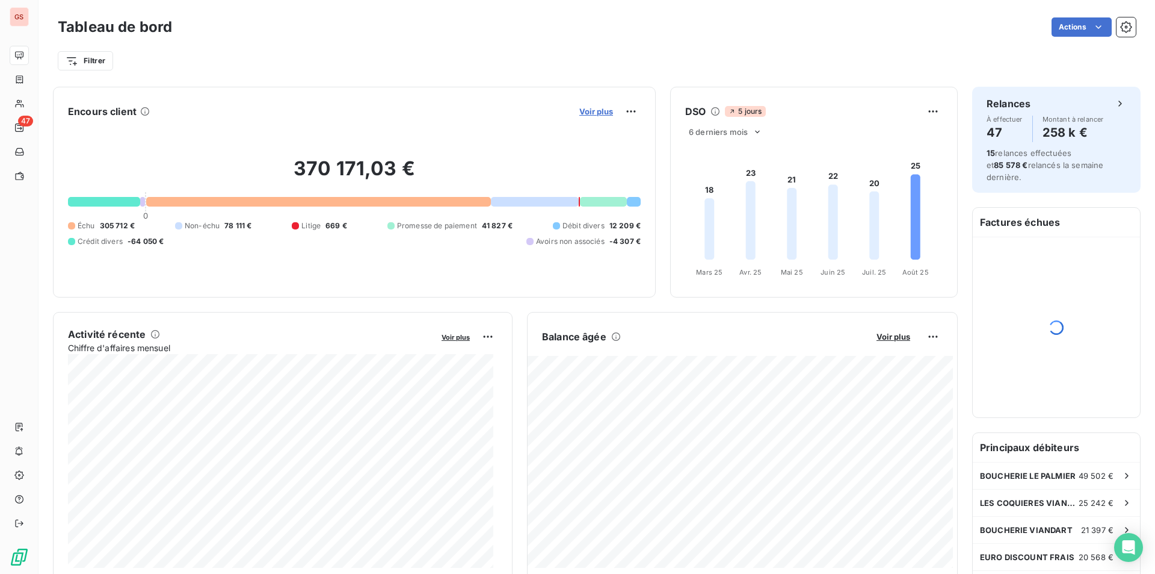
click at [593, 111] on span "Voir plus" at bounding box center [597, 112] width 34 height 10
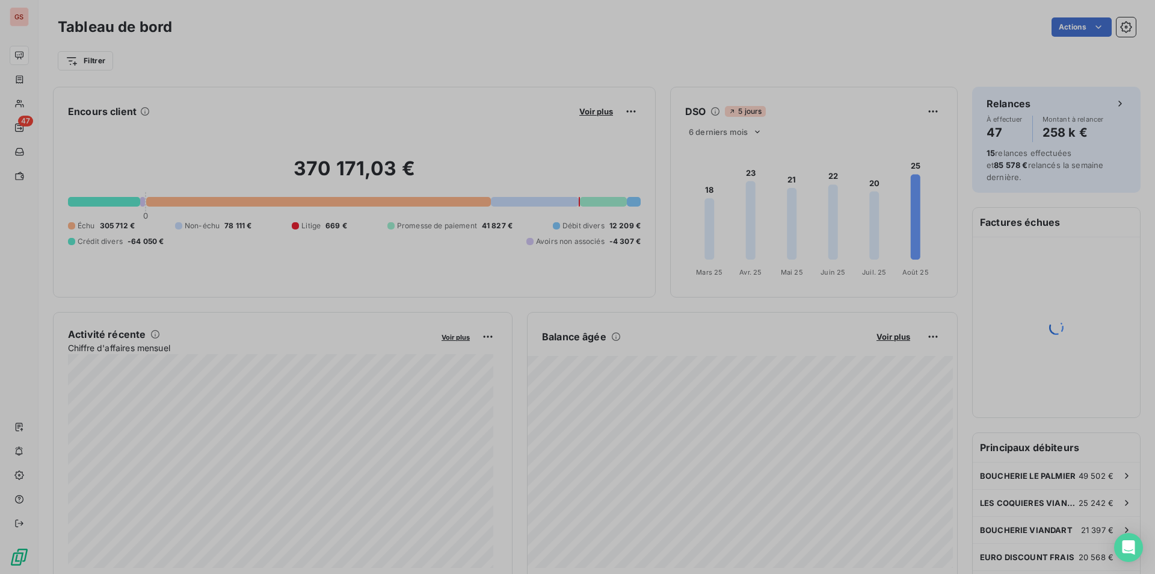
scroll to position [393, 453]
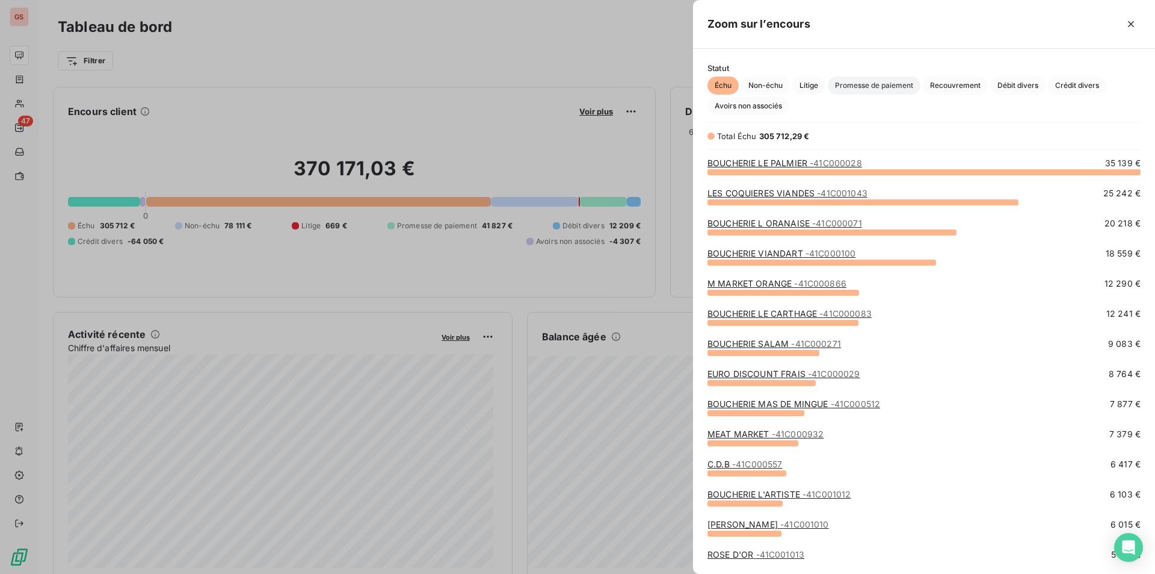
click at [877, 87] on span "Promesse de paiement" at bounding box center [874, 85] width 93 height 18
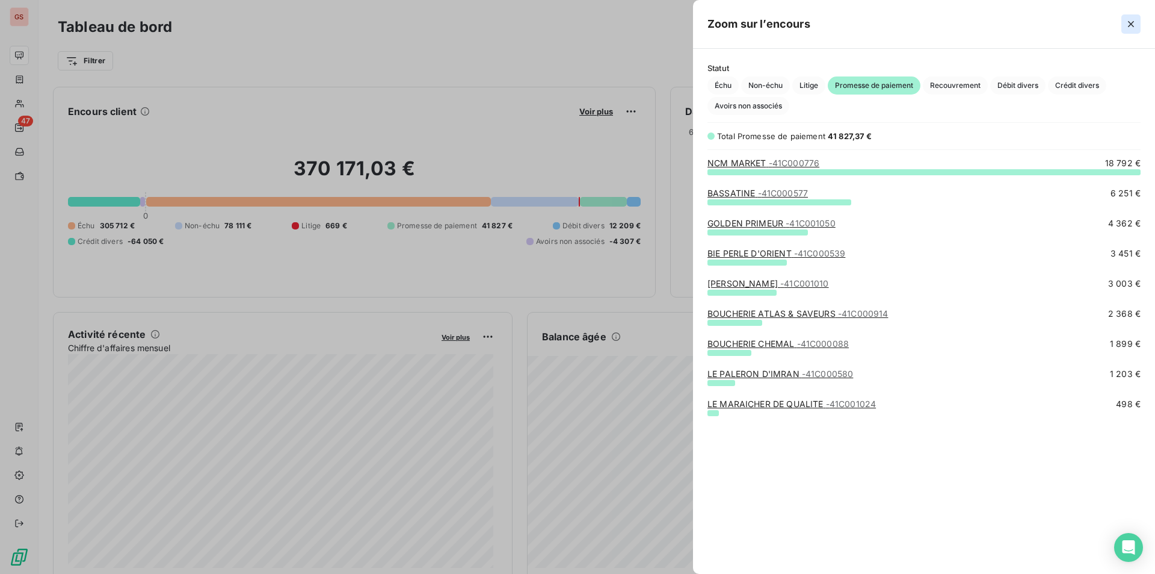
click at [1133, 25] on icon "button" at bounding box center [1131, 24] width 6 height 6
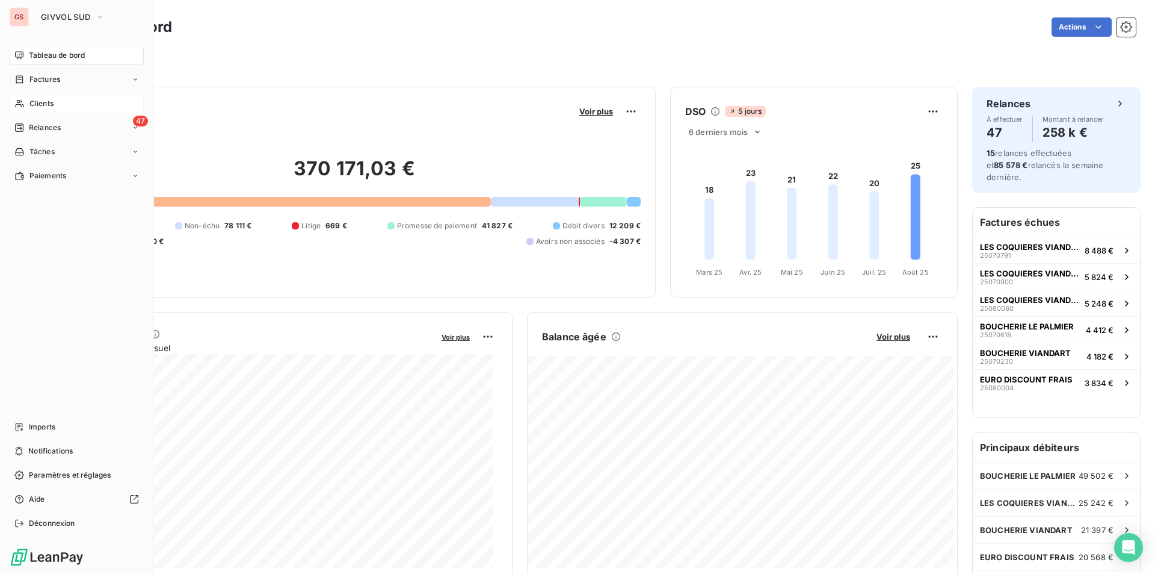
click at [44, 105] on span "Clients" at bounding box center [41, 103] width 24 height 11
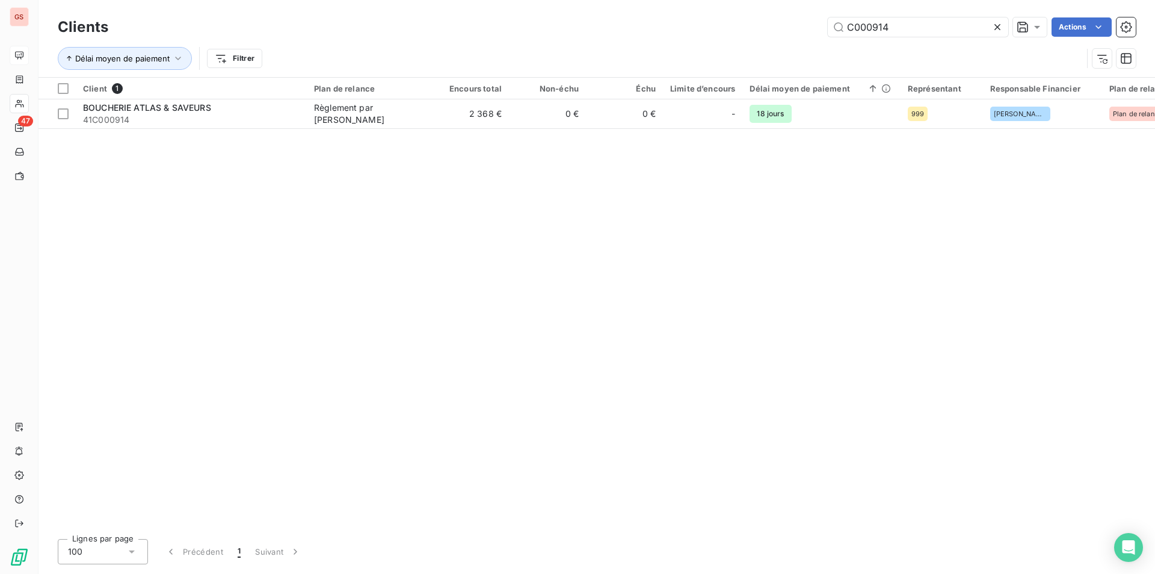
drag, startPoint x: 869, startPoint y: 32, endPoint x: 1079, endPoint y: 57, distance: 211.5
click at [1077, 57] on div "Clients C000914 Actions Délai moyen de paiement Filtrer" at bounding box center [597, 45] width 1078 height 63
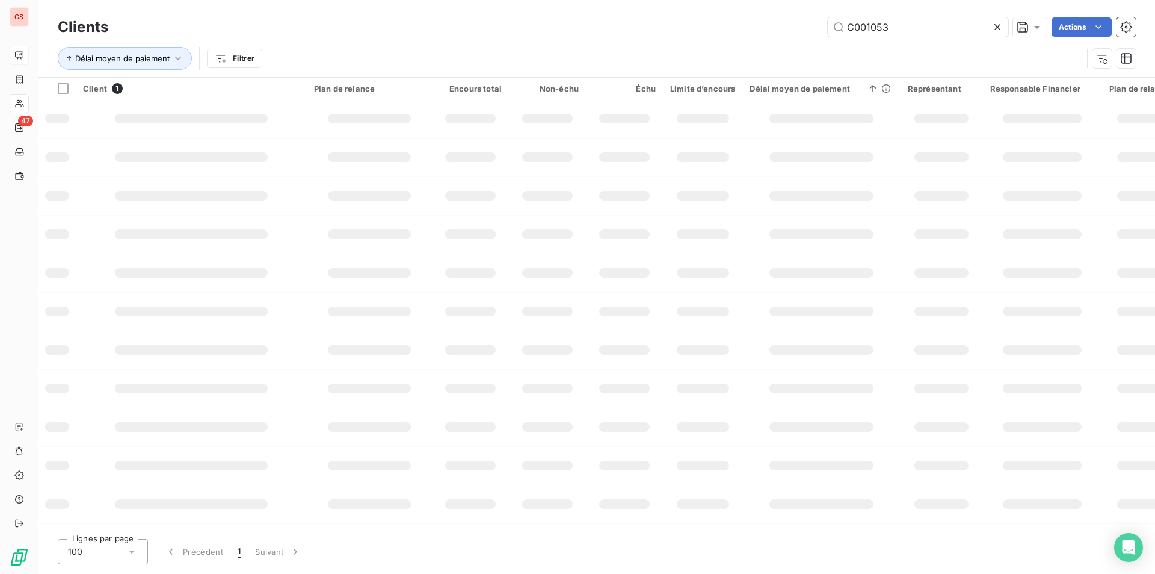
type input "C001053"
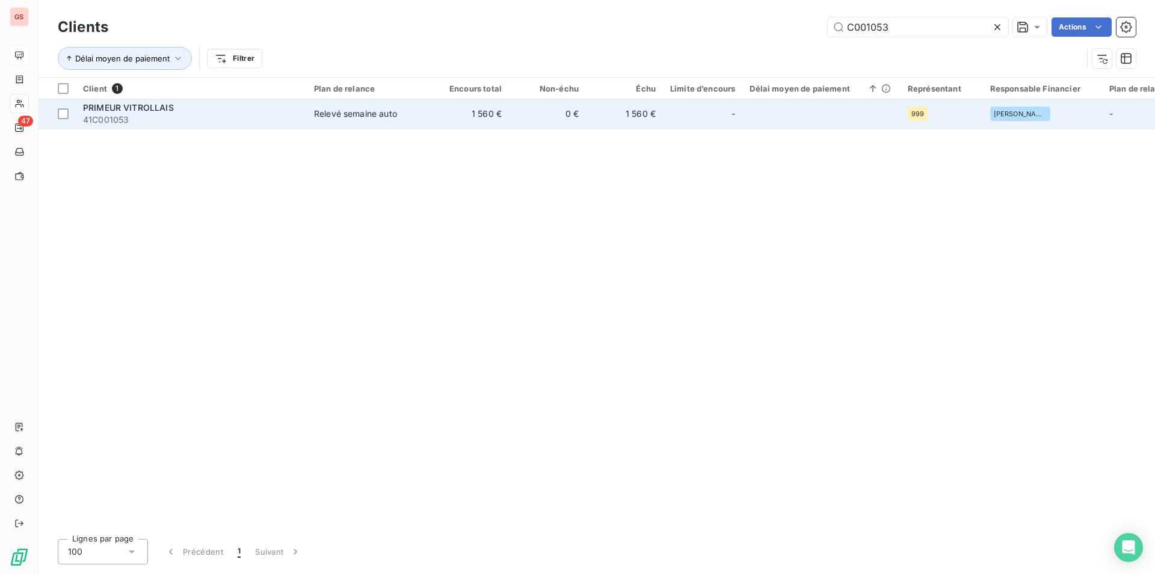
click at [97, 122] on span "41C001053" at bounding box center [191, 120] width 217 height 12
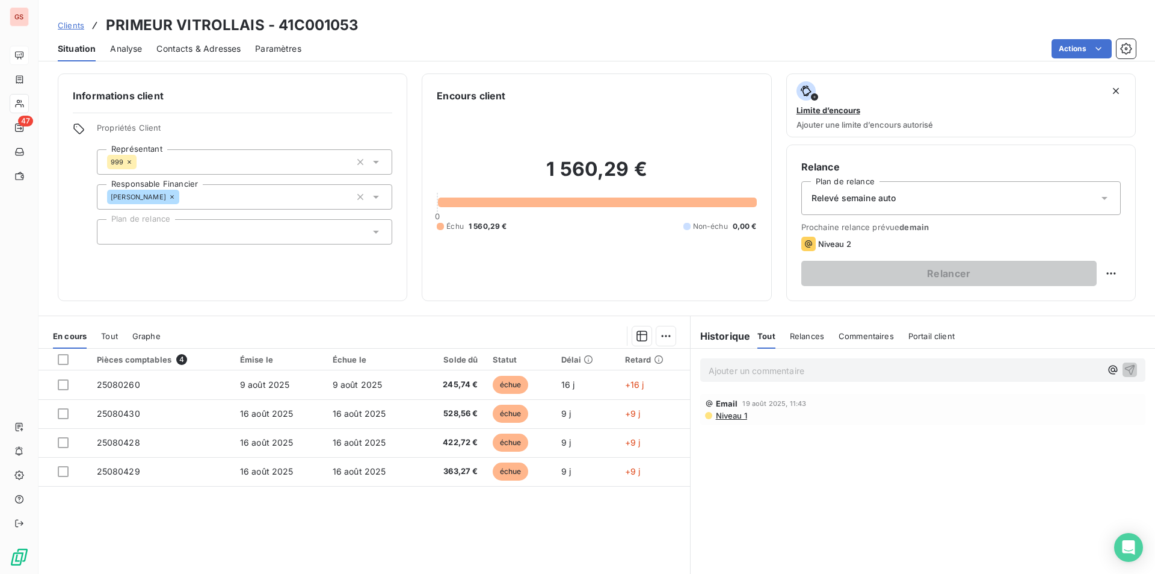
click at [728, 413] on span "Niveau 1" at bounding box center [731, 415] width 32 height 10
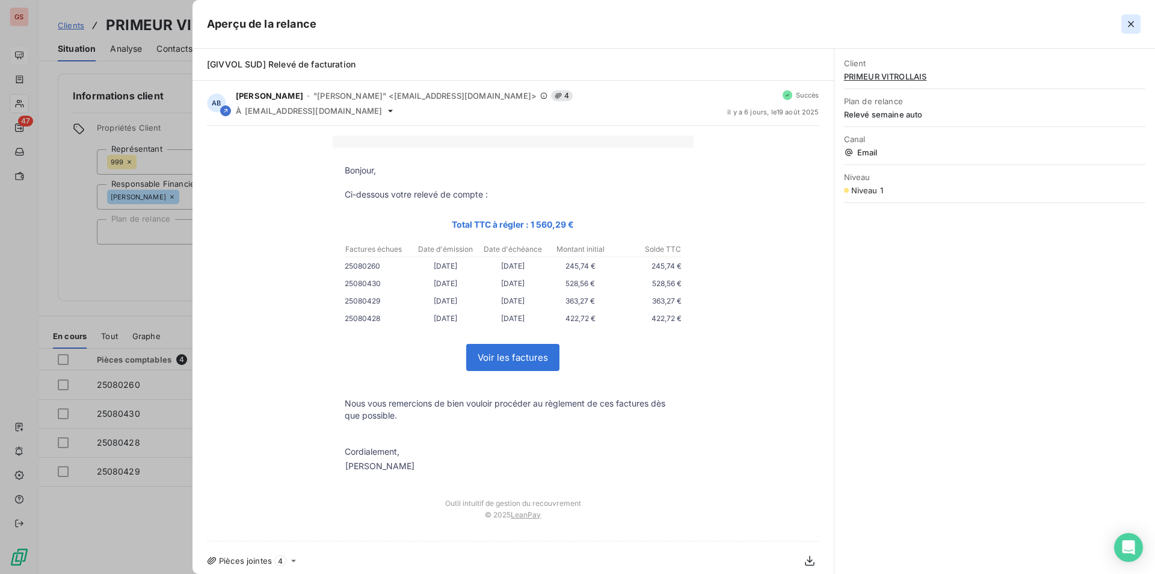
click at [1136, 26] on icon "button" at bounding box center [1131, 24] width 12 height 12
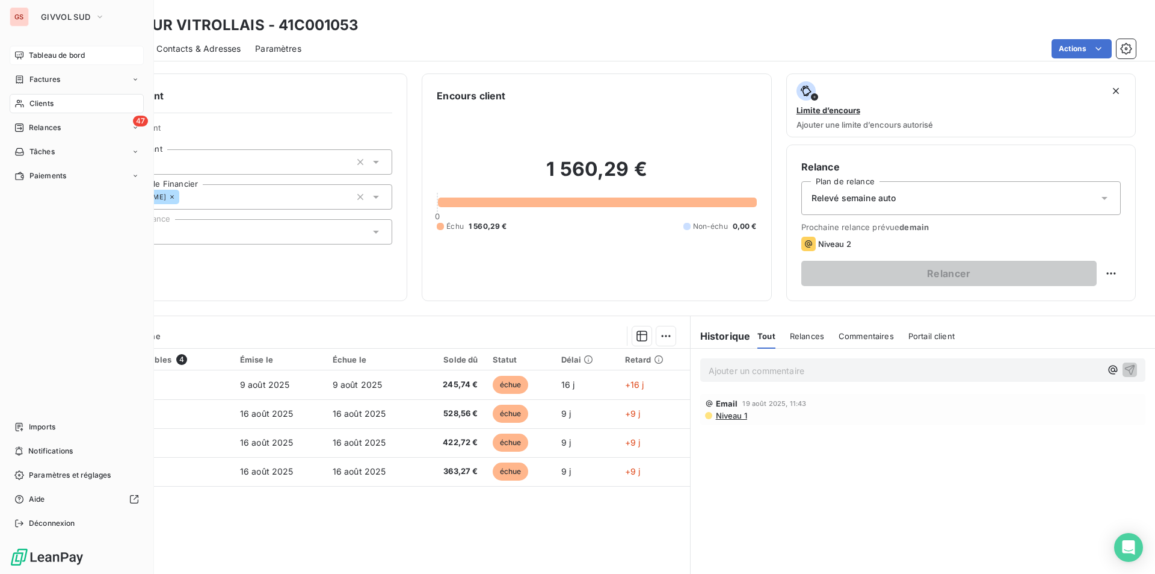
click at [49, 60] on span "Tableau de bord" at bounding box center [57, 55] width 56 height 11
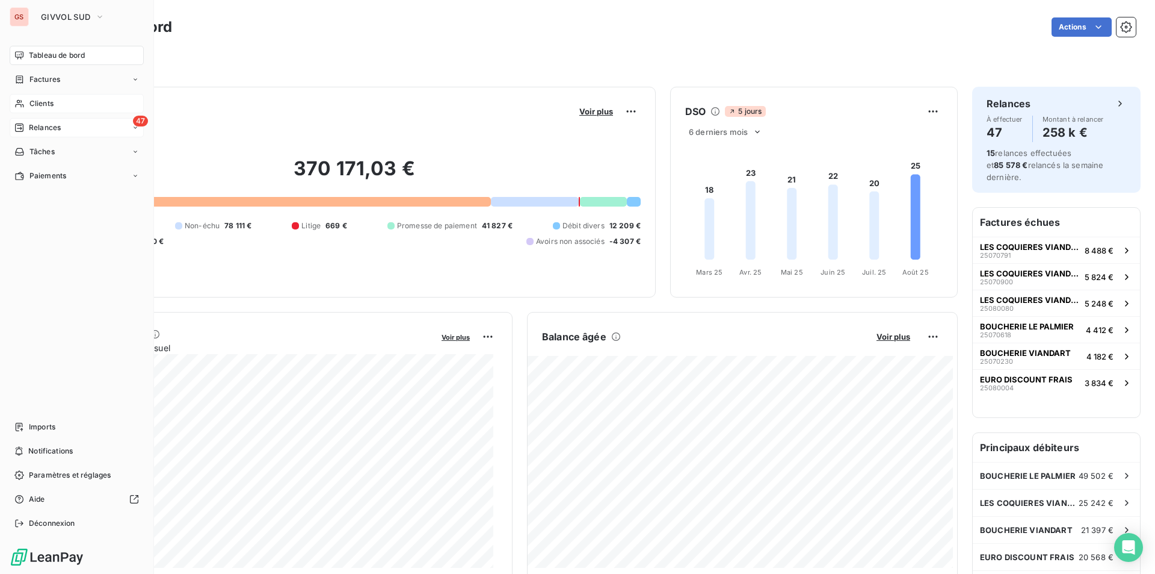
drag, startPoint x: 53, startPoint y: 140, endPoint x: 48, endPoint y: 128, distance: 13.7
click at [53, 139] on nav "Tableau de bord Factures Clients 47 Relances Tâches Paiements" at bounding box center [77, 116] width 134 height 140
click at [45, 123] on span "Relances" at bounding box center [45, 127] width 32 height 11
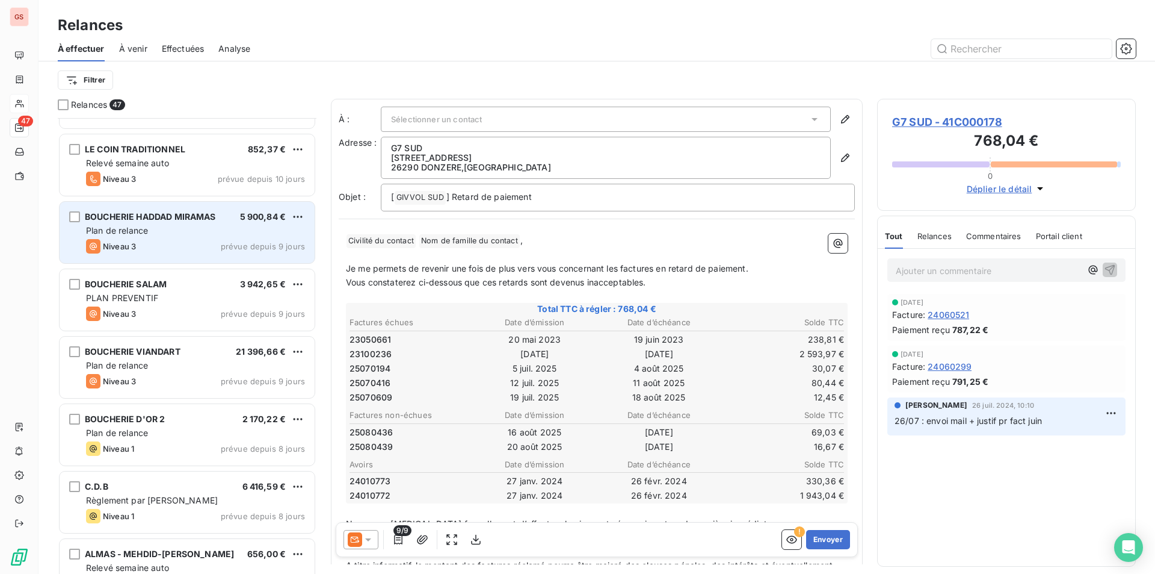
scroll to position [1866, 0]
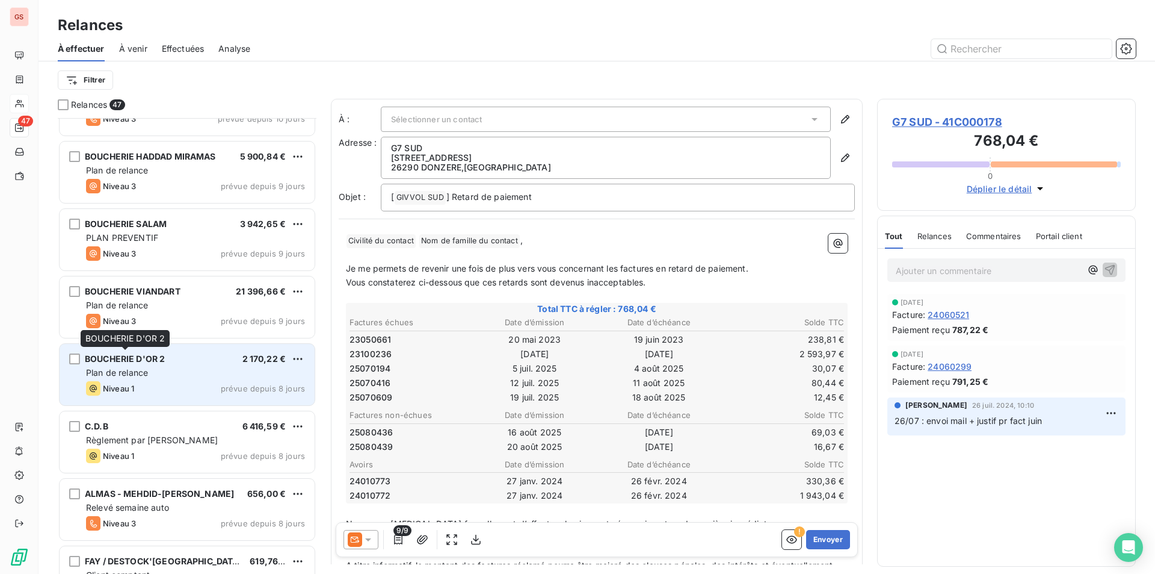
click at [164, 362] on span "BOUCHERIE D'OR 2" at bounding box center [125, 358] width 80 height 10
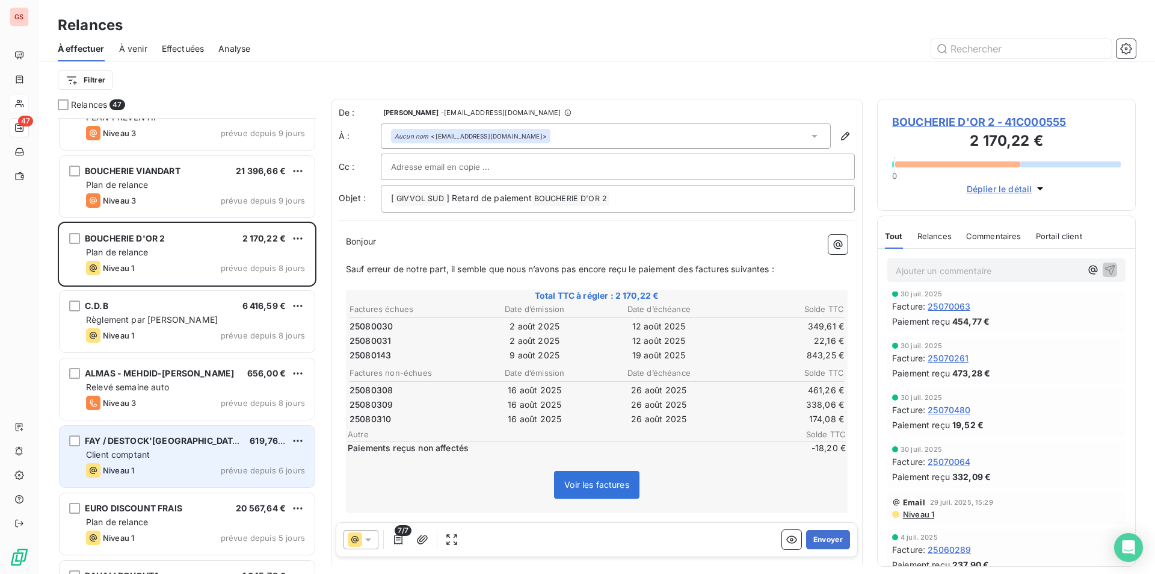
scroll to position [2107, 0]
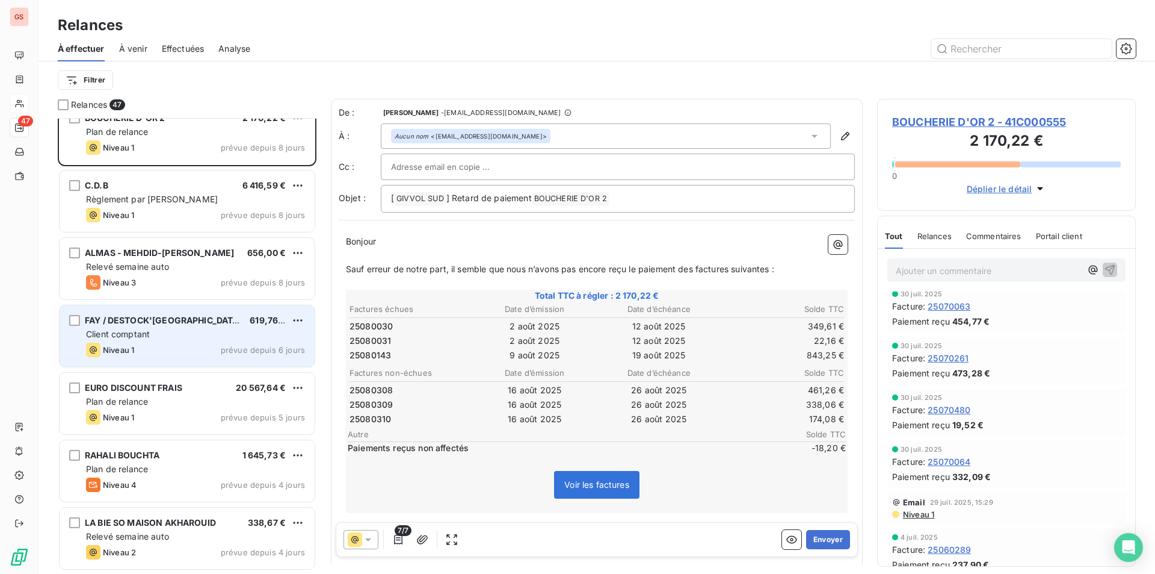
click at [175, 353] on div "Niveau 1 prévue depuis 6 jours" at bounding box center [195, 349] width 219 height 14
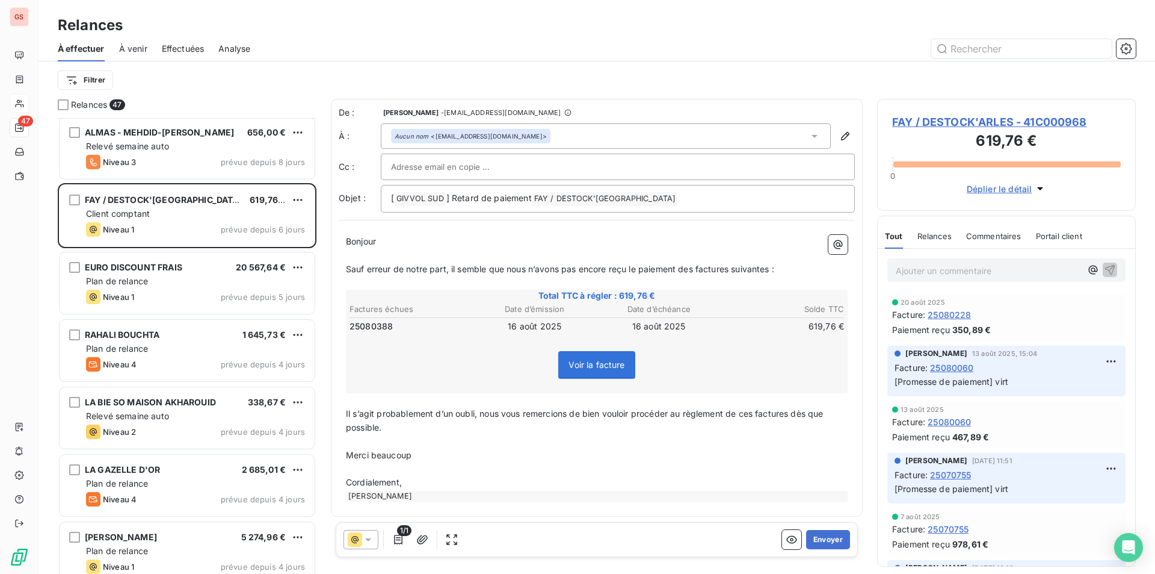
scroll to position [2288, 0]
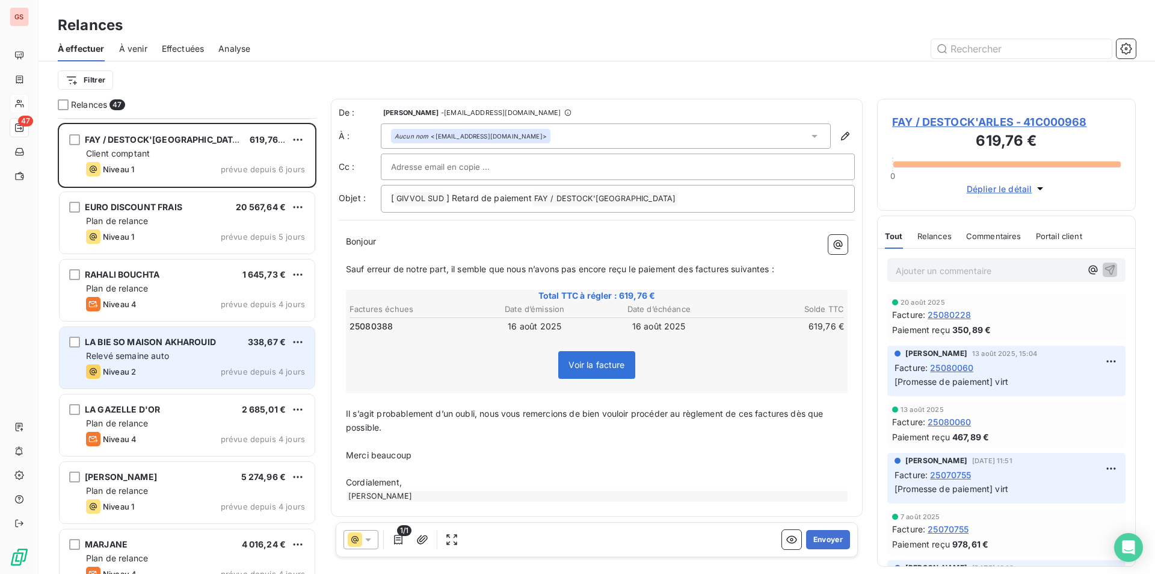
click at [150, 370] on div "Niveau 2 prévue depuis 4 jours" at bounding box center [195, 371] width 219 height 14
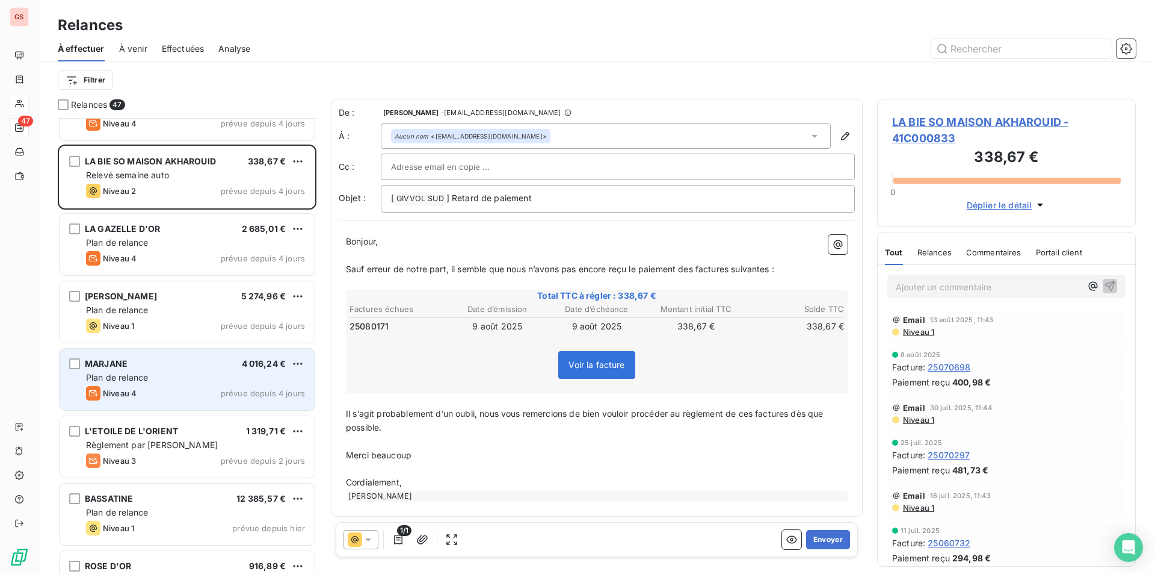
scroll to position [2528, 0]
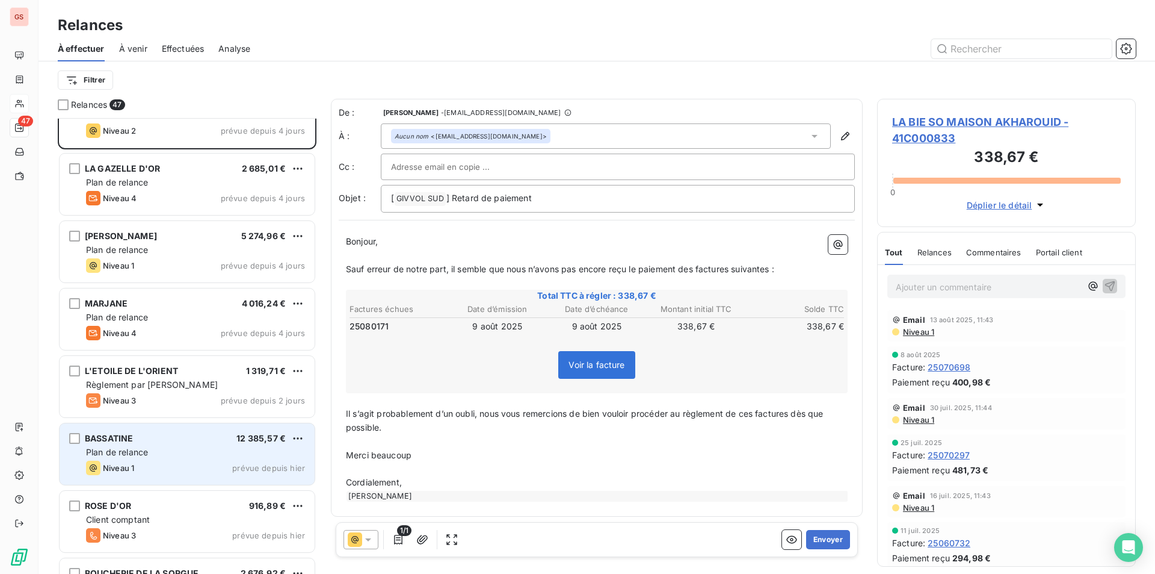
click at [137, 442] on div "BASSATINE 12 385,57 €" at bounding box center [195, 438] width 219 height 11
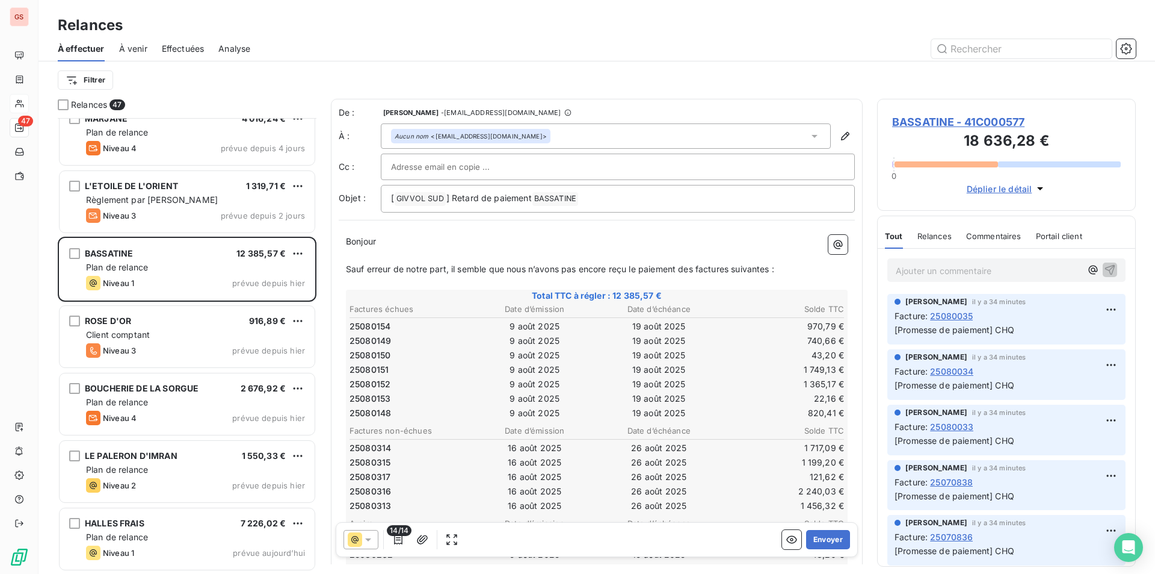
scroll to position [2532, 0]
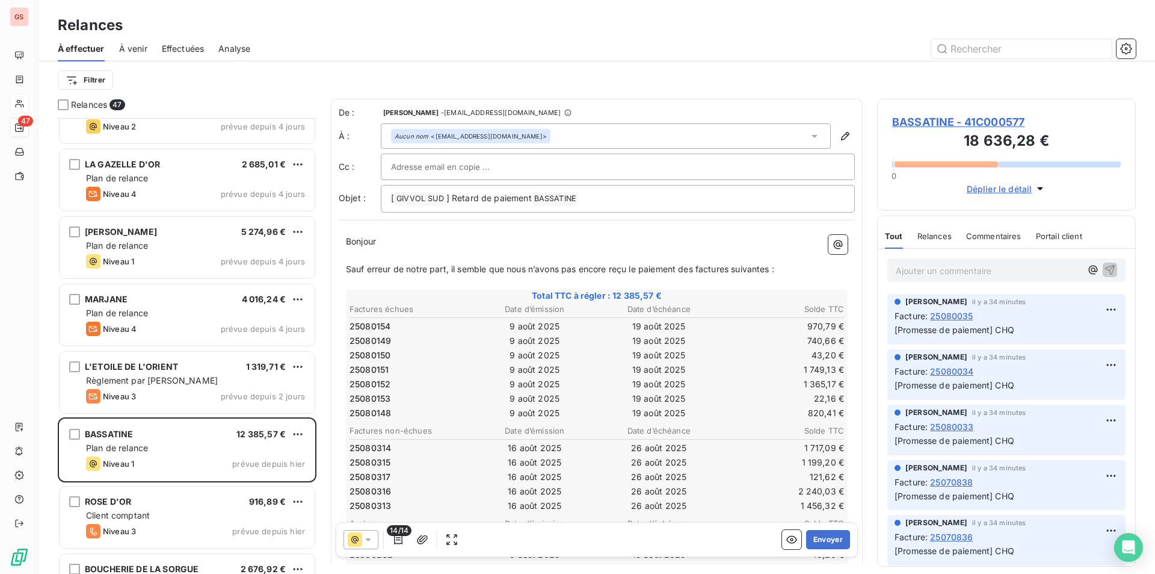
click at [137, 48] on span "À venir" at bounding box center [133, 49] width 28 height 12
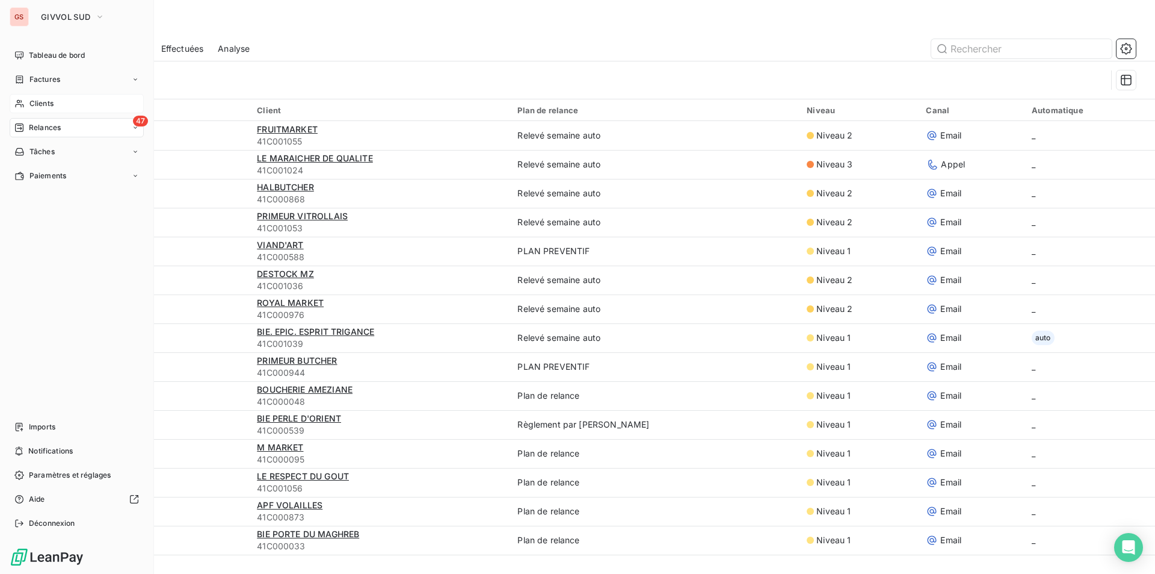
click at [34, 43] on div "GS GIVVOL SUD Tableau de bord Factures Clients 47 Relances Tâches Paiements Imp…" at bounding box center [77, 287] width 154 height 574
click at [34, 49] on div "Tableau de bord" at bounding box center [77, 55] width 134 height 19
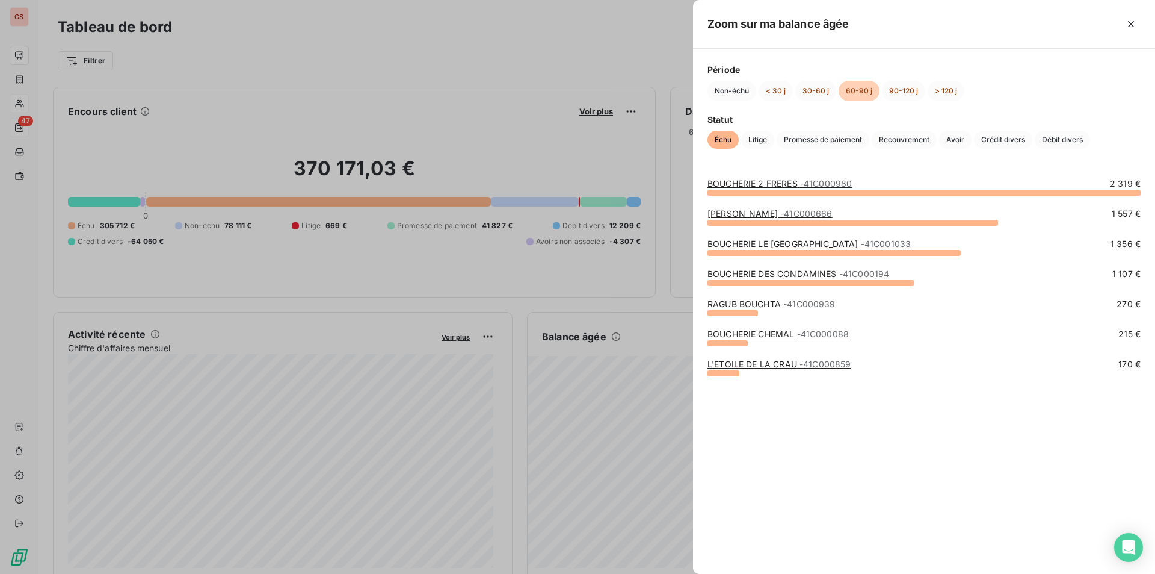
click at [611, 283] on div at bounding box center [577, 287] width 1155 height 574
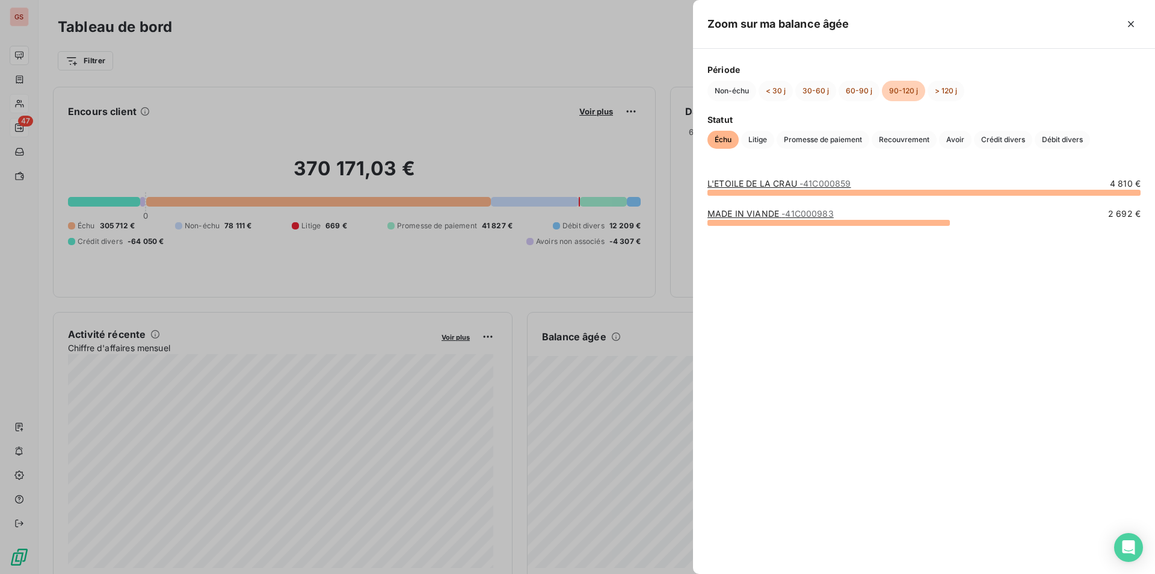
click at [551, 291] on div at bounding box center [577, 287] width 1155 height 574
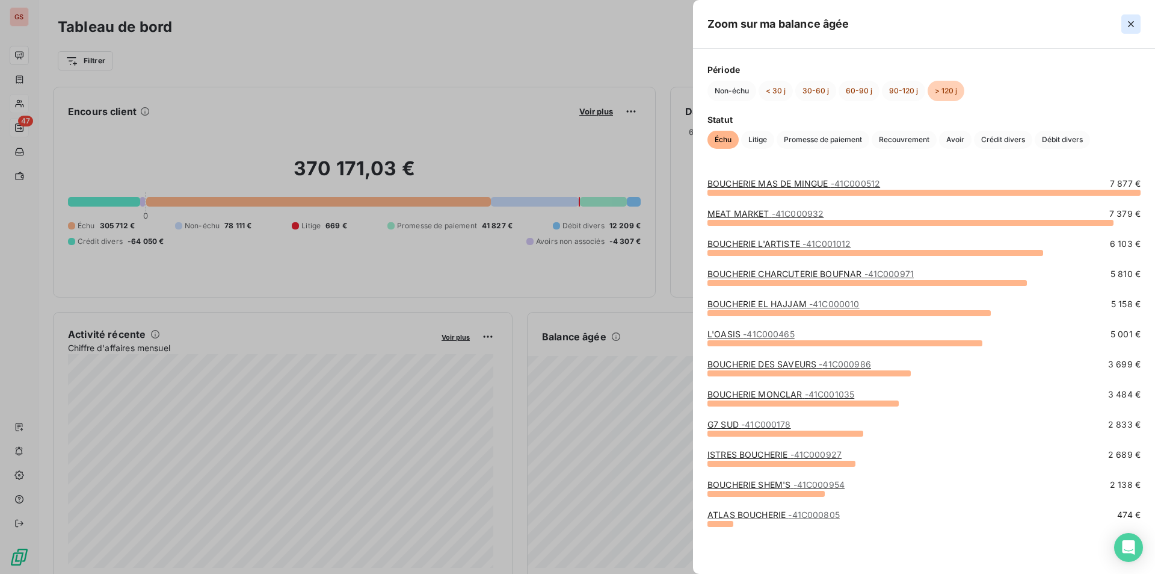
drag, startPoint x: 1136, startPoint y: 22, endPoint x: 1142, endPoint y: 20, distance: 6.9
click at [1136, 22] on icon "button" at bounding box center [1131, 24] width 12 height 12
